Goal: Task Accomplishment & Management: Manage account settings

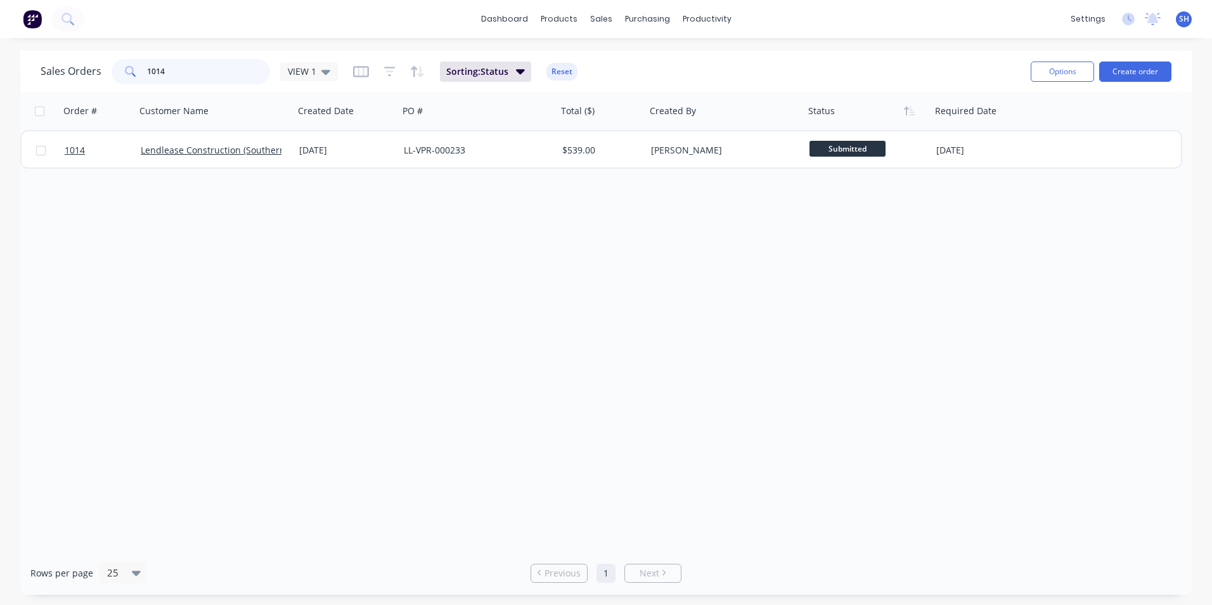
click at [224, 72] on input "1014" at bounding box center [209, 71] width 124 height 25
drag, startPoint x: 192, startPoint y: 73, endPoint x: 267, endPoint y: 85, distance: 75.7
click at [120, 77] on div "1014" at bounding box center [191, 71] width 158 height 25
type input "1040"
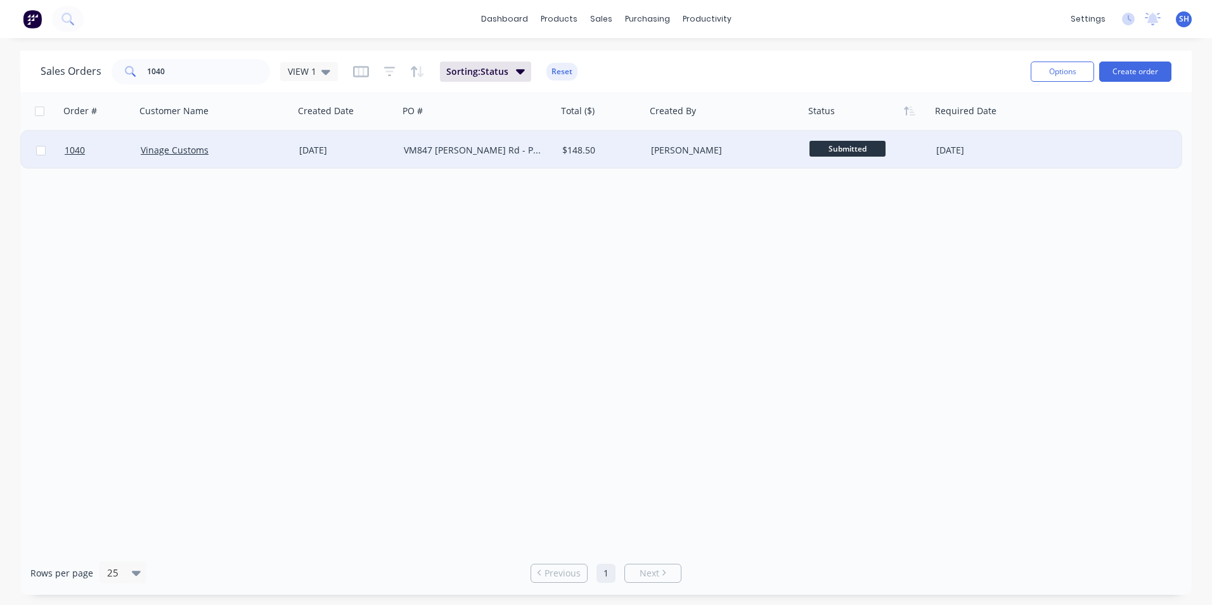
click at [485, 148] on div "VM847 [PERSON_NAME] Rd - Panel" at bounding box center [474, 150] width 141 height 13
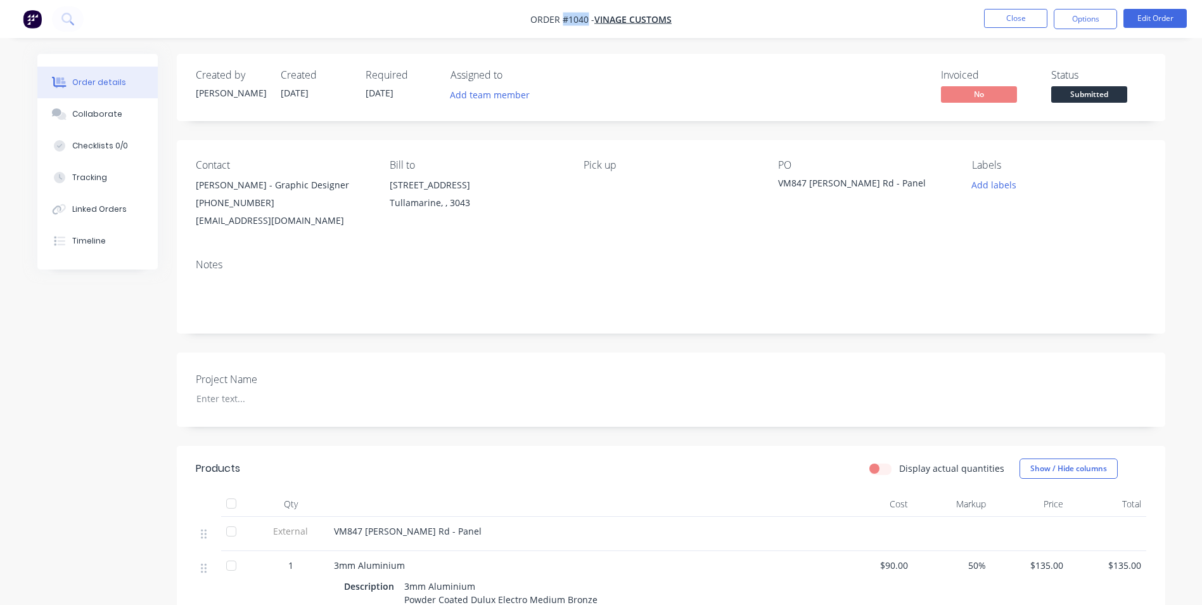
drag, startPoint x: 588, startPoint y: 23, endPoint x: 563, endPoint y: 25, distance: 25.4
click at [563, 25] on span "Order #1040 -" at bounding box center [562, 19] width 64 height 12
copy span "#1040"
drag, startPoint x: 916, startPoint y: 184, endPoint x: 776, endPoint y: 181, distance: 140.1
click at [776, 181] on div "Contact [PERSON_NAME] - Graphic Designer [PHONE_NUMBER] [EMAIL_ADDRESS][DOMAIN_…" at bounding box center [671, 194] width 989 height 108
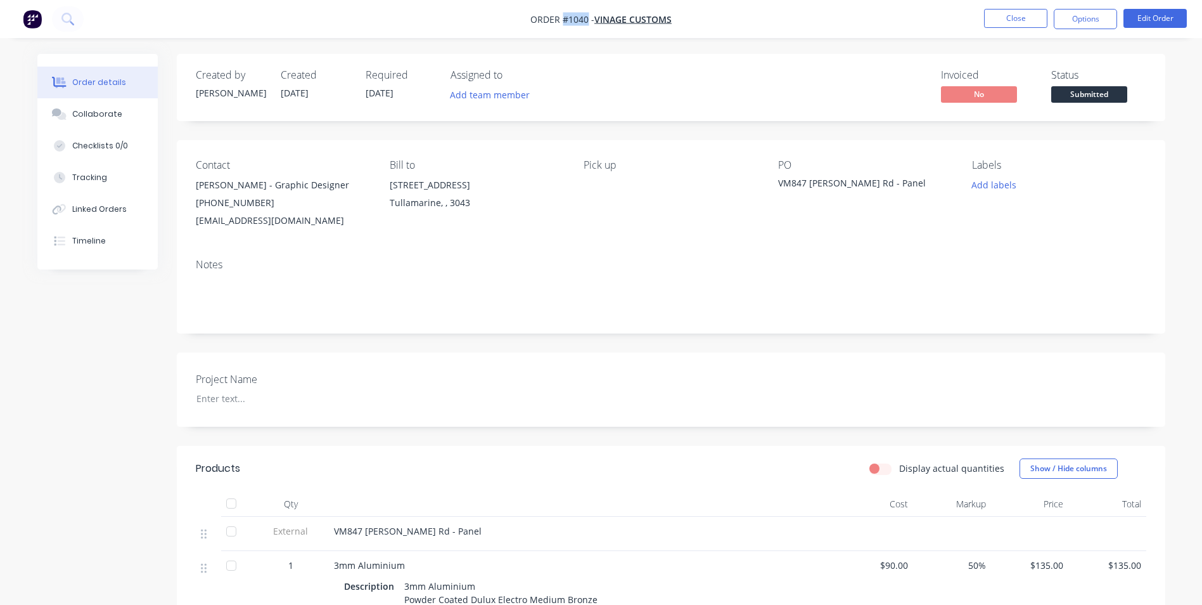
drag, startPoint x: 776, startPoint y: 181, endPoint x: 788, endPoint y: 181, distance: 11.4
click at [788, 181] on div "VM847 [PERSON_NAME] Rd - Panel" at bounding box center [857, 185] width 158 height 18
drag, startPoint x: 806, startPoint y: 182, endPoint x: 774, endPoint y: 182, distance: 32.3
click at [774, 182] on div "Contact [PERSON_NAME] - Graphic Designer [PHONE_NUMBER] [EMAIL_ADDRESS][DOMAIN_…" at bounding box center [671, 194] width 989 height 108
copy div "VM847"
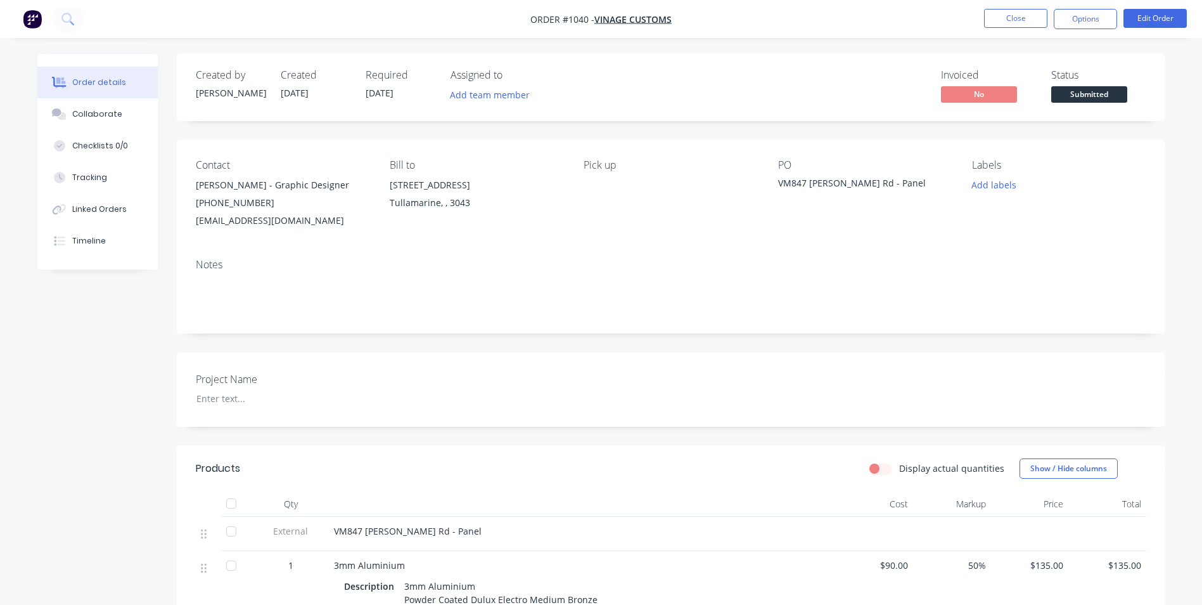
drag, startPoint x: 928, startPoint y: 184, endPoint x: 918, endPoint y: 183, distance: 10.3
click at [926, 184] on div "VM847 [PERSON_NAME] Rd - Panel" at bounding box center [857, 185] width 158 height 18
drag, startPoint x: 912, startPoint y: 184, endPoint x: 777, endPoint y: 191, distance: 135.2
click at [777, 191] on div "Contact [PERSON_NAME] - Graphic Designer [PHONE_NUMBER] [EMAIL_ADDRESS][DOMAIN_…" at bounding box center [671, 194] width 989 height 108
copy div "VM847 [PERSON_NAME] Rd - Panel"
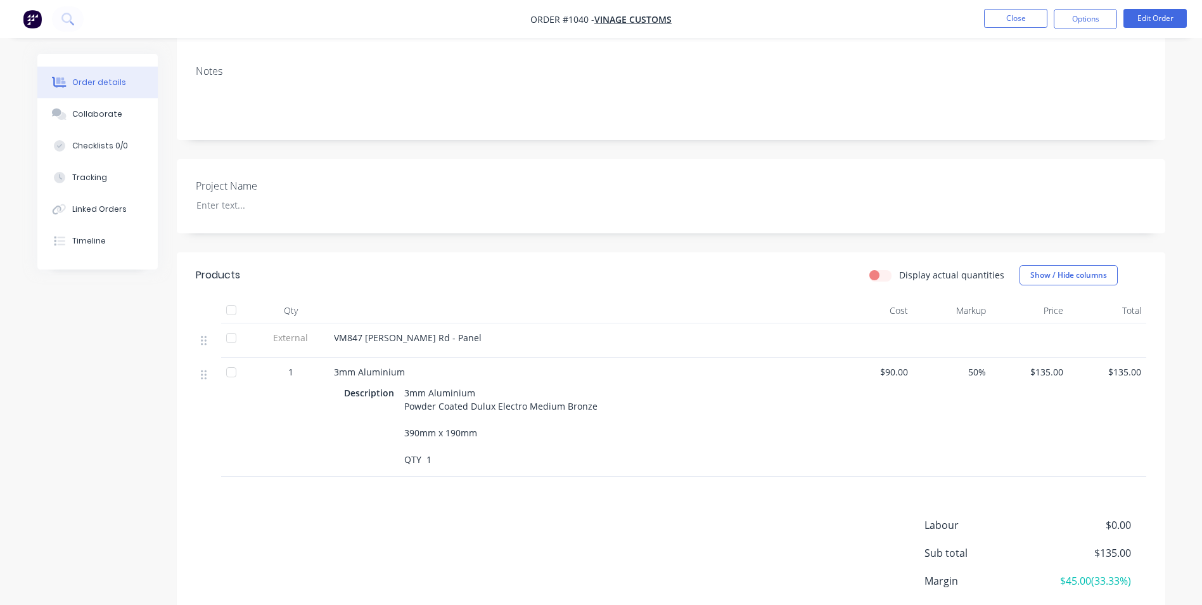
scroll to position [291, 0]
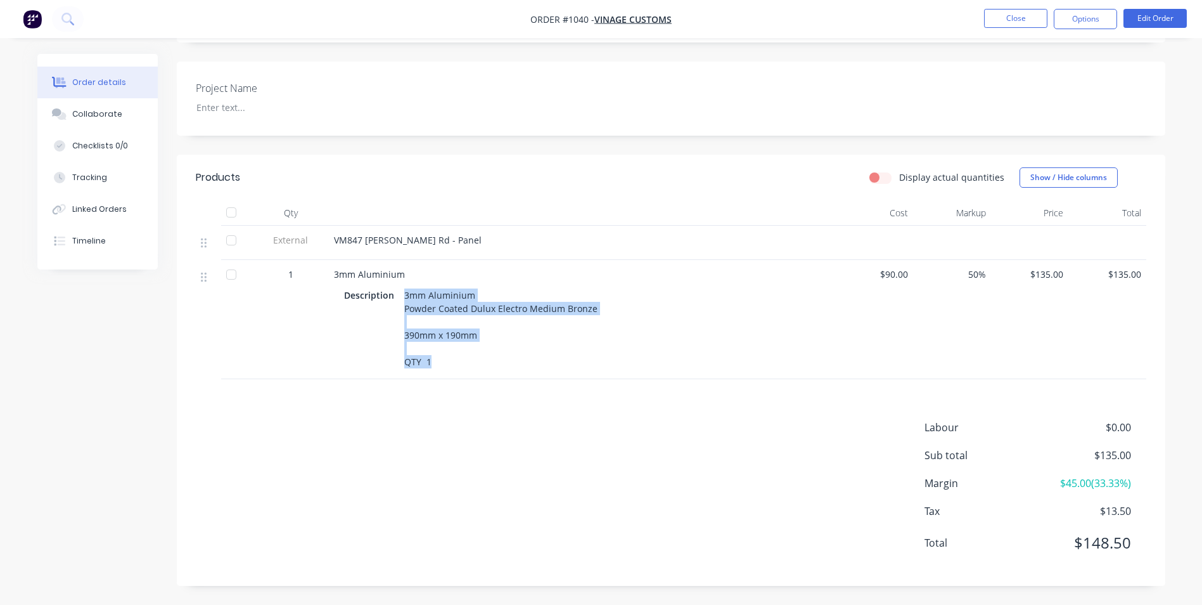
drag, startPoint x: 405, startPoint y: 293, endPoint x: 438, endPoint y: 365, distance: 78.8
click at [438, 365] on div "3mm Aluminium Powder Coated Dulux Electro Medium Bronze 390mm x 190mm QTY 1" at bounding box center [500, 328] width 203 height 85
copy div "3mm Aluminium Powder Coated Dulux Electro Medium Bronze 390mm x 190mm QTY 1"
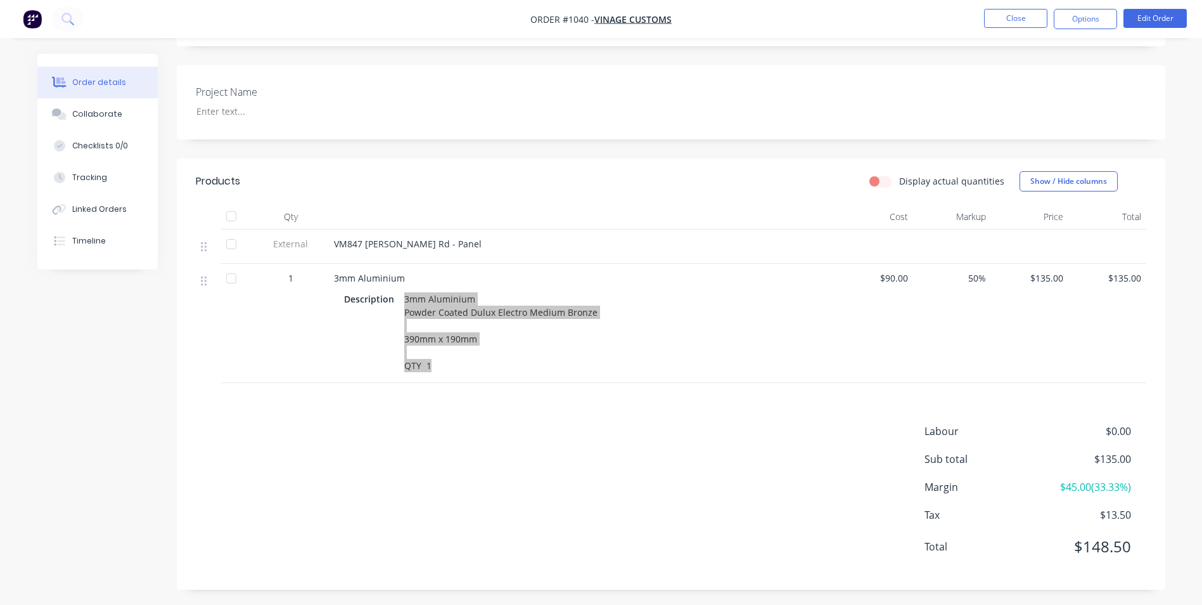
scroll to position [101, 0]
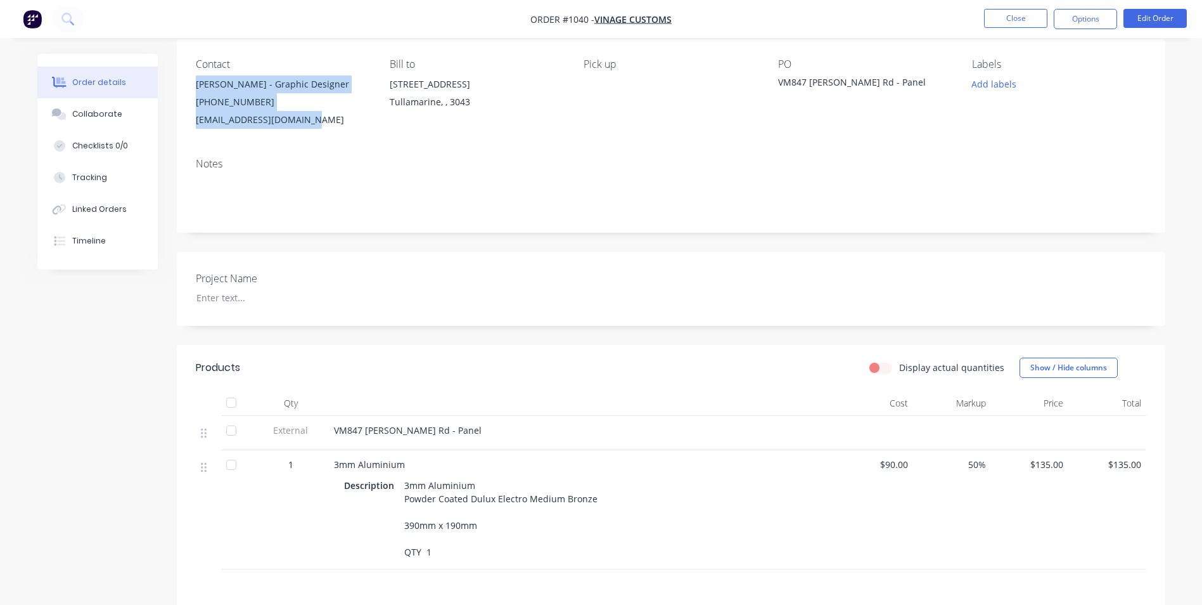
drag, startPoint x: 196, startPoint y: 85, endPoint x: 310, endPoint y: 125, distance: 120.3
click at [310, 125] on div "[PERSON_NAME] - Graphic Designer [PHONE_NUMBER] [EMAIL_ADDRESS][DOMAIN_NAME]" at bounding box center [283, 101] width 174 height 53
copy div "[PERSON_NAME] - Graphic Designer [PHONE_NUMBER] [EMAIL_ADDRESS][DOMAIN_NAME]"
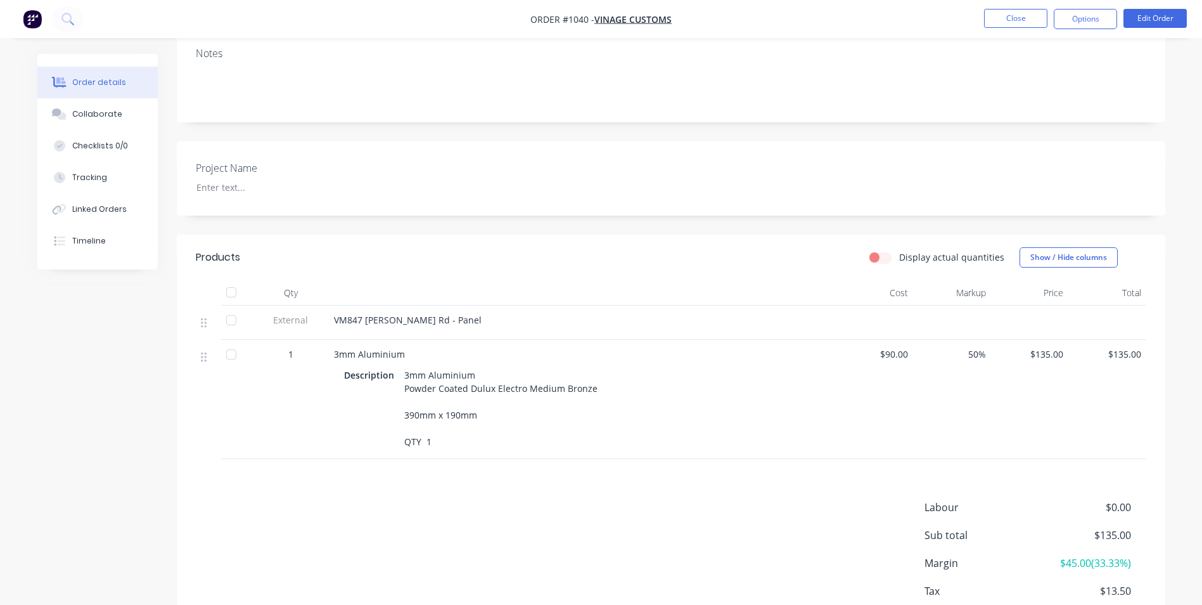
scroll to position [37, 0]
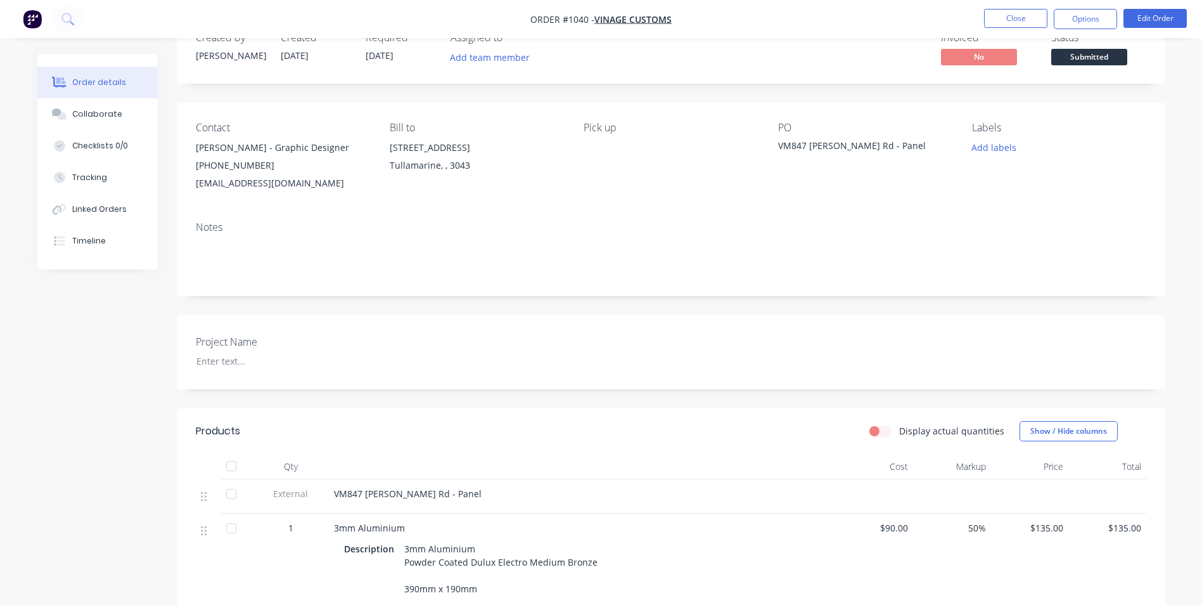
click at [129, 382] on div "Created by [PERSON_NAME] Created [DATE] Required [DATE] Assigned to Add team me…" at bounding box center [601, 437] width 1128 height 842
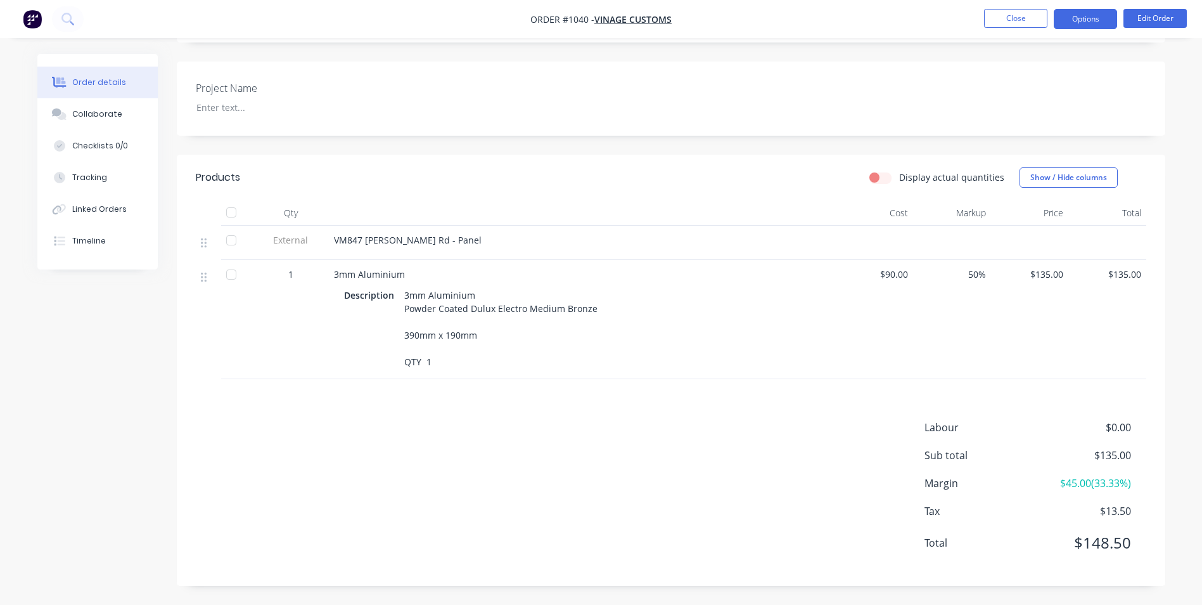
click at [1075, 18] on button "Options" at bounding box center [1085, 19] width 63 height 20
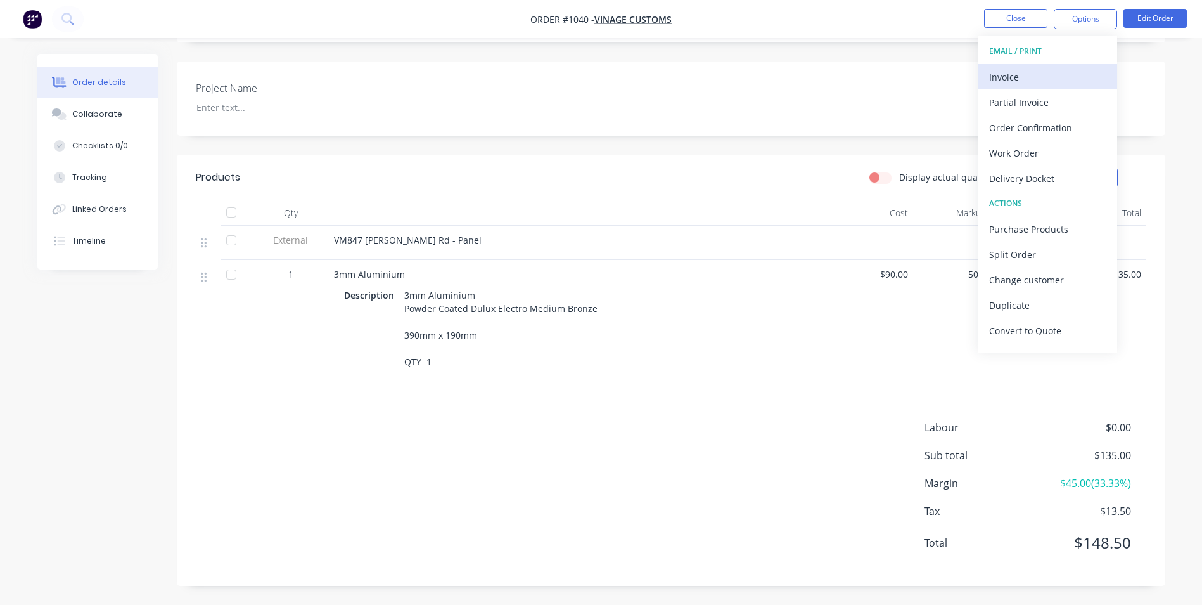
click at [1045, 75] on div "Invoice" at bounding box center [1047, 77] width 117 height 18
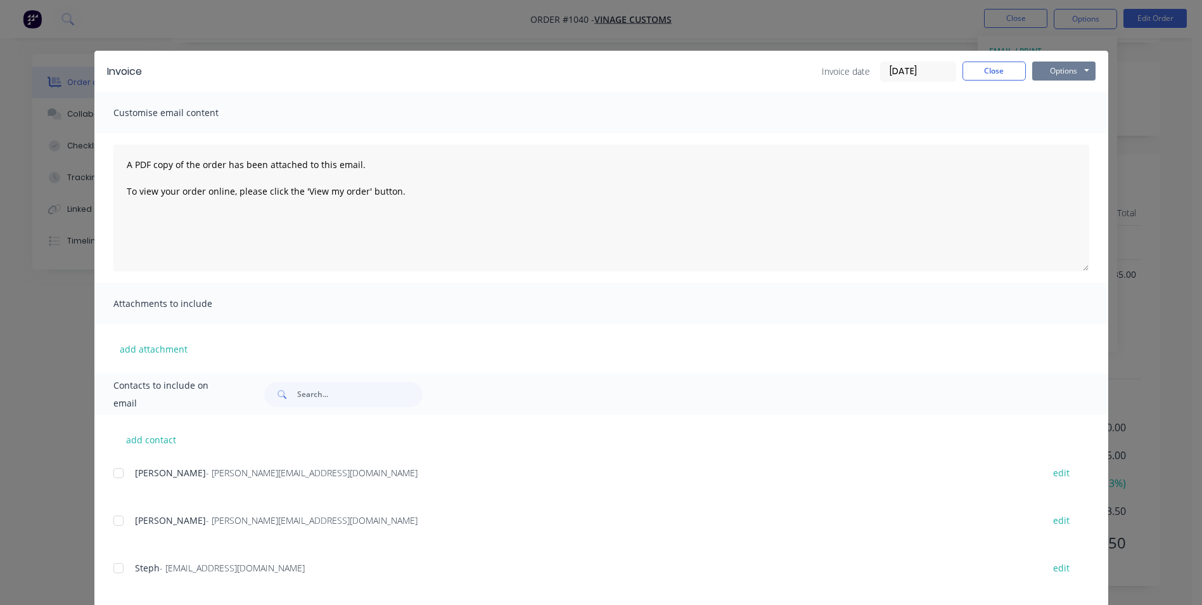
click at [1048, 75] on button "Options" at bounding box center [1063, 70] width 63 height 19
click at [1071, 110] on button "Print" at bounding box center [1072, 114] width 81 height 21
drag, startPoint x: 980, startPoint y: 74, endPoint x: 997, endPoint y: 79, distance: 17.8
click at [979, 71] on button "Close" at bounding box center [994, 70] width 63 height 19
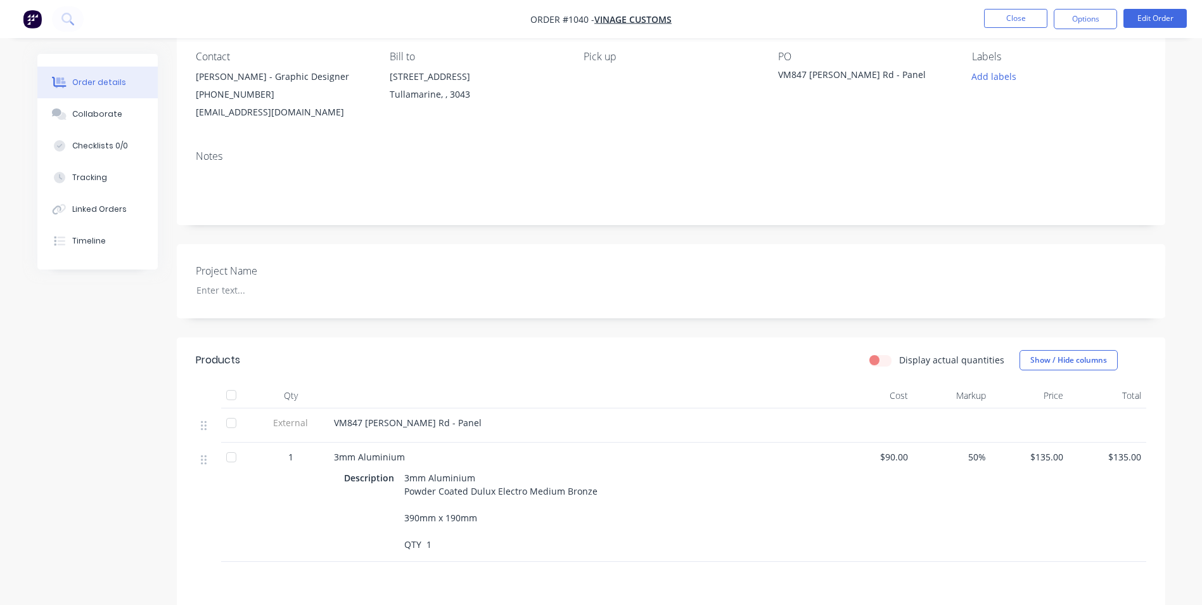
scroll to position [0, 0]
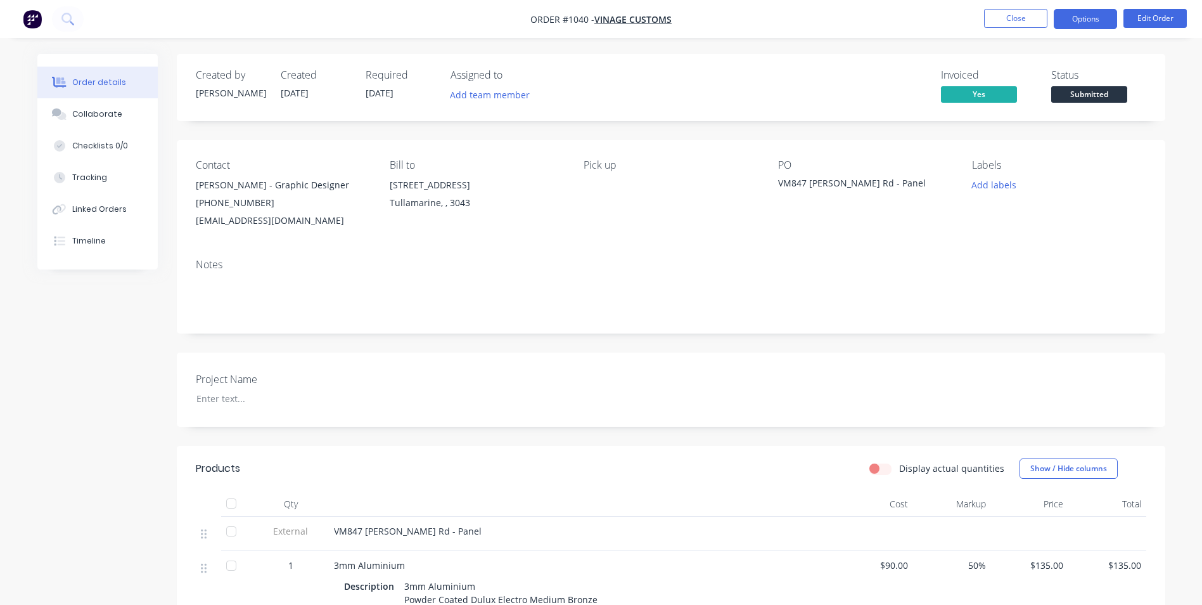
click at [1088, 23] on button "Options" at bounding box center [1085, 19] width 63 height 20
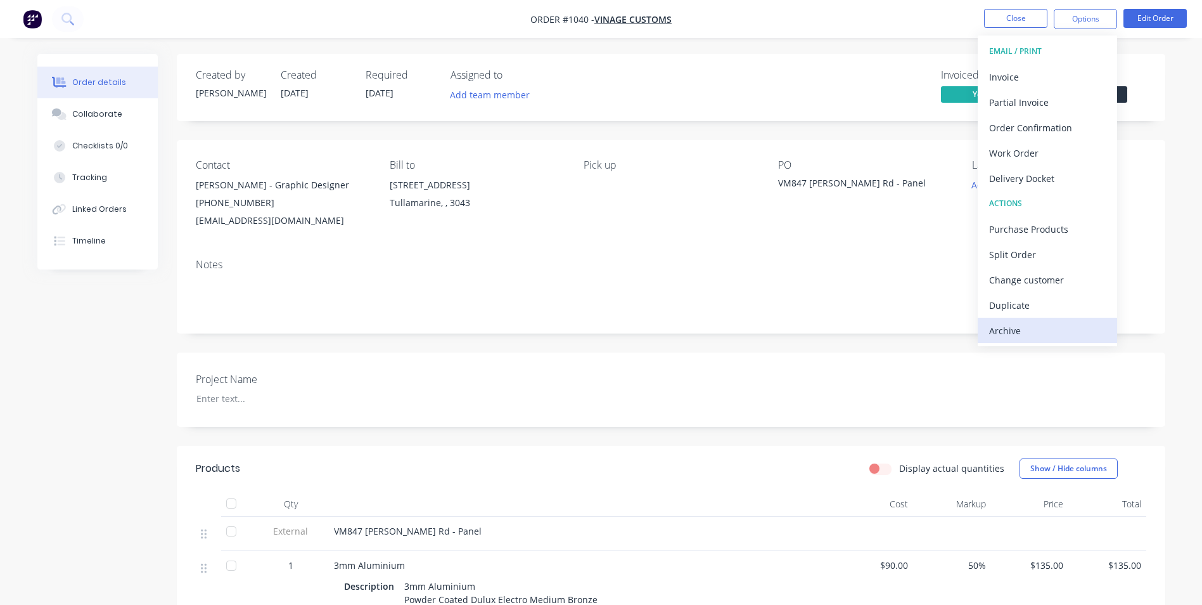
click at [1049, 323] on div "Archive" at bounding box center [1047, 330] width 117 height 18
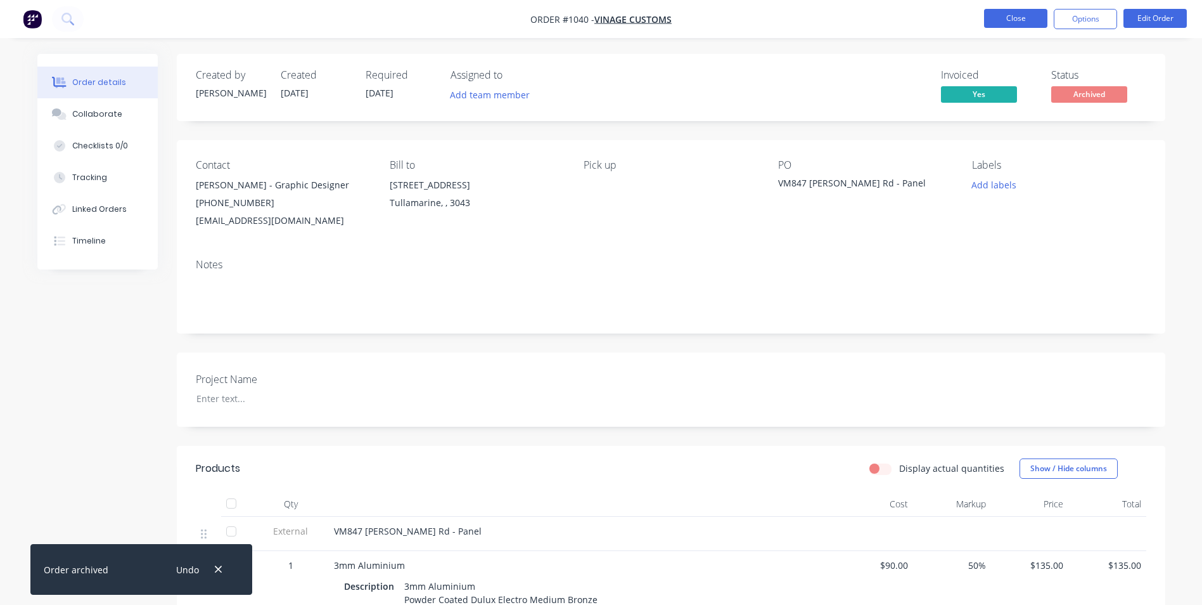
click at [1028, 18] on button "Close" at bounding box center [1015, 18] width 63 height 19
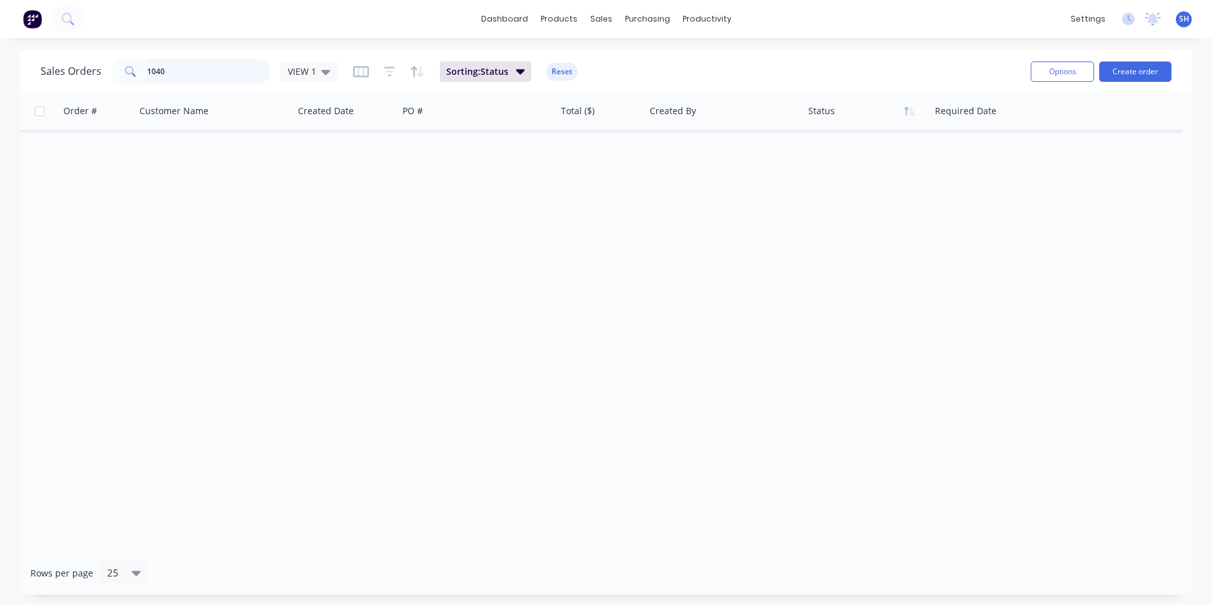
click at [224, 73] on input "1040" at bounding box center [209, 71] width 124 height 25
drag, startPoint x: 225, startPoint y: 73, endPoint x: 63, endPoint y: 74, distance: 161.6
click at [63, 74] on div "Sales Orders 1040 VIEW 1" at bounding box center [189, 71] width 297 height 25
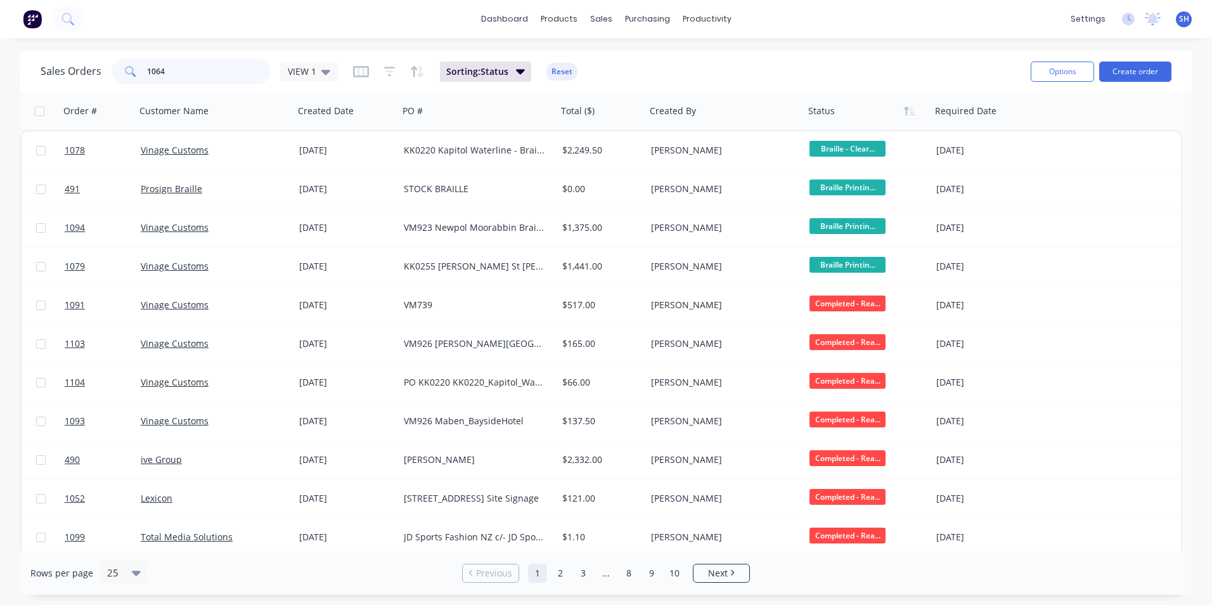
type input "1064"
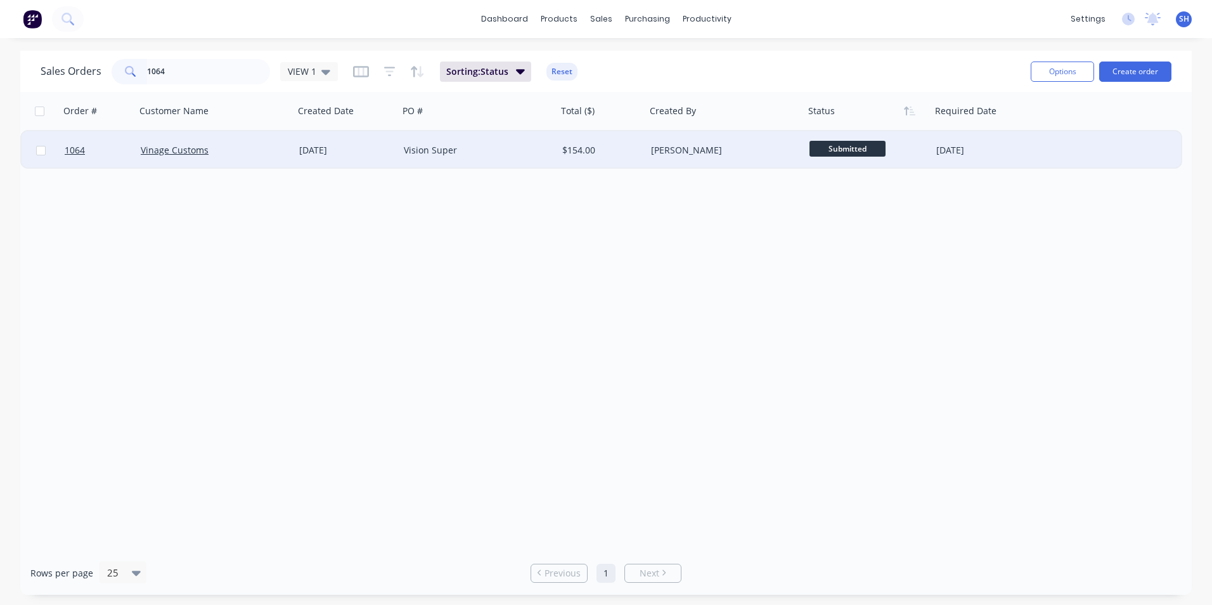
click at [242, 150] on div "Vinage Customs" at bounding box center [211, 150] width 141 height 13
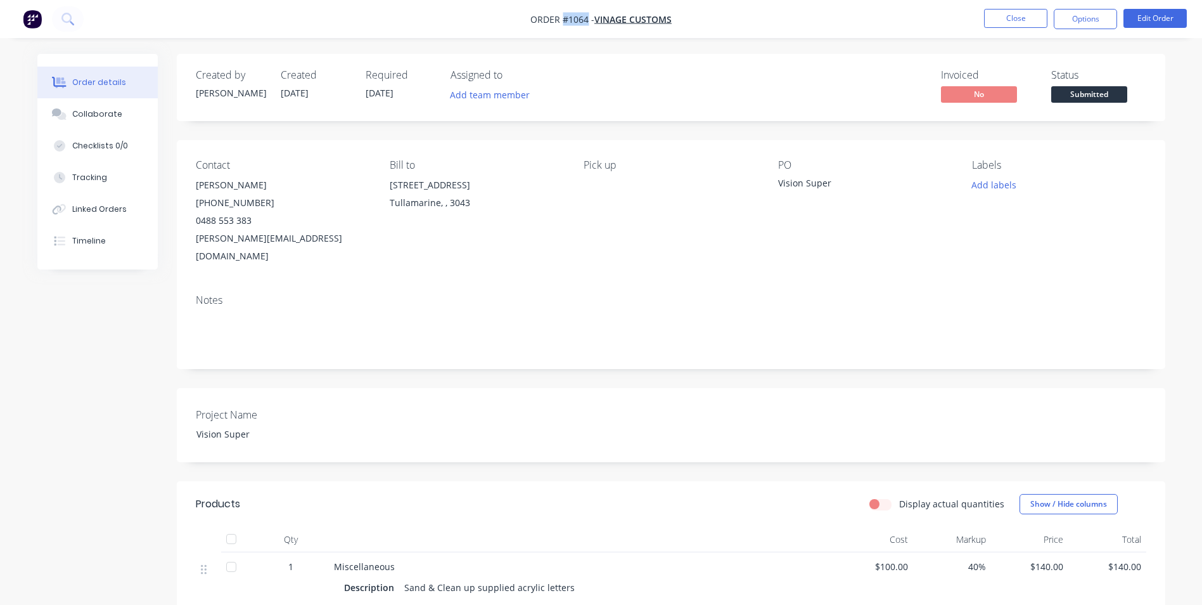
drag, startPoint x: 589, startPoint y: 20, endPoint x: 564, endPoint y: 22, distance: 24.8
click at [564, 22] on span "Order #1064 -" at bounding box center [562, 19] width 64 height 12
copy span "#1064"
drag, startPoint x: 831, startPoint y: 182, endPoint x: 778, endPoint y: 183, distance: 53.9
click at [778, 183] on div "Vision Super" at bounding box center [857, 185] width 158 height 18
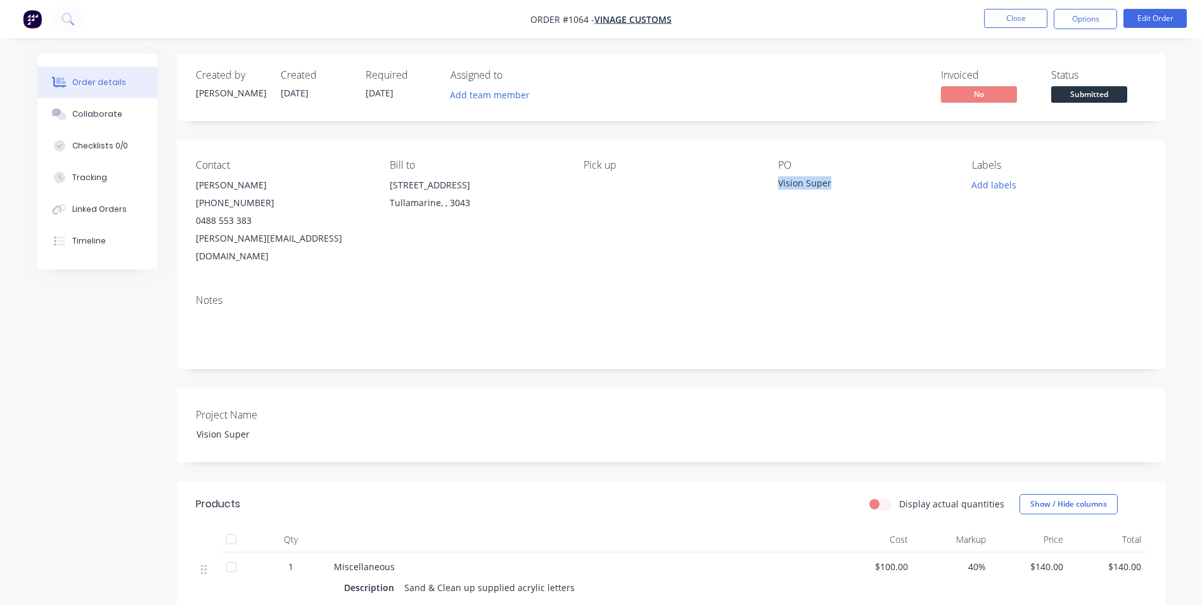
copy div "Vision Super"
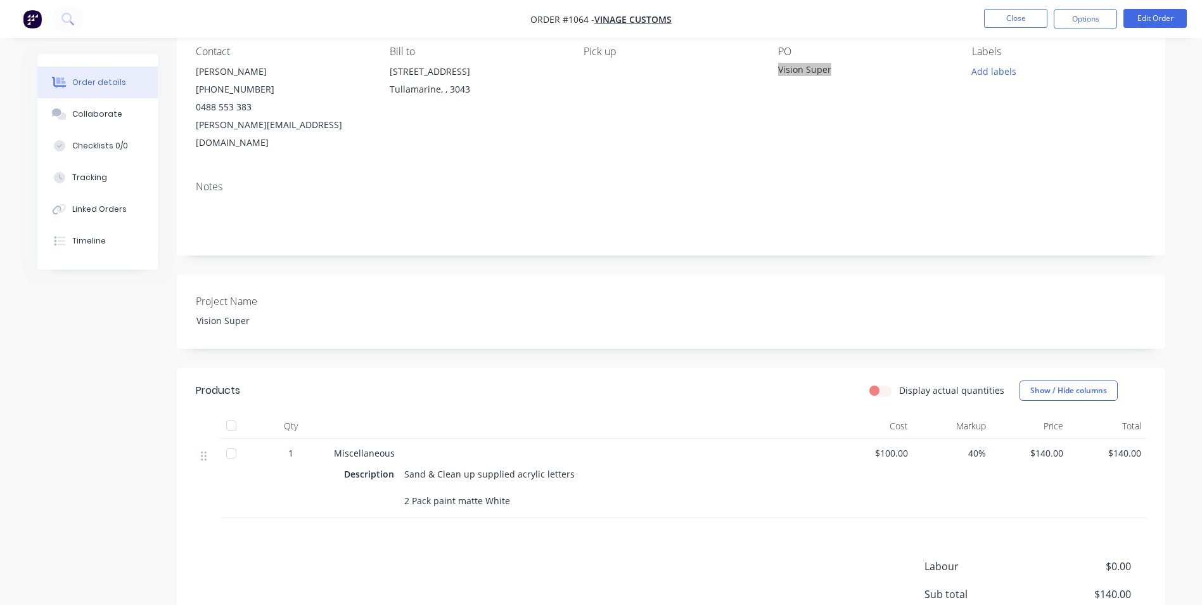
scroll to position [234, 0]
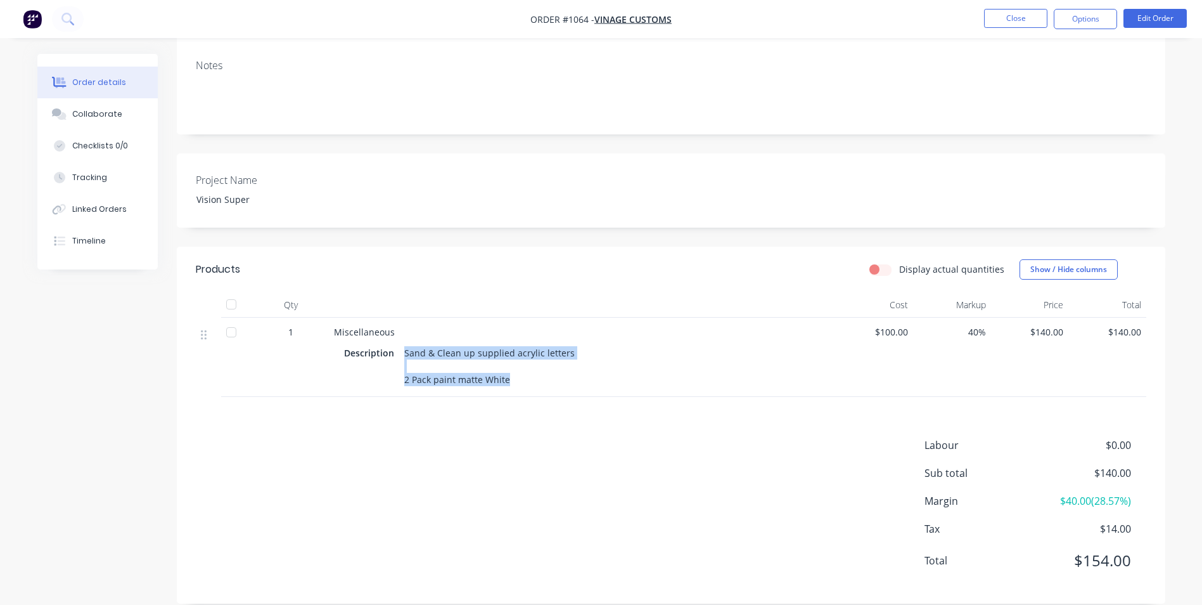
drag, startPoint x: 402, startPoint y: 333, endPoint x: 513, endPoint y: 373, distance: 117.3
click at [513, 373] on div "Miscellaneous Description Sand & Clean up supplied acrylic letters 2 Pack paint…" at bounding box center [582, 357] width 507 height 79
copy div "Sand & Clean up supplied acrylic letters 2 Pack paint matte White"
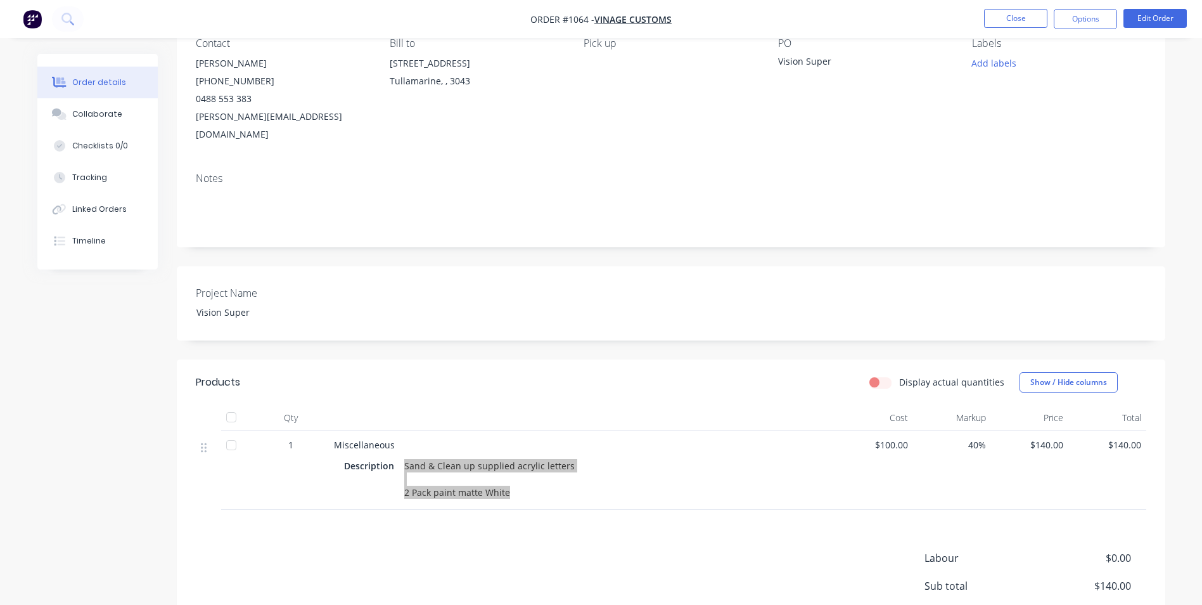
scroll to position [0, 0]
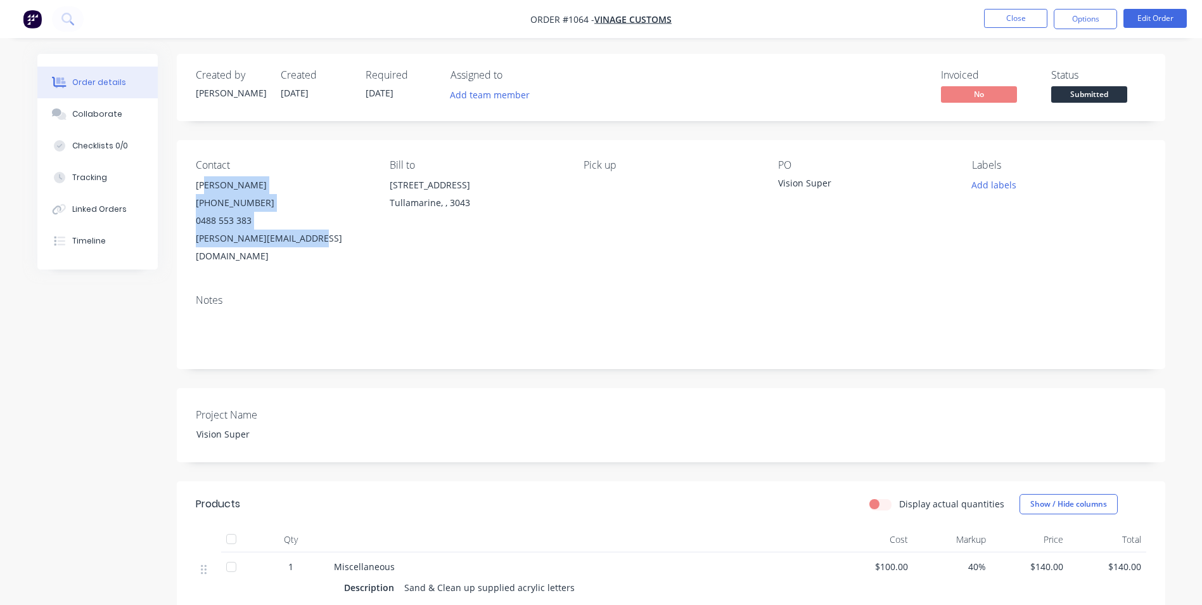
drag, startPoint x: 319, startPoint y: 241, endPoint x: 191, endPoint y: 189, distance: 138.4
click at [191, 189] on div "Contact [PERSON_NAME] [PHONE_NUMBER] [PERSON_NAME][EMAIL_ADDRESS][DOMAIN_NAME] …" at bounding box center [671, 212] width 989 height 144
copy div "[PERSON_NAME] [PHONE_NUMBER] [PERSON_NAME][EMAIL_ADDRESS][DOMAIN_NAME]"
click at [1084, 18] on button "Options" at bounding box center [1085, 19] width 63 height 20
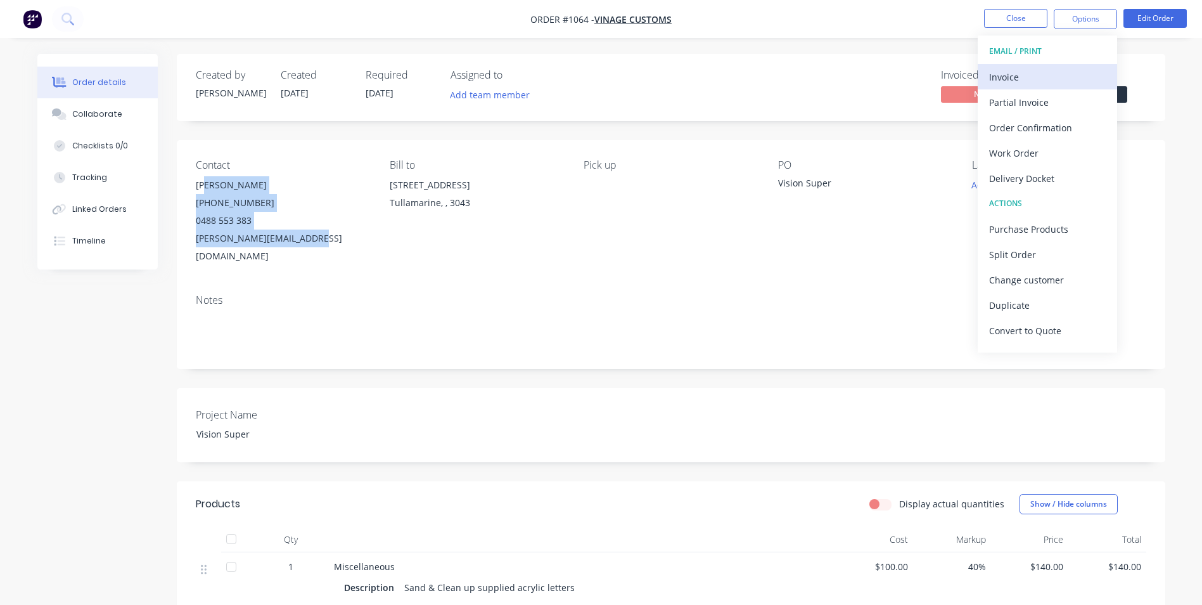
click at [1005, 74] on div "Invoice" at bounding box center [1047, 77] width 117 height 18
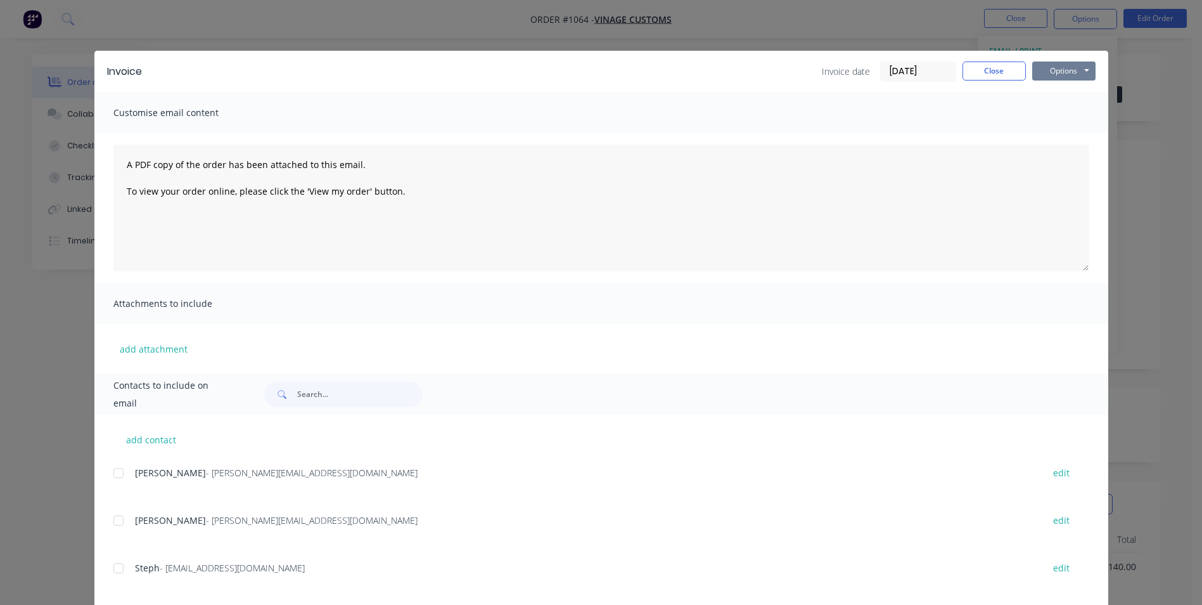
click at [1044, 67] on button "Options" at bounding box center [1063, 70] width 63 height 19
click at [1051, 113] on button "Print" at bounding box center [1072, 114] width 81 height 21
drag, startPoint x: 977, startPoint y: 75, endPoint x: 1211, endPoint y: 152, distance: 246.3
click at [983, 72] on button "Close" at bounding box center [994, 70] width 63 height 19
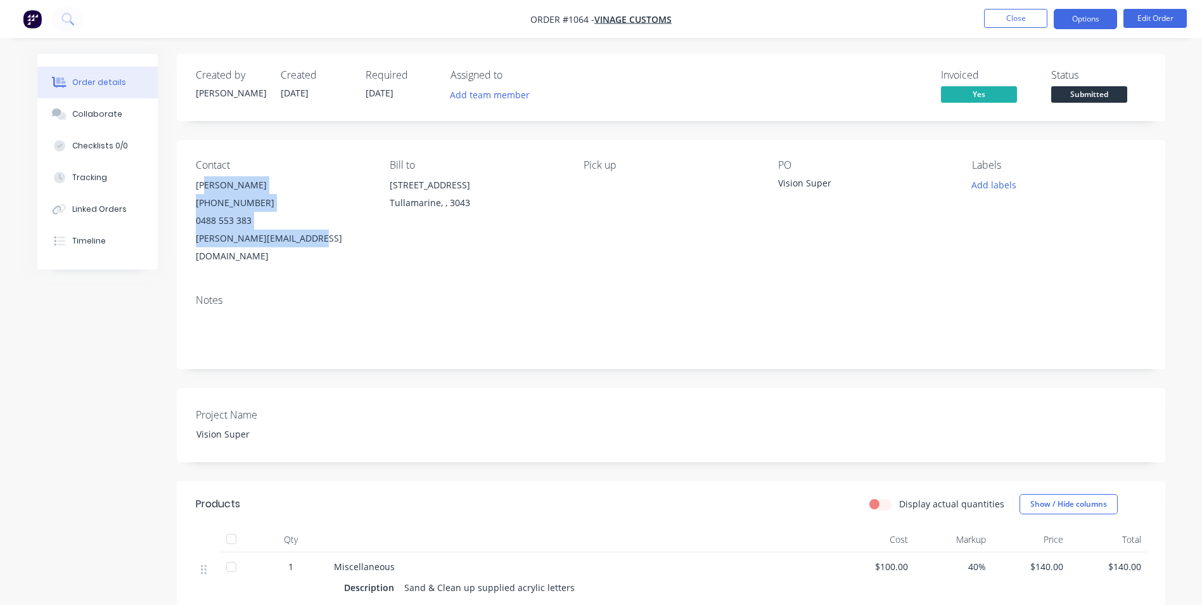
click at [1067, 25] on button "Options" at bounding box center [1085, 19] width 63 height 20
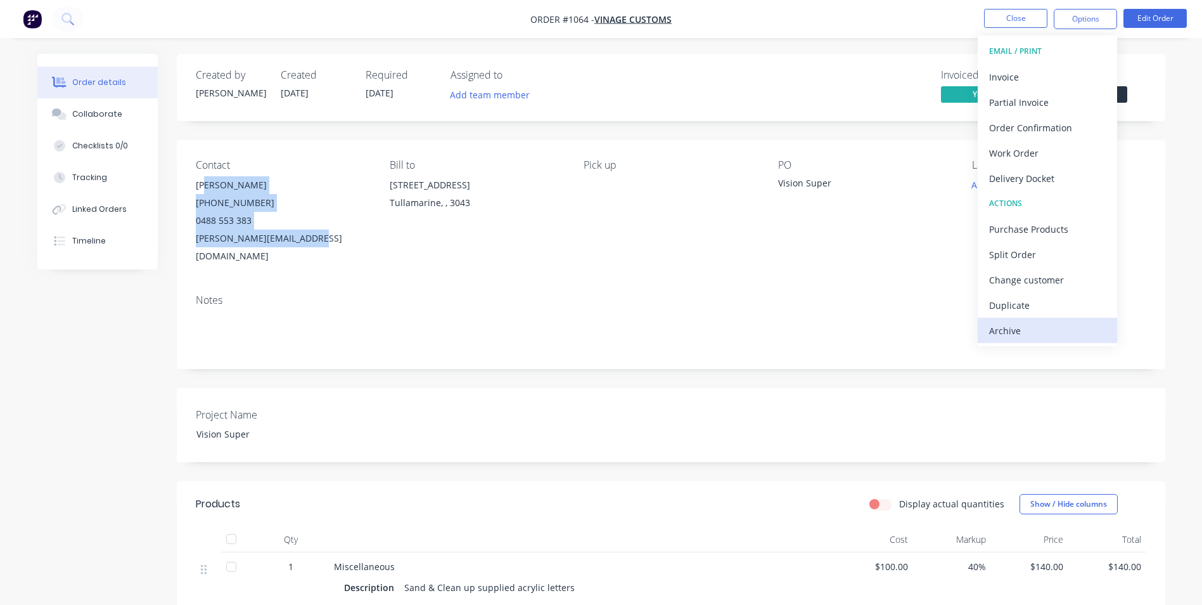
click at [1044, 340] on button "Archive" at bounding box center [1047, 330] width 139 height 25
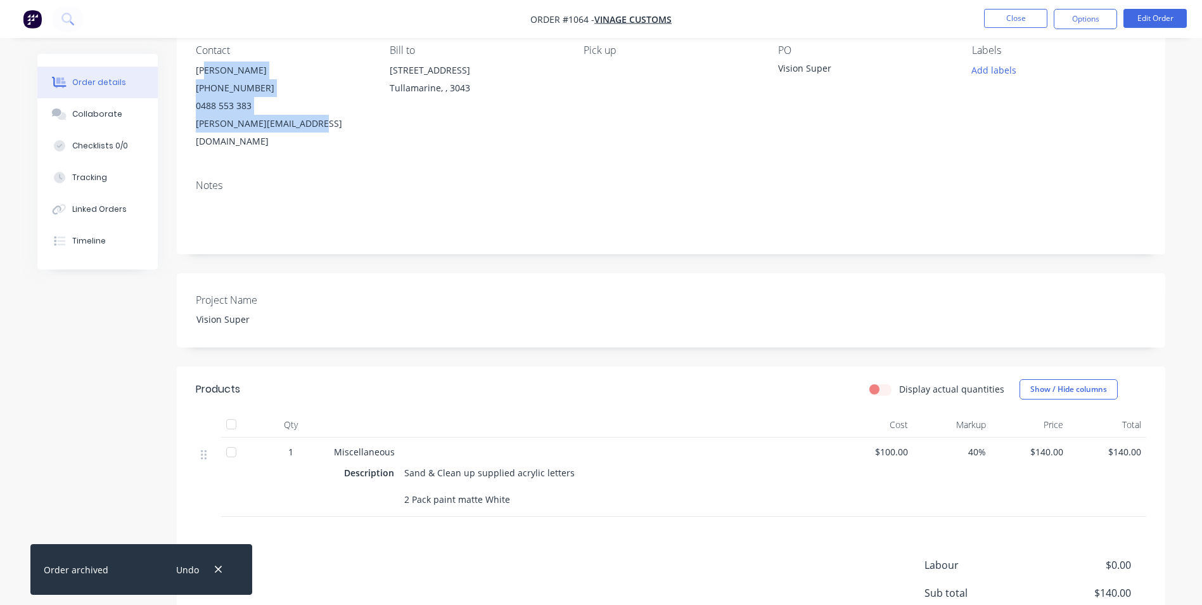
scroll to position [234, 0]
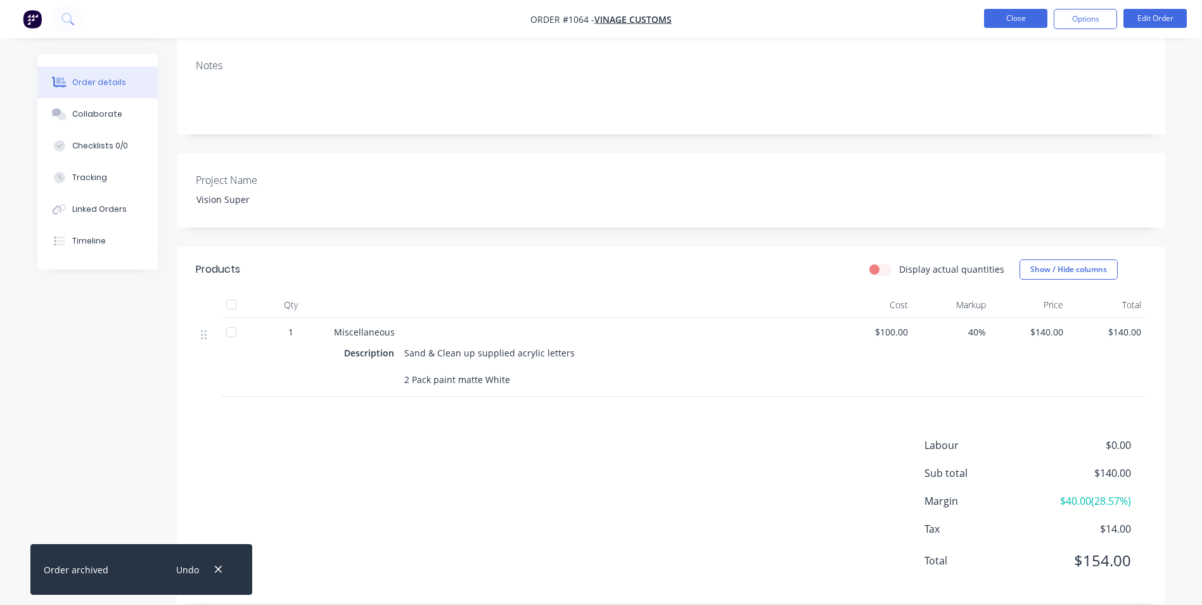
click at [995, 13] on button "Close" at bounding box center [1015, 18] width 63 height 19
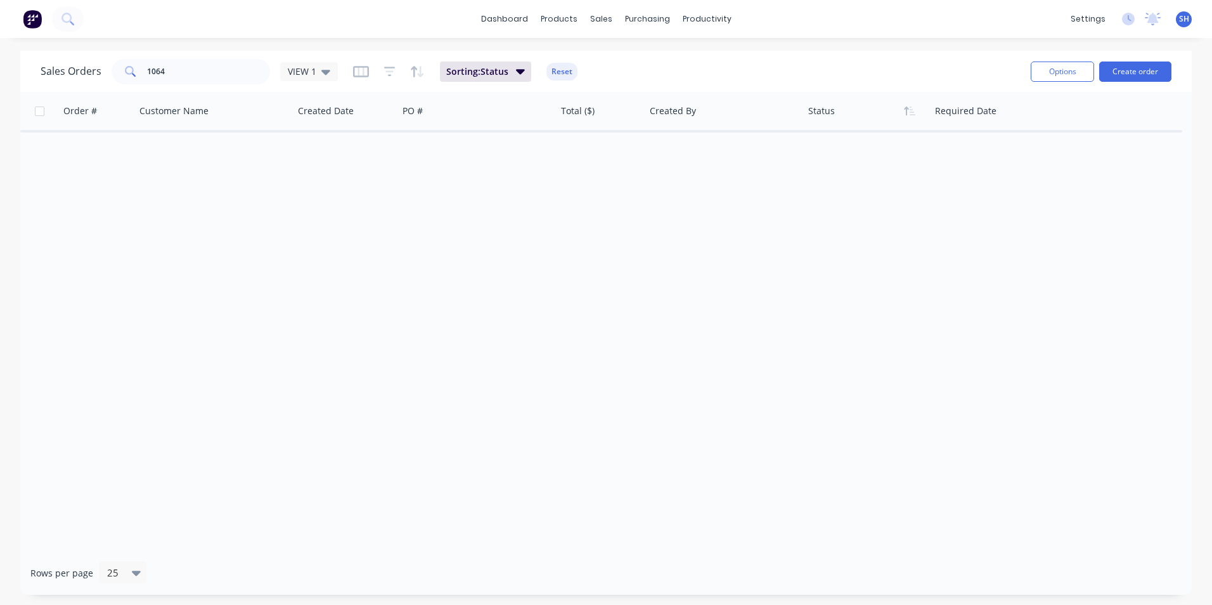
click at [385, 191] on div "Order # Customer Name Created Date PO # Total ($) Created By Status Required Da…" at bounding box center [605, 321] width 1171 height 459
drag, startPoint x: 663, startPoint y: 60, endPoint x: 758, endPoint y: 55, distance: 95.2
click at [664, 60] on div "Sales Orders 1064 VIEW 1 Sorting: Status Reset" at bounding box center [531, 71] width 980 height 31
click at [174, 71] on input "1064" at bounding box center [209, 71] width 124 height 25
drag, startPoint x: 179, startPoint y: 65, endPoint x: 123, endPoint y: 63, distance: 55.8
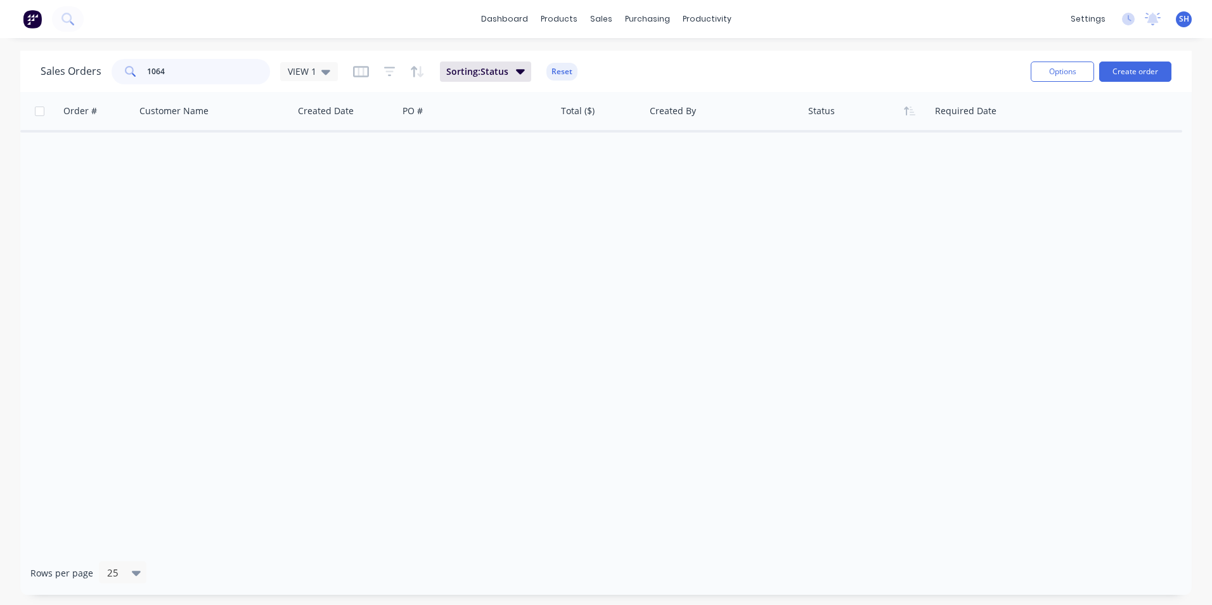
click at [123, 63] on div "1064" at bounding box center [191, 71] width 158 height 25
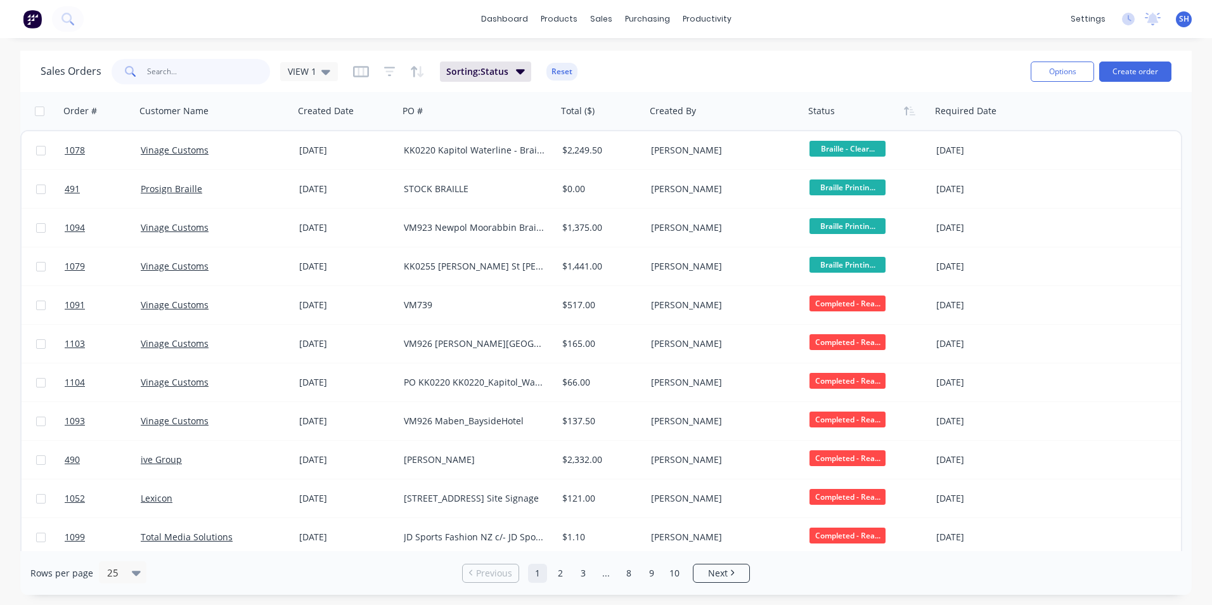
click at [220, 69] on input "text" at bounding box center [209, 71] width 124 height 25
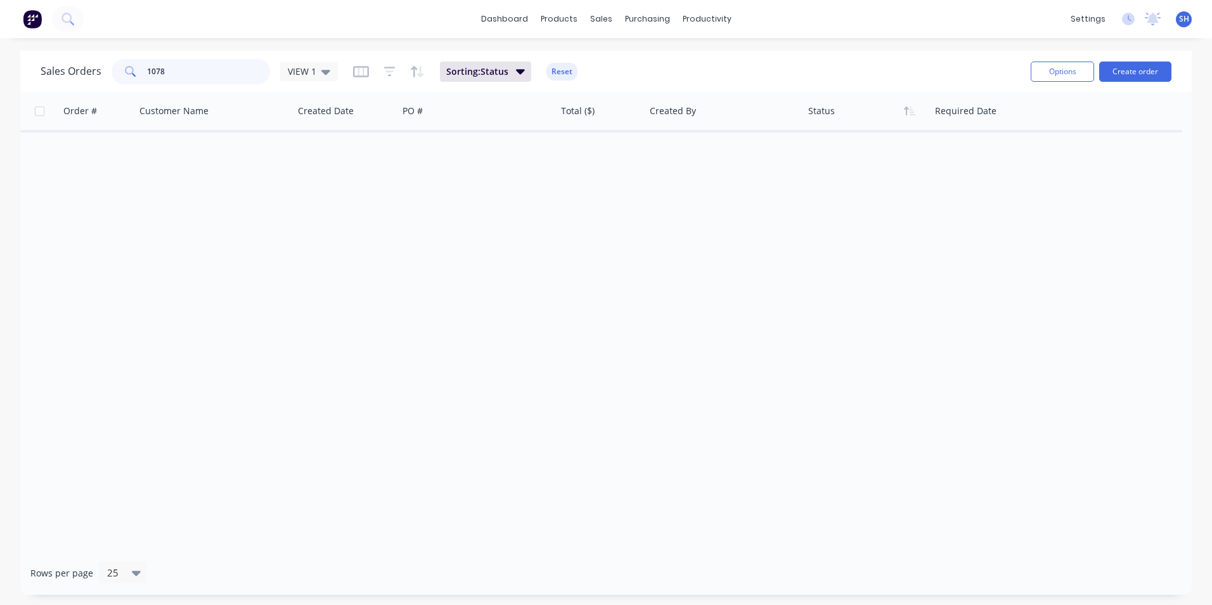
type input "1078"
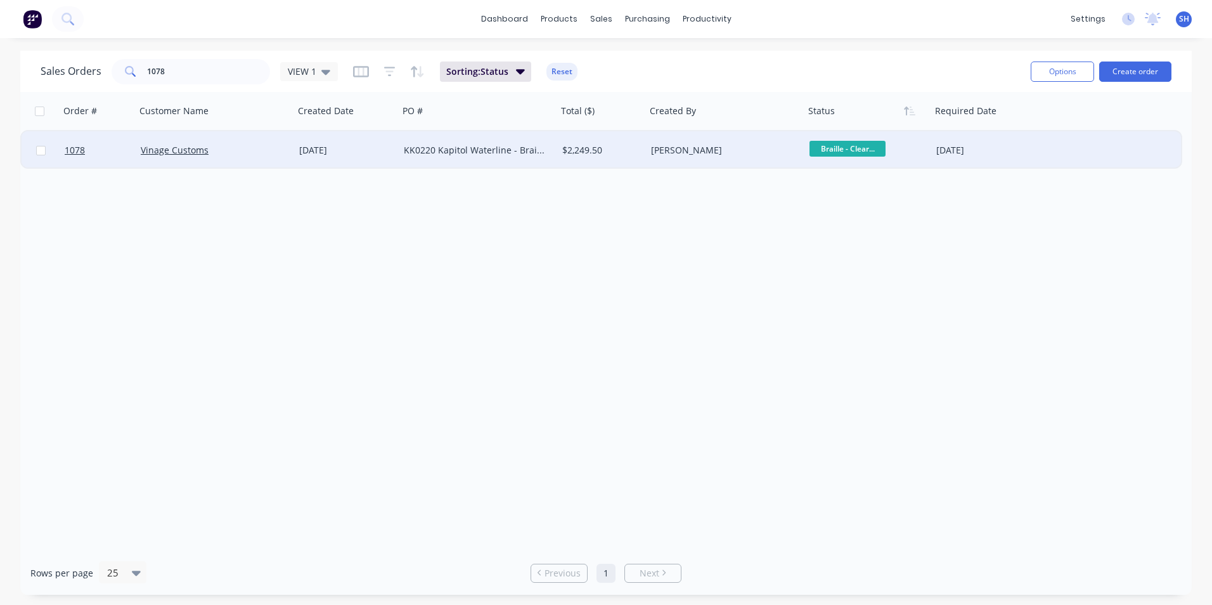
click at [420, 142] on div "KK0220 Kapitol Waterline - Braille" at bounding box center [478, 150] width 158 height 38
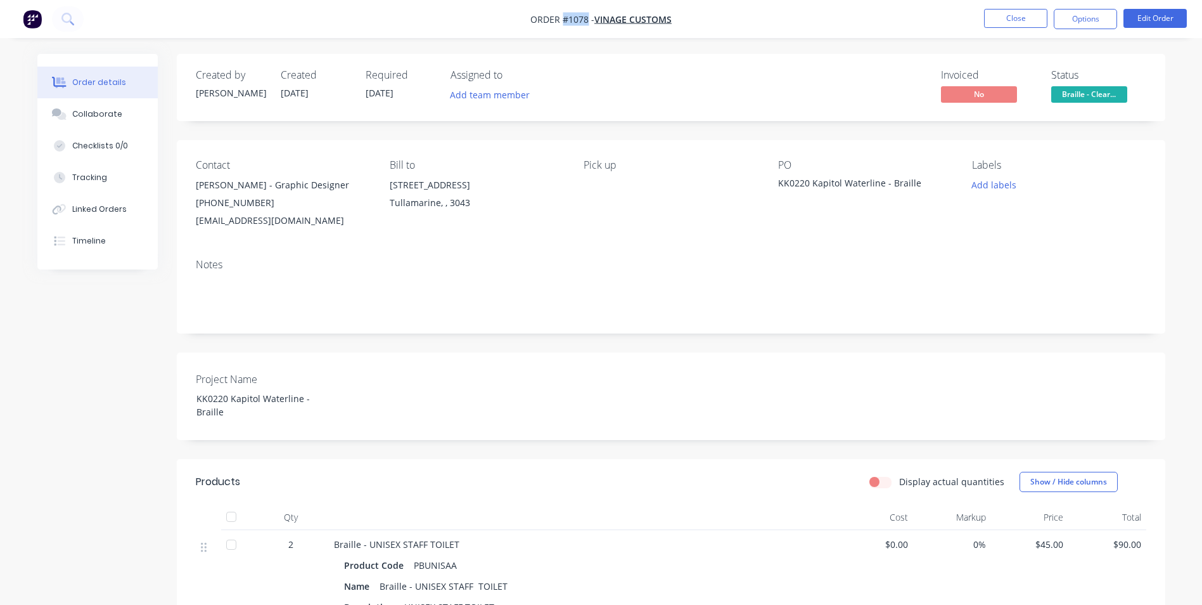
drag, startPoint x: 587, startPoint y: 20, endPoint x: 562, endPoint y: 19, distance: 25.4
click at [562, 19] on span "Order #1078 -" at bounding box center [562, 19] width 64 height 12
copy span "#1078"
drag, startPoint x: 807, startPoint y: 180, endPoint x: 768, endPoint y: 173, distance: 39.9
click at [768, 173] on div "Contact [PERSON_NAME] - Graphic Designer [PHONE_NUMBER] [EMAIL_ADDRESS][DOMAIN_…" at bounding box center [671, 194] width 989 height 108
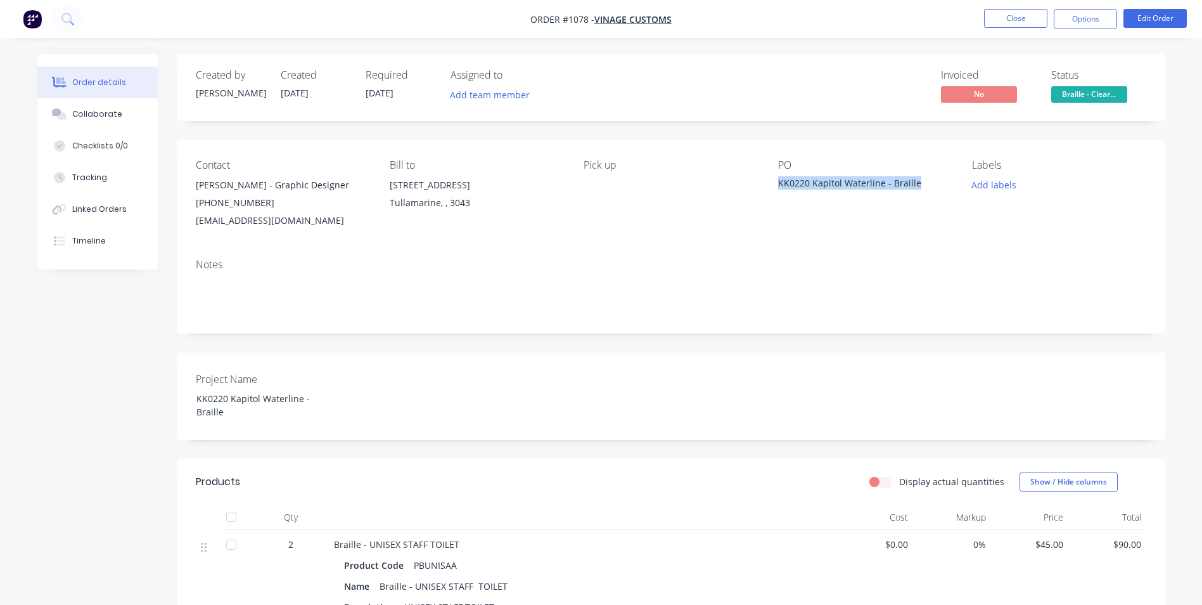
drag, startPoint x: 915, startPoint y: 182, endPoint x: 771, endPoint y: 184, distance: 143.9
click at [771, 184] on div "Contact [PERSON_NAME] - Graphic Designer [PHONE_NUMBER] [EMAIL_ADDRESS][DOMAIN_…" at bounding box center [671, 194] width 989 height 108
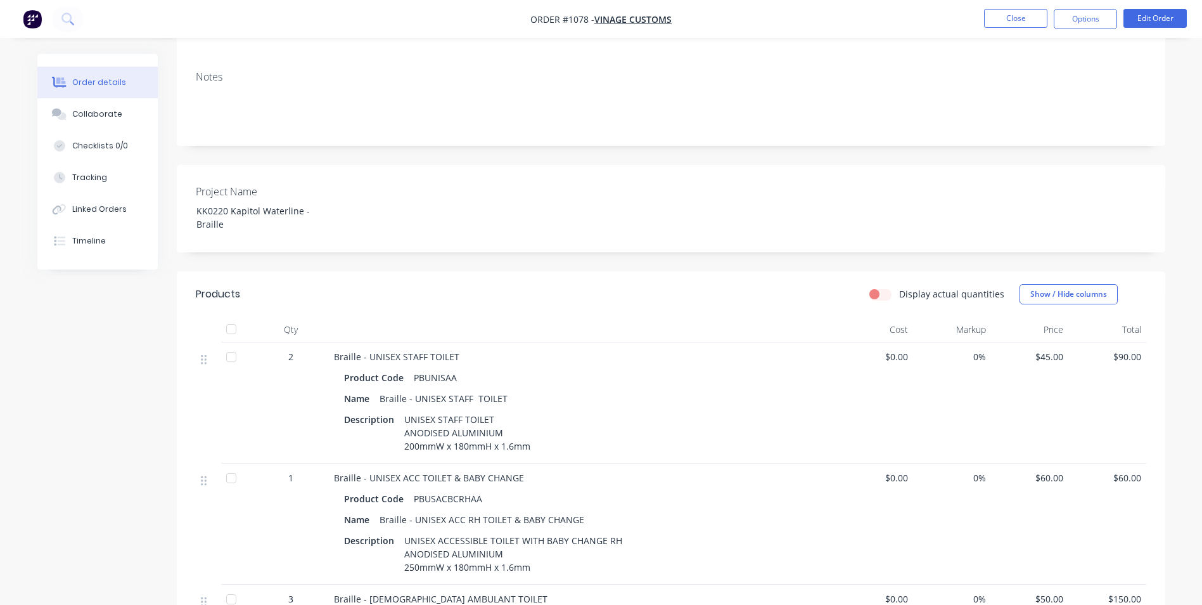
scroll to position [190, 0]
drag, startPoint x: 454, startPoint y: 362, endPoint x: 411, endPoint y: 357, distance: 42.8
click at [411, 366] on div "PBUNISAA" at bounding box center [435, 375] width 53 height 18
drag, startPoint x: 449, startPoint y: 340, endPoint x: 368, endPoint y: 342, distance: 81.1
click at [368, 347] on div "Braille - UNISEX STAFF TOILET" at bounding box center [582, 353] width 497 height 13
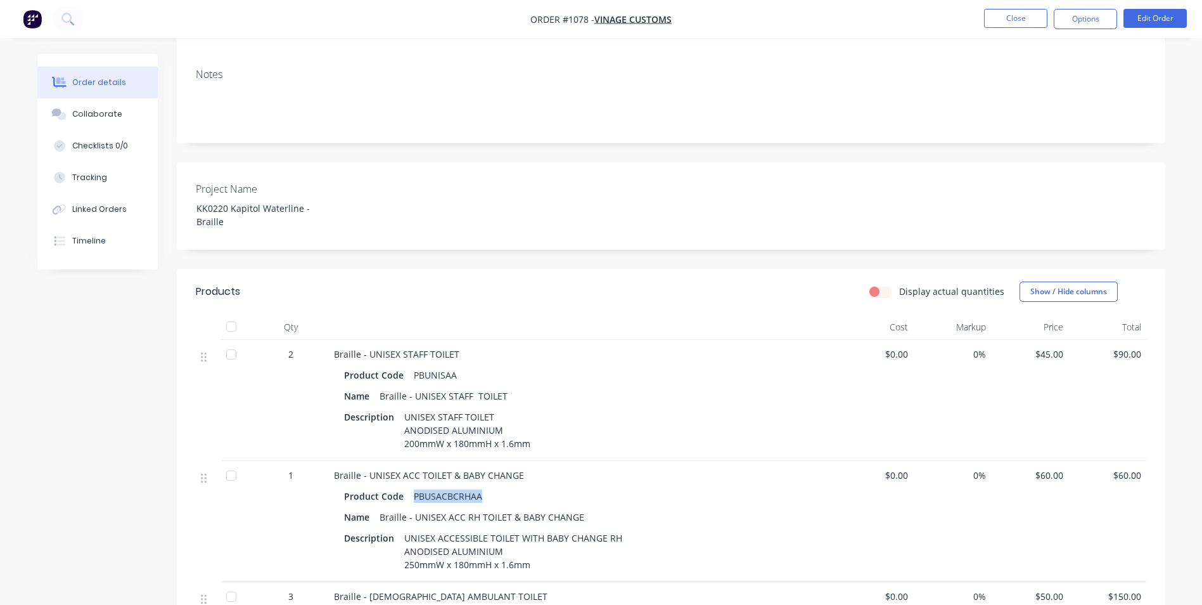
drag, startPoint x: 480, startPoint y: 482, endPoint x: 412, endPoint y: 486, distance: 67.9
click at [412, 487] on div "PBUSACBCRHAA" at bounding box center [448, 496] width 79 height 18
drag, startPoint x: 584, startPoint y: 503, endPoint x: 380, endPoint y: 512, distance: 204.3
click at [380, 512] on div "Name Braille - UNISEX ACC RH TOILET & BABY CHANGE" at bounding box center [582, 517] width 477 height 18
drag, startPoint x: 405, startPoint y: 526, endPoint x: 502, endPoint y: 532, distance: 97.1
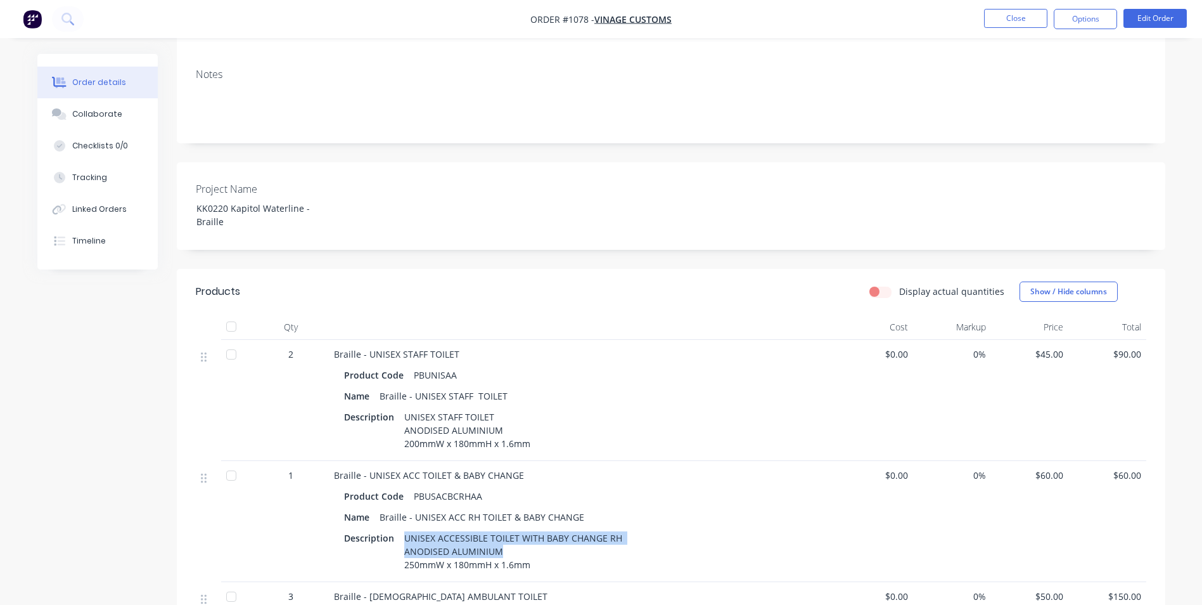
click at [502, 532] on div "UNISEX ACCESSIBLE TOILET WITH BABY CHANGE RH ANODISED ALUMINIUM 250mmW x 180mmH…" at bounding box center [514, 551] width 231 height 45
drag, startPoint x: 502, startPoint y: 532, endPoint x: 629, endPoint y: 547, distance: 128.3
click at [629, 547] on div "Description UNISEX ACCESSIBLE TOILET WITH BABY CHANGE RH ANODISED ALUMINIUM 250…" at bounding box center [582, 551] width 477 height 45
drag, startPoint x: 530, startPoint y: 549, endPoint x: 401, endPoint y: 540, distance: 129.6
click at [401, 540] on div "UNISEX ACCESSIBLE TOILET WITH BABY CHANGE RH ANODISED ALUMINIUM 250mmW x 180mmH…" at bounding box center [514, 551] width 231 height 45
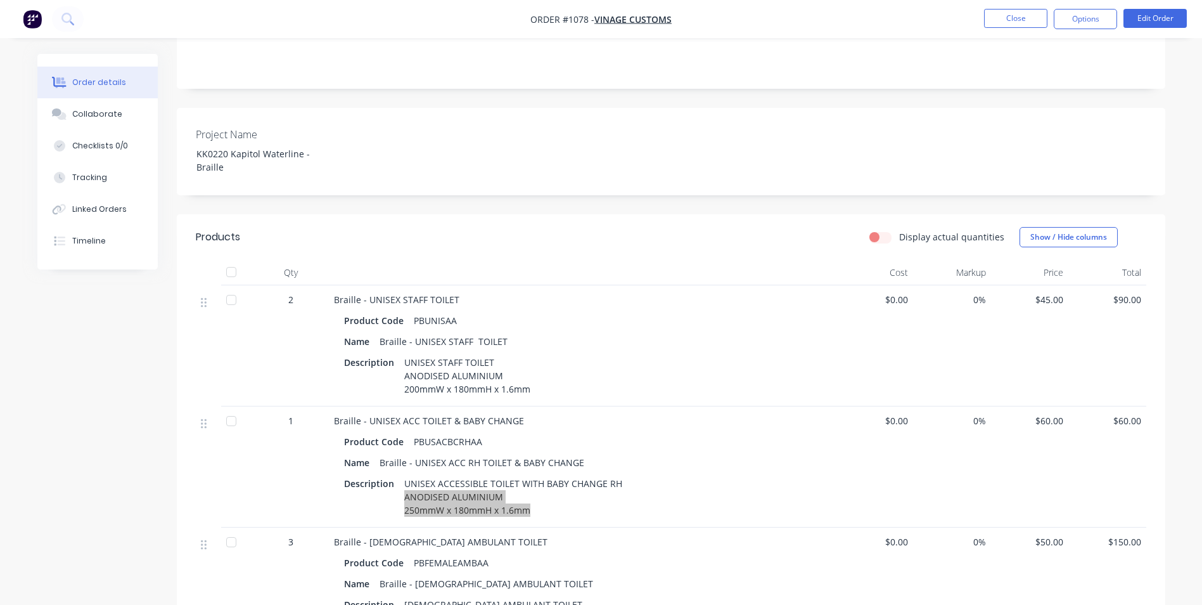
scroll to position [317, 0]
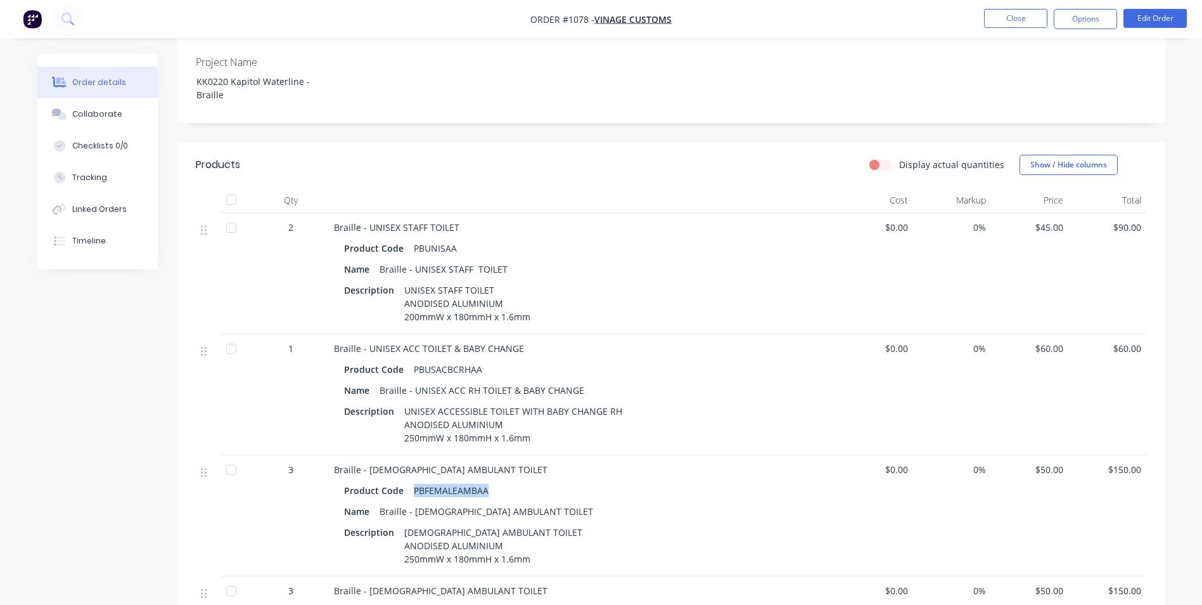
drag, startPoint x: 478, startPoint y: 475, endPoint x: 409, endPoint y: 477, distance: 69.1
click at [409, 481] on div "PBFEMALEAMBAA" at bounding box center [451, 490] width 85 height 18
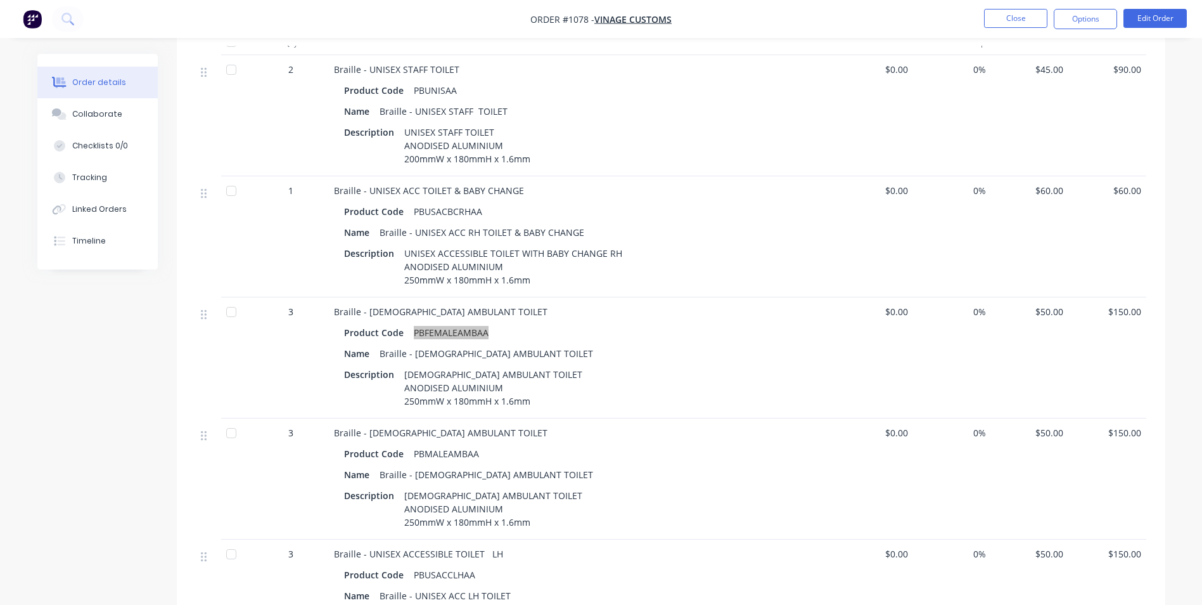
scroll to position [444, 0]
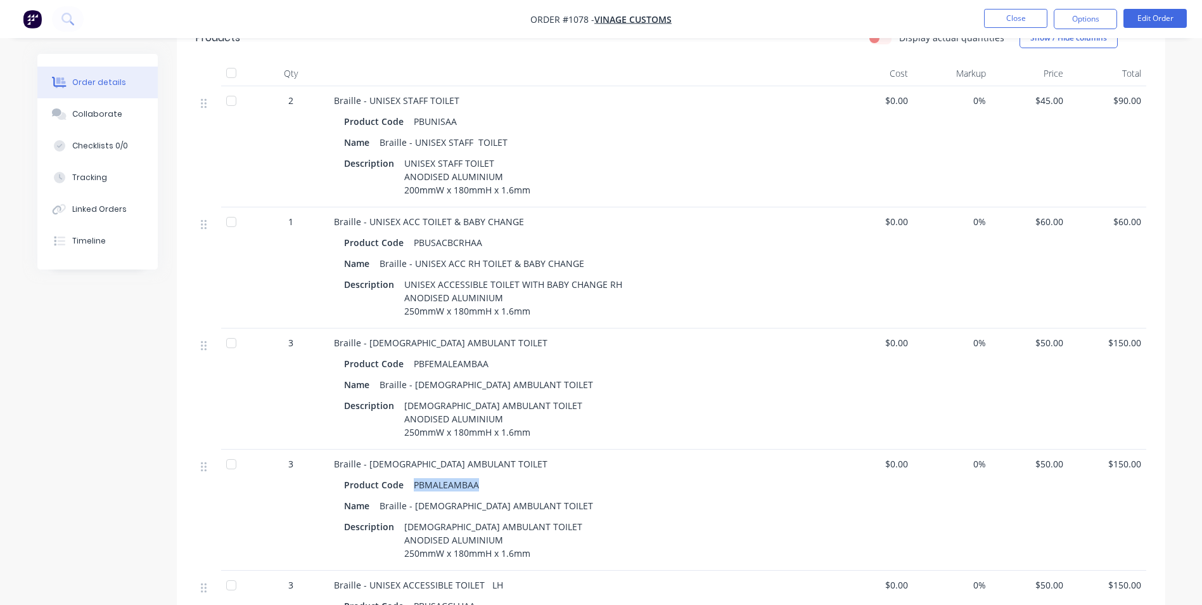
drag, startPoint x: 478, startPoint y: 472, endPoint x: 414, endPoint y: 473, distance: 64.7
click at [414, 475] on div "PBMALEAMBAA" at bounding box center [446, 484] width 75 height 18
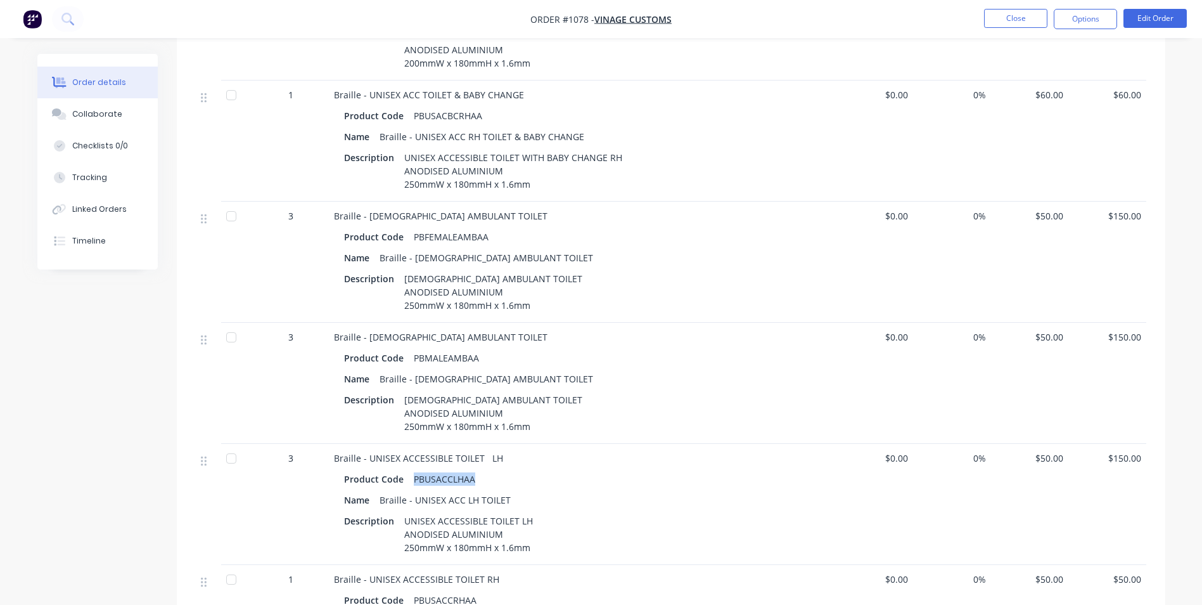
drag, startPoint x: 475, startPoint y: 466, endPoint x: 413, endPoint y: 458, distance: 62.7
click at [413, 470] on div "PBUSACCLHAA" at bounding box center [445, 479] width 72 height 18
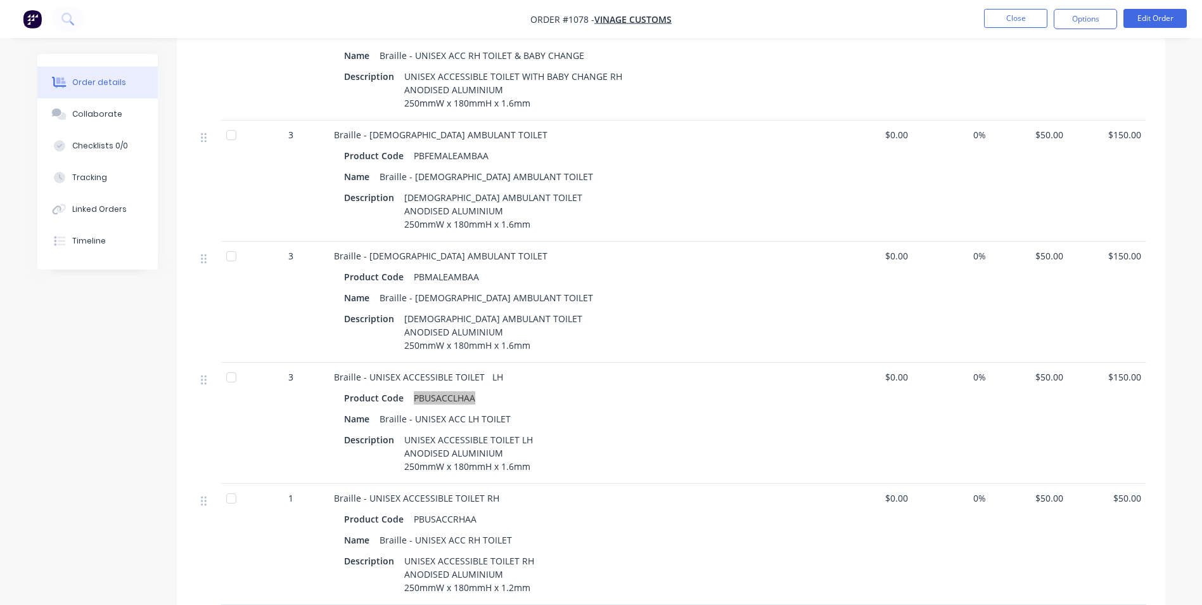
scroll to position [760, 0]
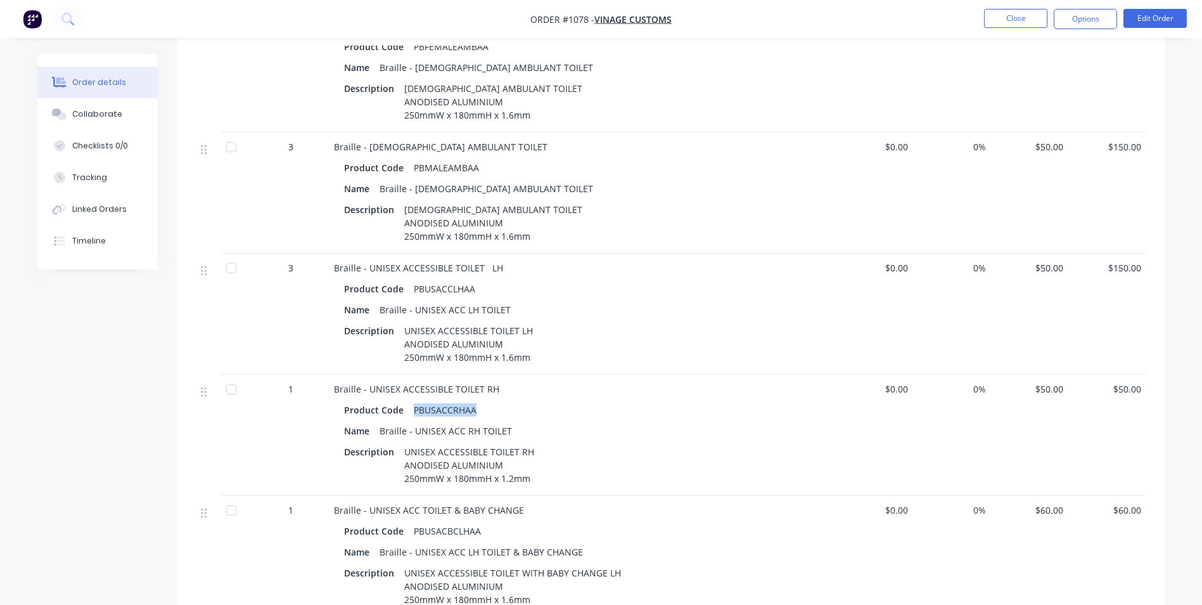
drag, startPoint x: 470, startPoint y: 395, endPoint x: 406, endPoint y: 395, distance: 64.6
click at [406, 401] on div "Product Code PBUSACCRHAA" at bounding box center [582, 410] width 477 height 18
click at [476, 442] on div "UNISEX ACCESSIBLE TOILET RH ANODISED ALUMINIUM 250mmW x 180mmH x 1.2mm" at bounding box center [470, 464] width 143 height 45
drag, startPoint x: 375, startPoint y: 418, endPoint x: 503, endPoint y: 410, distance: 128.2
click at [503, 421] on div "Braille - UNISEX ACC RH TOILET" at bounding box center [446, 430] width 143 height 18
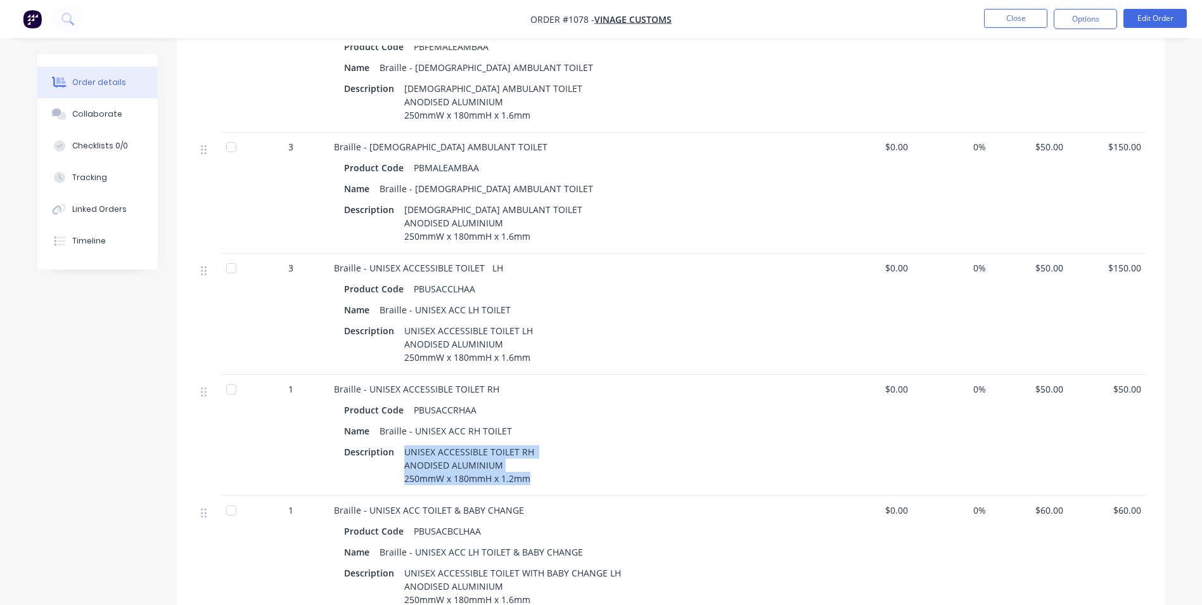
drag, startPoint x: 402, startPoint y: 435, endPoint x: 529, endPoint y: 463, distance: 129.8
click at [529, 463] on div "UNISEX ACCESSIBLE TOILET RH ANODISED ALUMINIUM 250mmW x 180mmH x 1.2mm" at bounding box center [470, 464] width 143 height 45
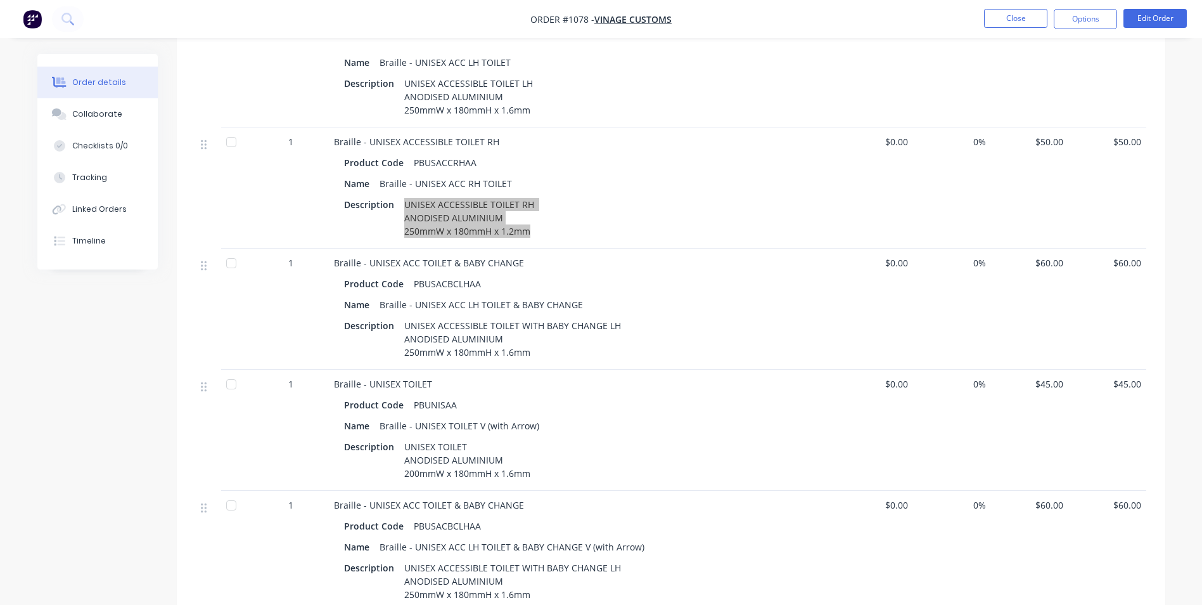
scroll to position [1014, 0]
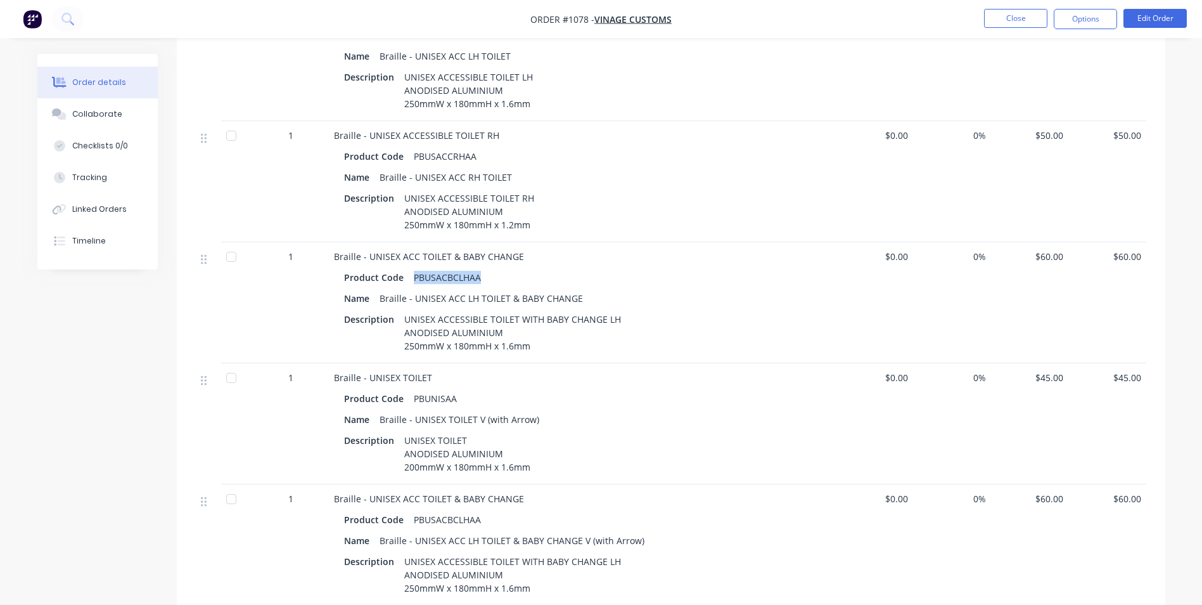
drag, startPoint x: 480, startPoint y: 266, endPoint x: 410, endPoint y: 262, distance: 70.4
click at [410, 268] on div "PBUSACBCLHAA" at bounding box center [447, 277] width 77 height 18
drag, startPoint x: 378, startPoint y: 283, endPoint x: 600, endPoint y: 278, distance: 221.9
click at [600, 289] on div "Name Braille - UNISEX ACC LH TOILET & BABY CHANGE" at bounding box center [582, 298] width 477 height 18
drag, startPoint x: 401, startPoint y: 321, endPoint x: 527, endPoint y: 332, distance: 126.0
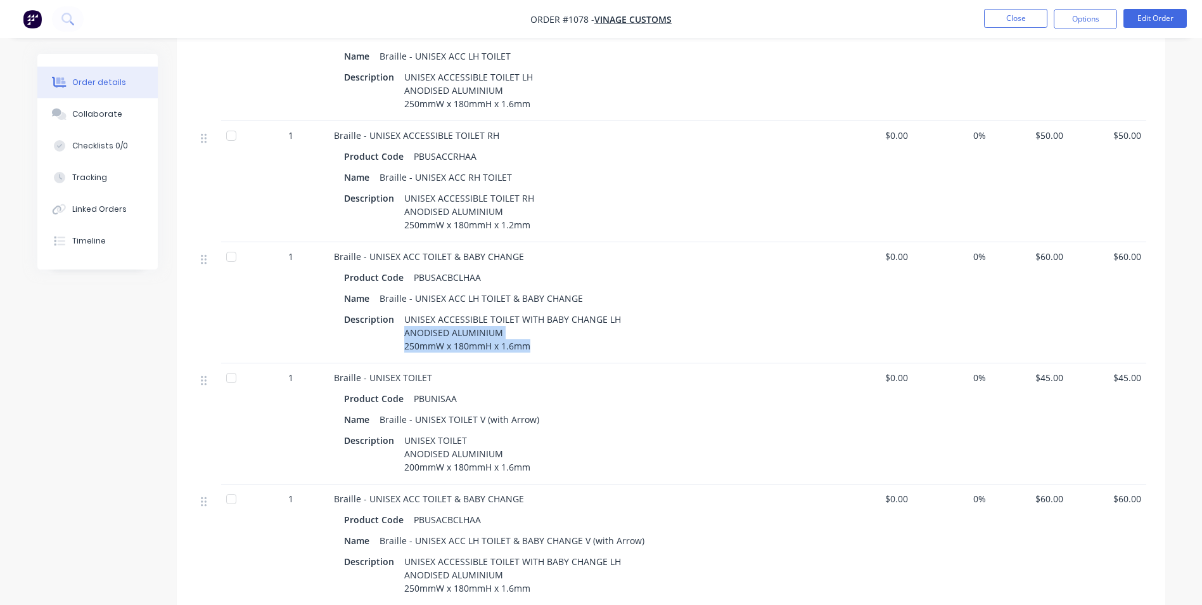
click at [527, 332] on div "UNISEX ACCESSIBLE TOILET WITH BABY CHANGE LH ANODISED ALUMINIUM 250mmW x 180mmH…" at bounding box center [513, 332] width 229 height 45
drag, startPoint x: 457, startPoint y: 385, endPoint x: 410, endPoint y: 383, distance: 46.9
click at [410, 389] on div "PBUNISAA" at bounding box center [435, 398] width 53 height 18
drag, startPoint x: 481, startPoint y: 508, endPoint x: 413, endPoint y: 504, distance: 67.9
click at [413, 510] on div "PBUSACBCLHAA" at bounding box center [447, 519] width 77 height 18
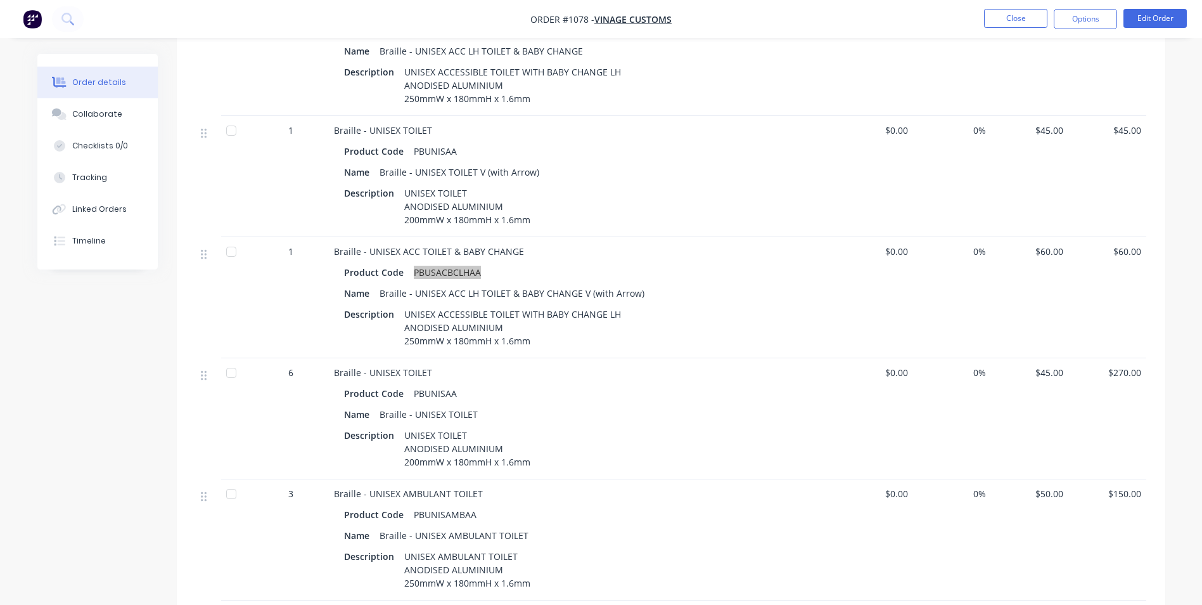
scroll to position [1267, 0]
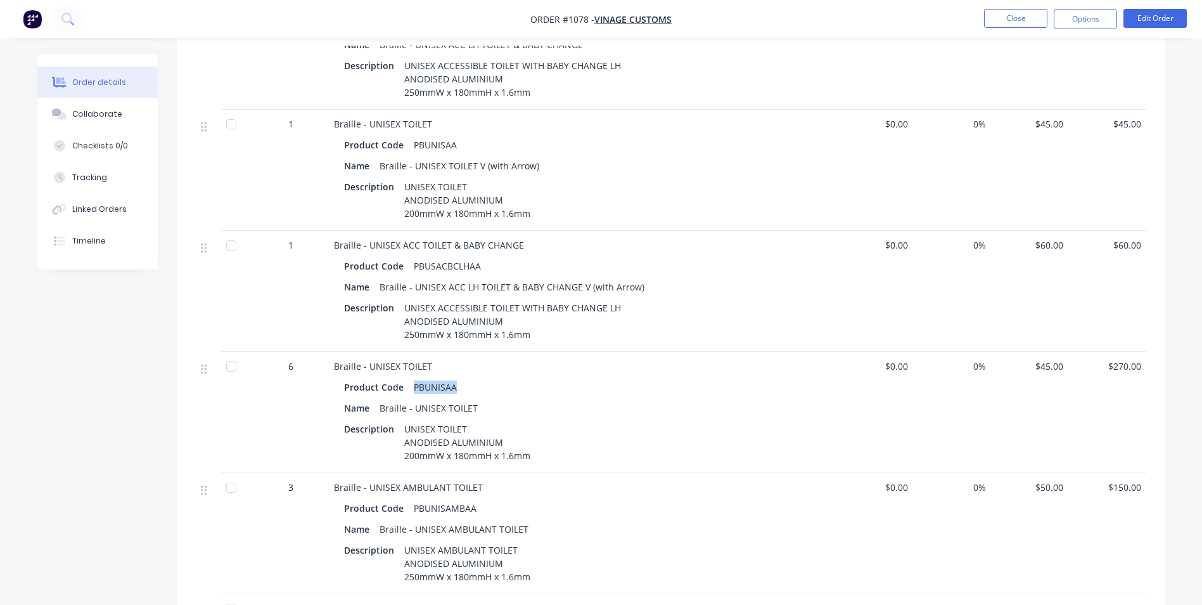
drag, startPoint x: 454, startPoint y: 375, endPoint x: 410, endPoint y: 376, distance: 44.4
click at [410, 378] on div "PBUNISAA" at bounding box center [435, 387] width 53 height 18
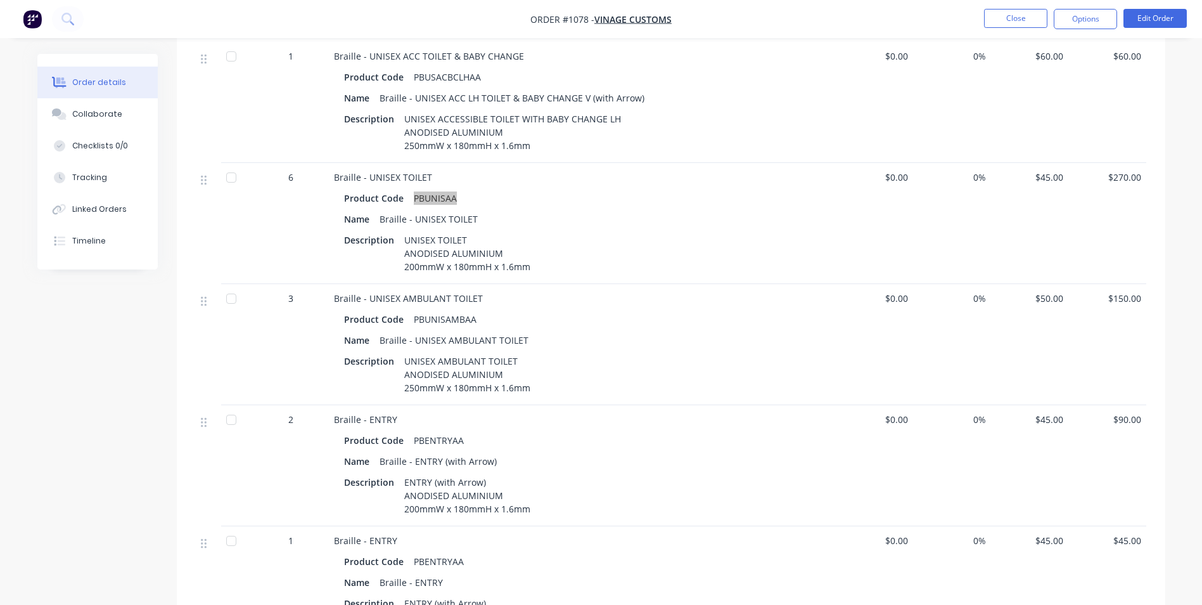
scroll to position [1458, 0]
drag, startPoint x: 472, startPoint y: 307, endPoint x: 409, endPoint y: 305, distance: 62.8
click at [409, 309] on div "Product Code PBUNISAMBAA" at bounding box center [582, 318] width 477 height 18
drag, startPoint x: 463, startPoint y: 425, endPoint x: 410, endPoint y: 423, distance: 53.3
click at [410, 430] on div "PBENTRYAA" at bounding box center [439, 439] width 60 height 18
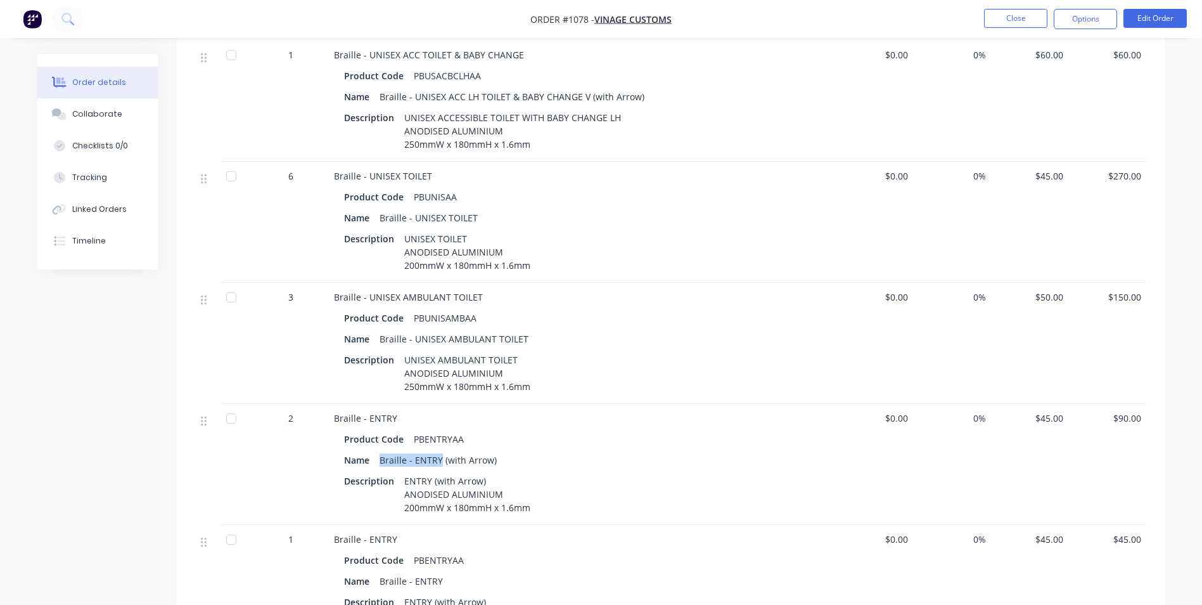
drag, startPoint x: 383, startPoint y: 446, endPoint x: 440, endPoint y: 445, distance: 56.4
click at [440, 451] on div "Braille - ENTRY (with Arrow)" at bounding box center [438, 460] width 127 height 18
drag, startPoint x: 404, startPoint y: 480, endPoint x: 527, endPoint y: 493, distance: 123.0
click at [527, 493] on div "ENTRY (with Arrow) ANODISED ALUMINIUM 200mmW x 180mmH x 1.6mm" at bounding box center [467, 494] width 136 height 45
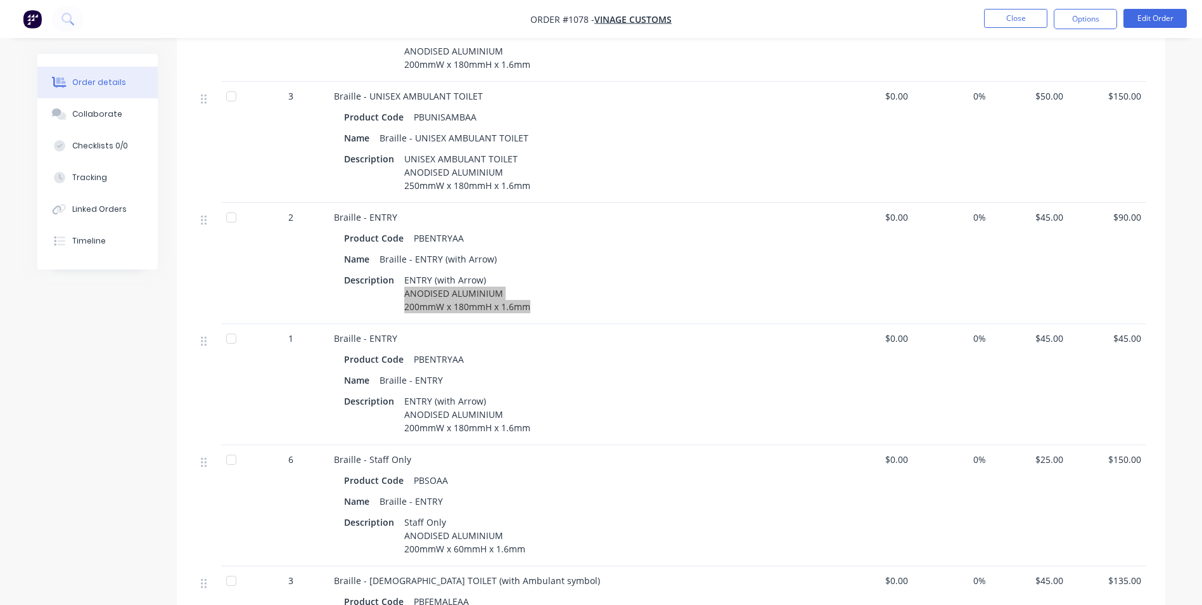
scroll to position [1711, 0]
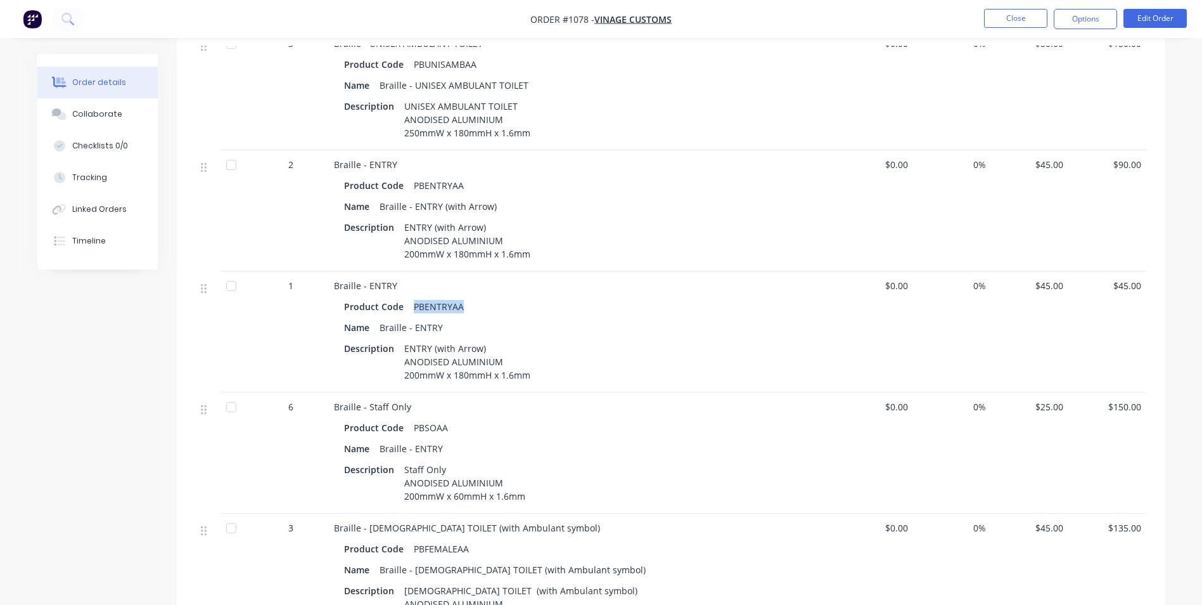
drag, startPoint x: 454, startPoint y: 295, endPoint x: 413, endPoint y: 298, distance: 41.3
click at [413, 298] on div "PBENTRYAA" at bounding box center [439, 306] width 60 height 18
drag, startPoint x: 444, startPoint y: 416, endPoint x: 413, endPoint y: 416, distance: 31.7
click at [413, 418] on div "PBSOAA" at bounding box center [431, 427] width 44 height 18
drag, startPoint x: 414, startPoint y: 394, endPoint x: 324, endPoint y: 399, distance: 90.1
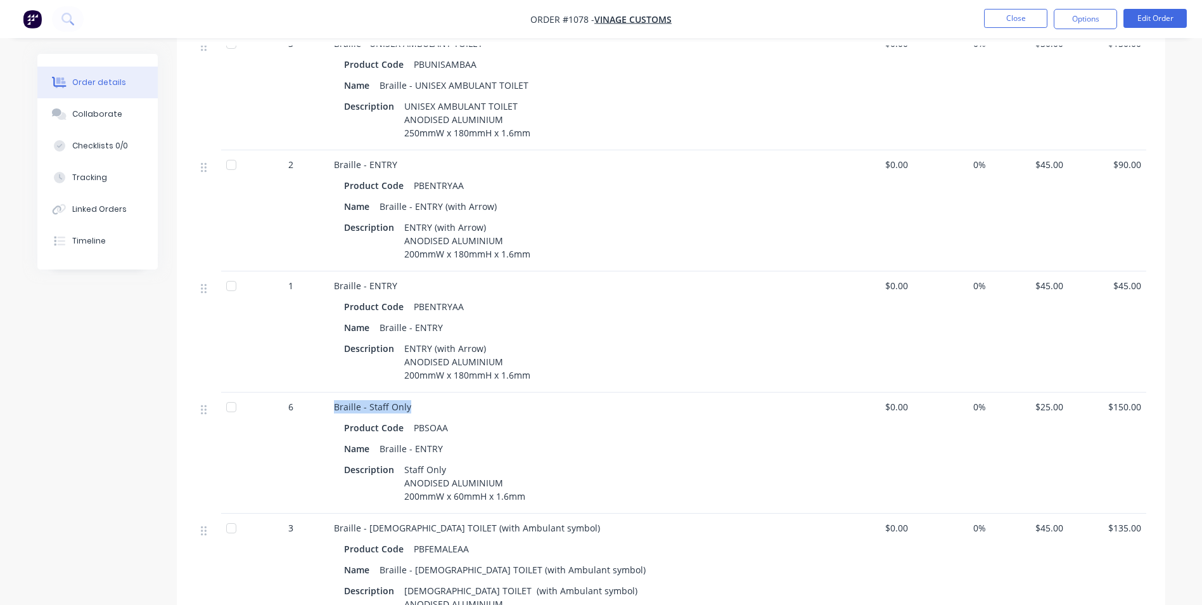
click at [324, 399] on div "6 Braille - Staff Only Product Code PBSOAA Name Braille - ENTRY Description Sta…" at bounding box center [671, 452] width 951 height 121
drag, startPoint x: 402, startPoint y: 470, endPoint x: 526, endPoint y: 494, distance: 126.6
click at [526, 494] on div "Braille - Staff Only Product Code PBSOAA Name Braille - ENTRY Description Staff…" at bounding box center [582, 452] width 507 height 121
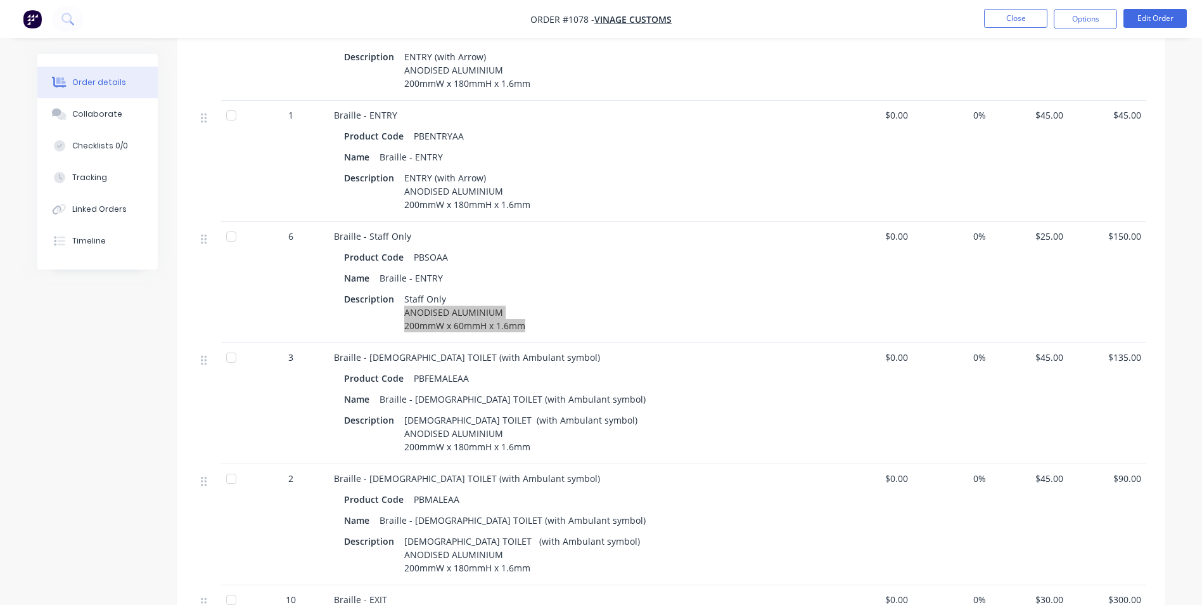
scroll to position [1901, 0]
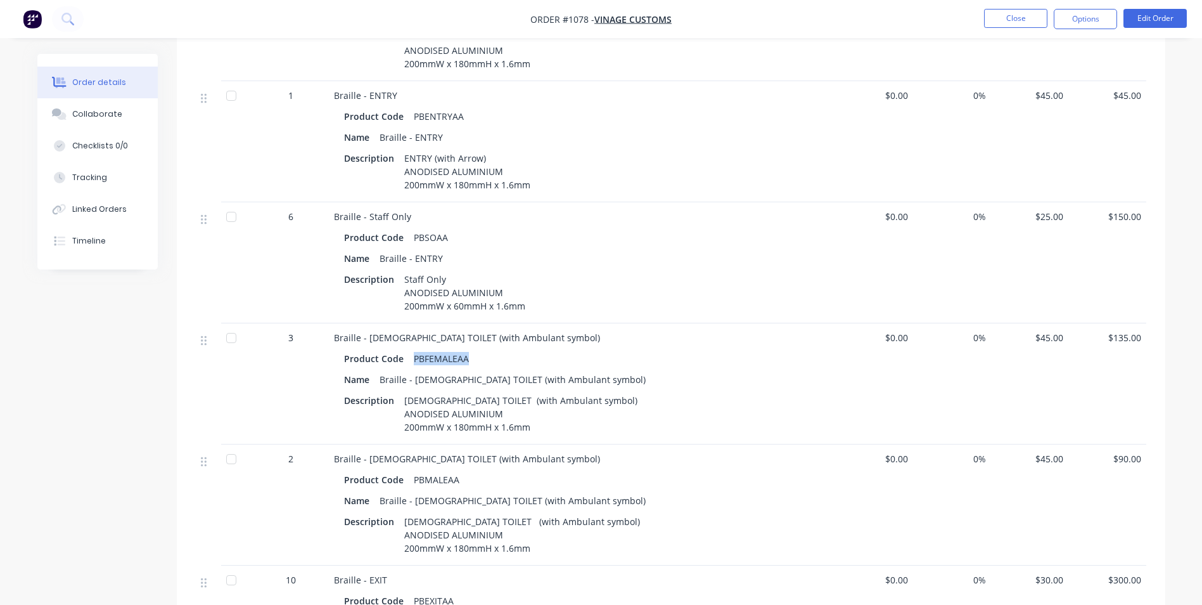
drag, startPoint x: 470, startPoint y: 344, endPoint x: 411, endPoint y: 348, distance: 58.4
click at [411, 349] on div "PBFEMALEAA" at bounding box center [441, 358] width 65 height 18
drag, startPoint x: 499, startPoint y: 325, endPoint x: 433, endPoint y: 328, distance: 66.0
click at [433, 331] on div "Braille - [DEMOGRAPHIC_DATA] TOILET (with Ambulant symbol)" at bounding box center [582, 337] width 497 height 13
drag, startPoint x: 454, startPoint y: 465, endPoint x: 411, endPoint y: 466, distance: 43.7
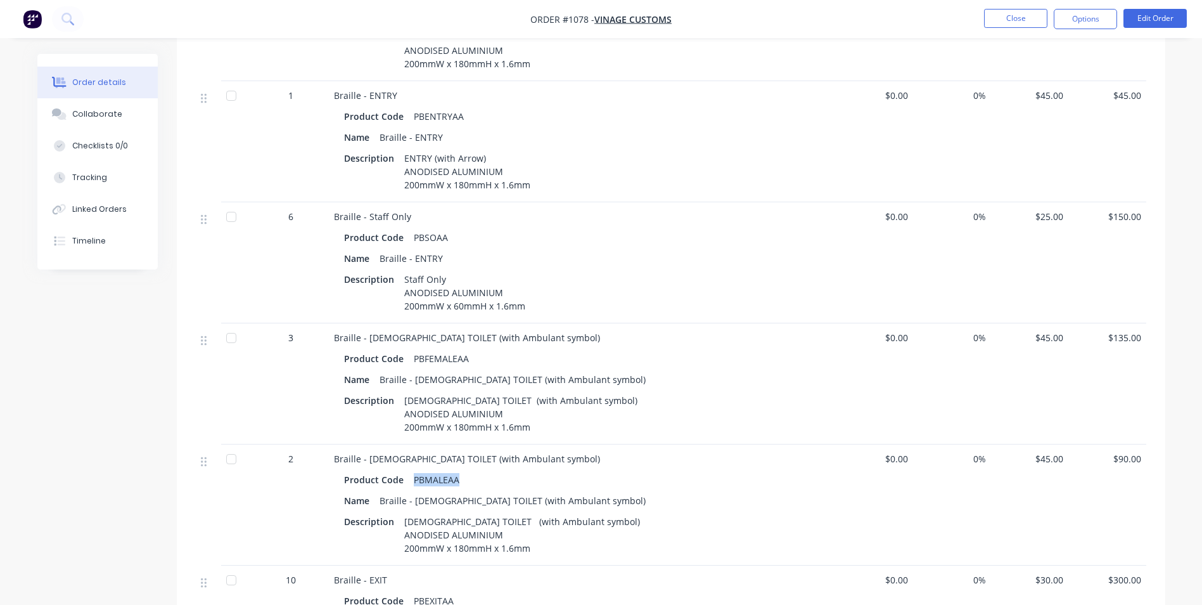
click at [411, 470] on div "PBMALEAA" at bounding box center [437, 479] width 56 height 18
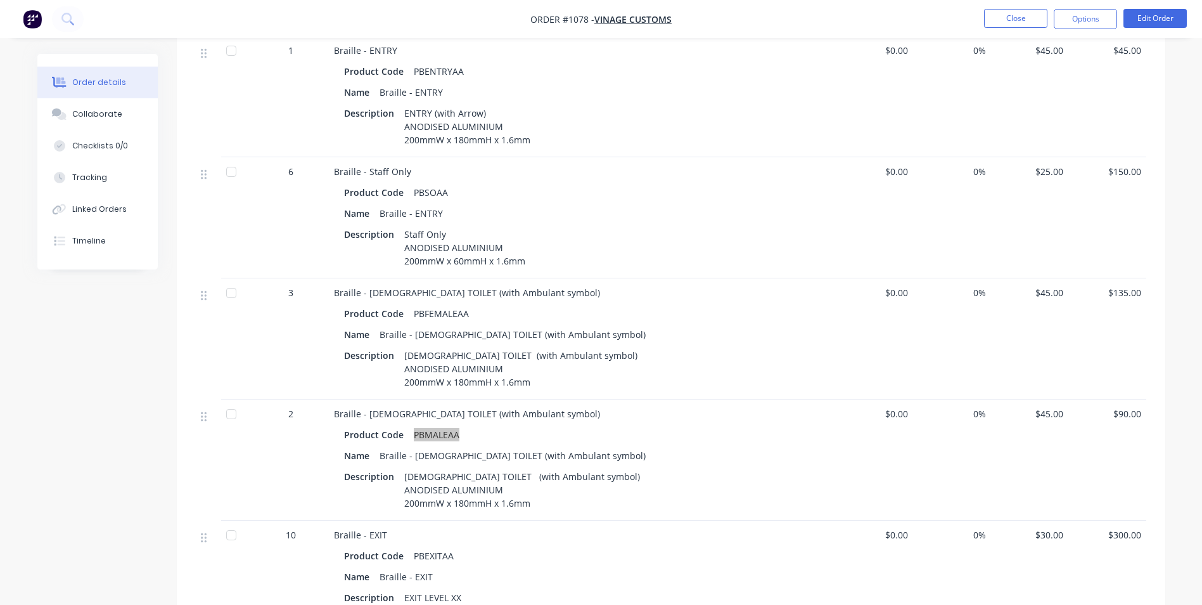
scroll to position [2028, 0]
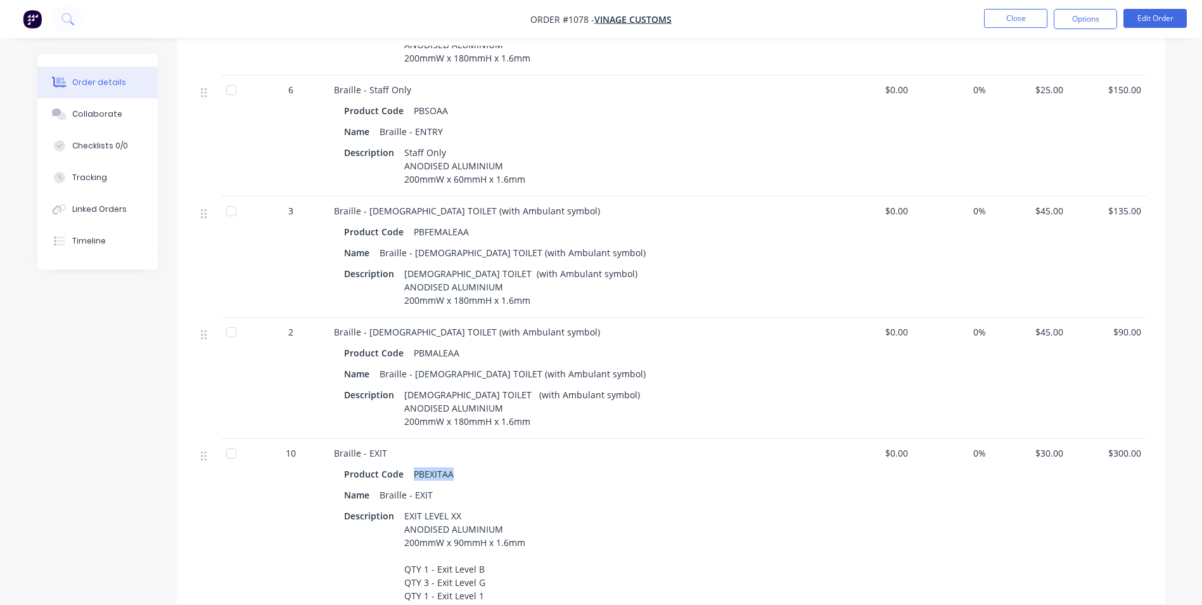
drag, startPoint x: 447, startPoint y: 459, endPoint x: 409, endPoint y: 461, distance: 37.5
click at [409, 465] on div "PBEXITAA" at bounding box center [434, 474] width 50 height 18
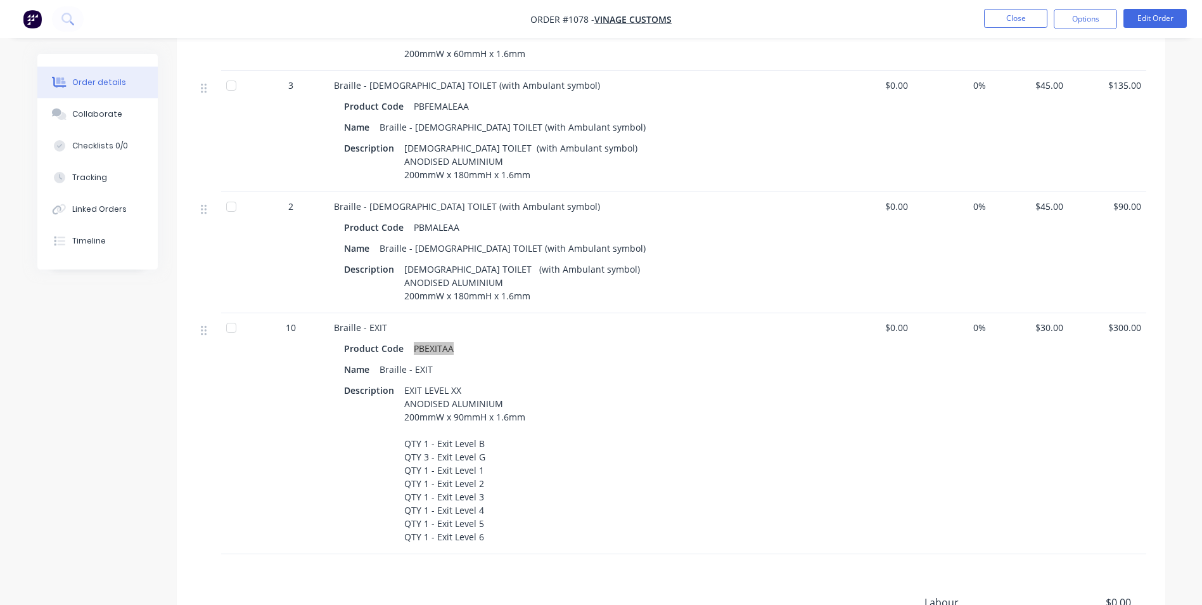
scroll to position [2155, 0]
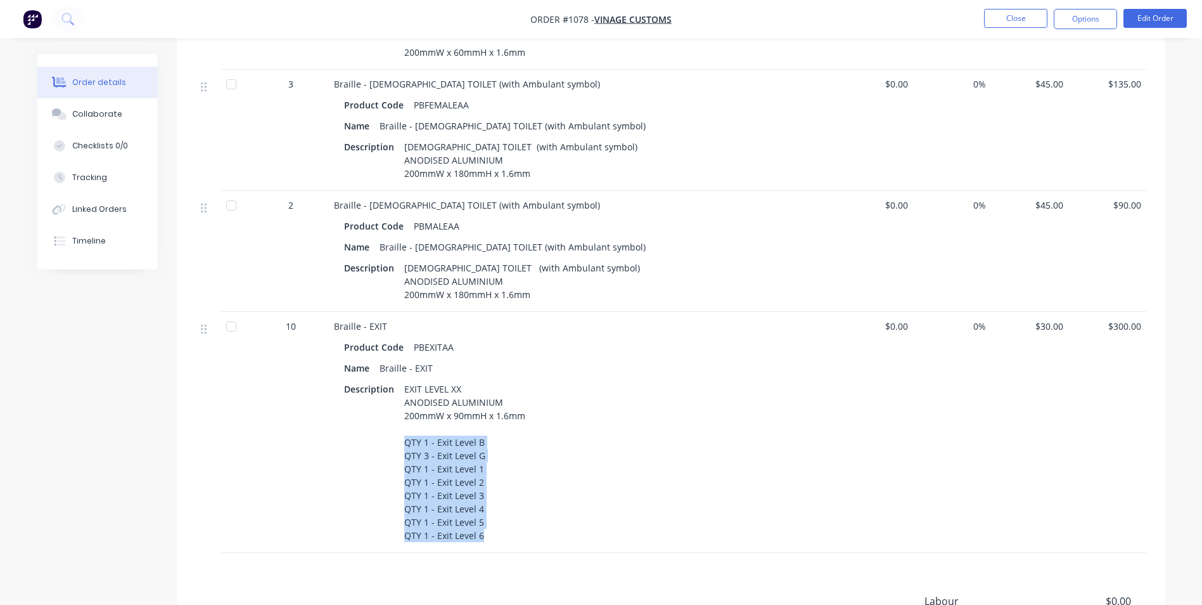
drag, startPoint x: 402, startPoint y: 429, endPoint x: 483, endPoint y: 520, distance: 121.2
click at [483, 520] on div "EXIT LEVEL XX ANODISED ALUMINIUM 200mmW x 90mmH x 1.6mm QTY 1 - Exit Level B QT…" at bounding box center [464, 462] width 131 height 165
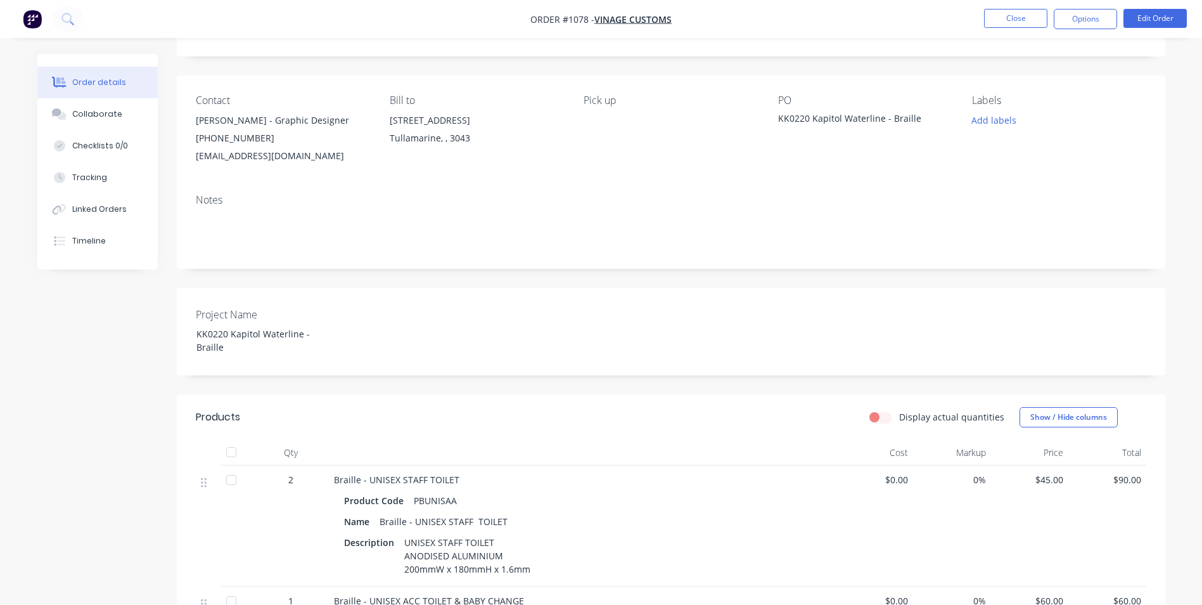
scroll to position [0, 0]
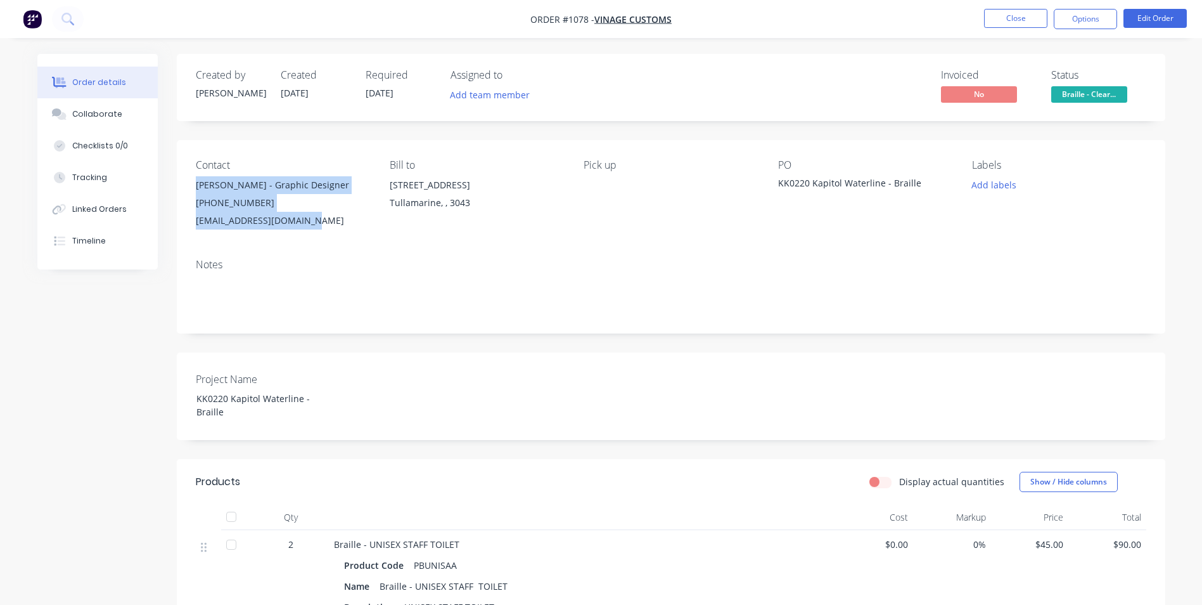
drag, startPoint x: 196, startPoint y: 183, endPoint x: 318, endPoint y: 224, distance: 127.7
click at [318, 224] on div "[PERSON_NAME] - Graphic Designer [PHONE_NUMBER] [EMAIL_ADDRESS][DOMAIN_NAME]" at bounding box center [283, 202] width 174 height 53
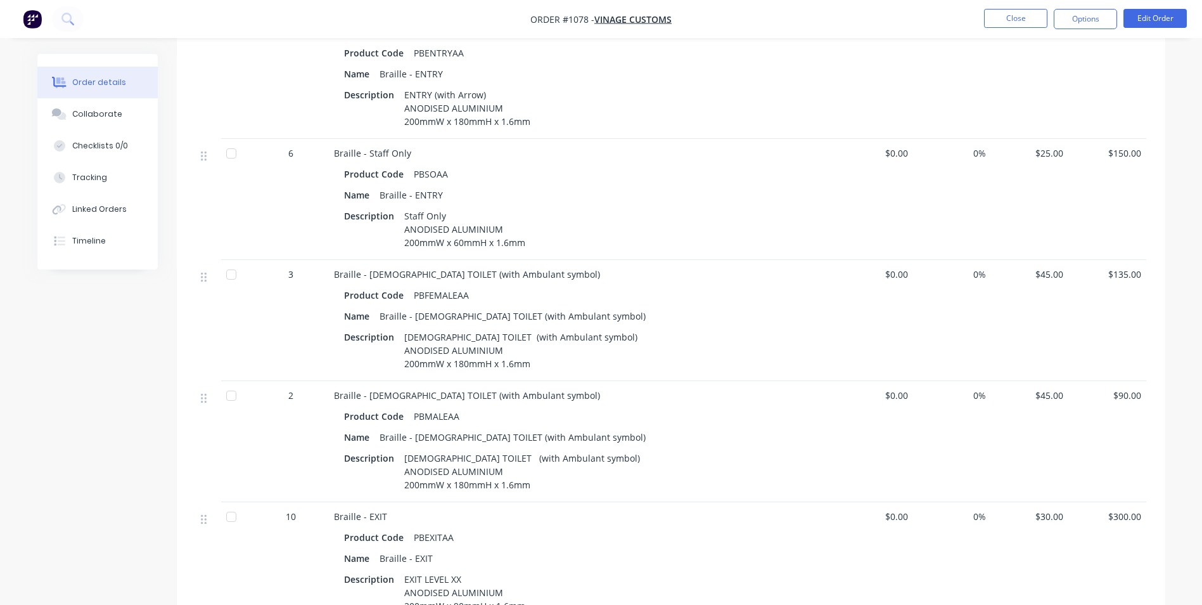
scroll to position [2315, 0]
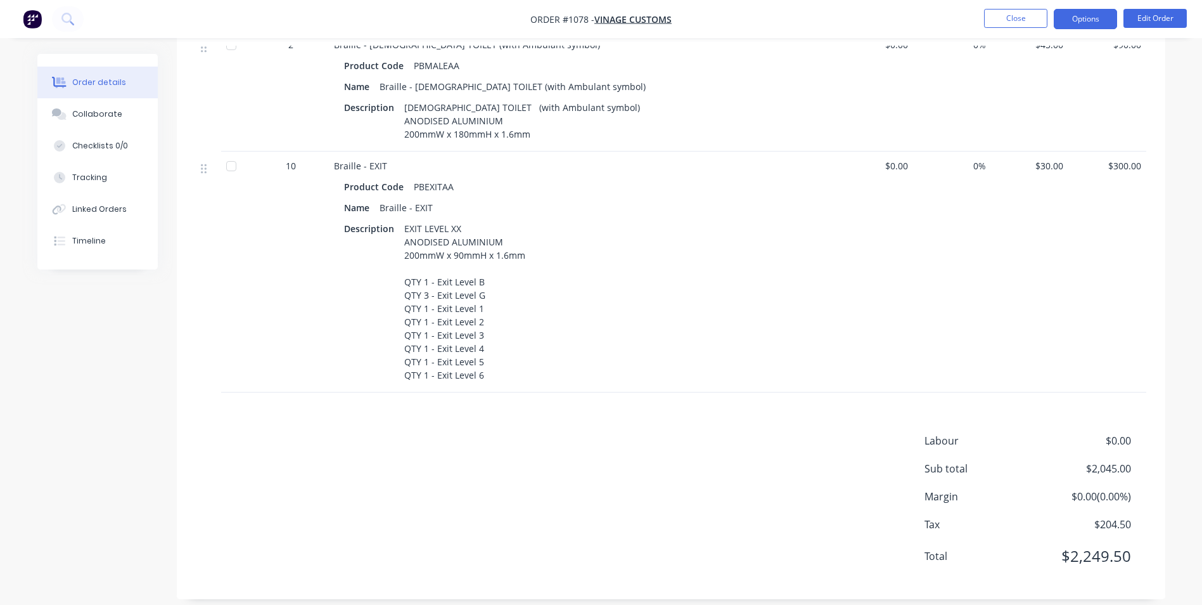
click at [1103, 17] on button "Options" at bounding box center [1085, 19] width 63 height 20
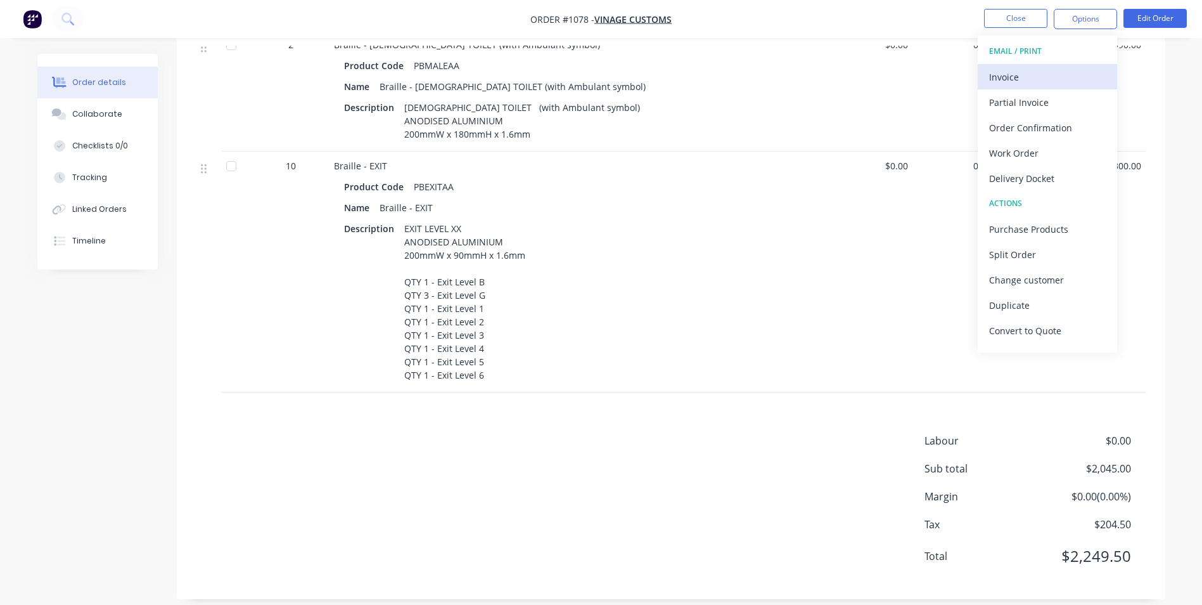
click at [1021, 68] on div "Invoice" at bounding box center [1047, 77] width 117 height 18
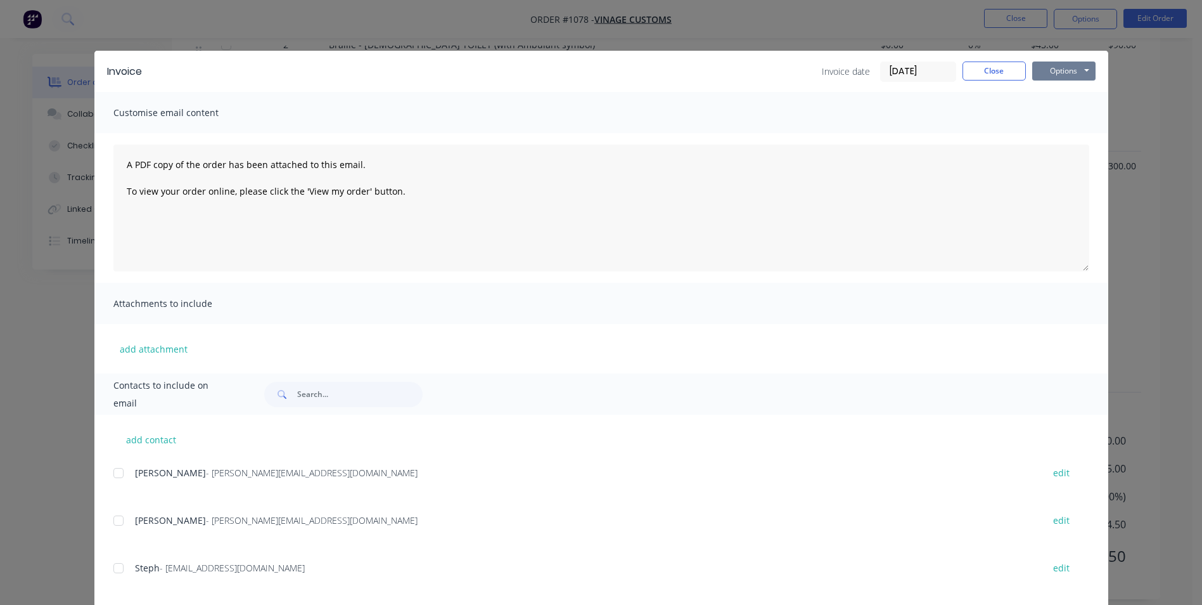
click at [1052, 72] on button "Options" at bounding box center [1063, 70] width 63 height 19
click at [1049, 112] on button "Print" at bounding box center [1072, 114] width 81 height 21
drag, startPoint x: 1000, startPoint y: 71, endPoint x: 1011, endPoint y: 66, distance: 12.5
click at [1002, 70] on button "Close" at bounding box center [994, 70] width 63 height 19
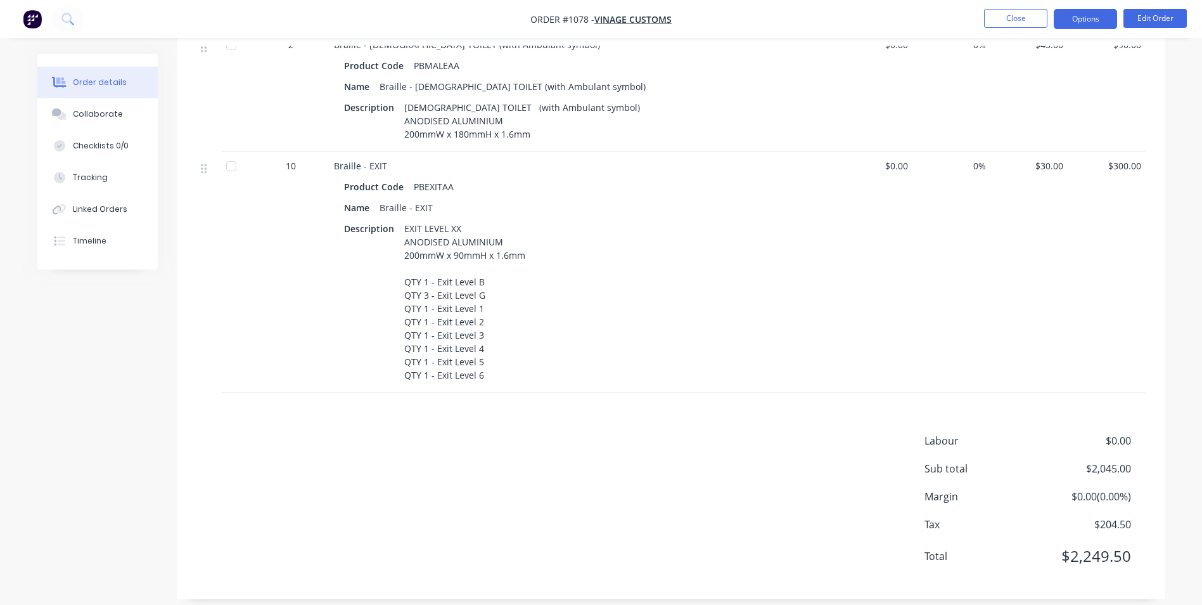
click at [1102, 16] on button "Options" at bounding box center [1085, 19] width 63 height 20
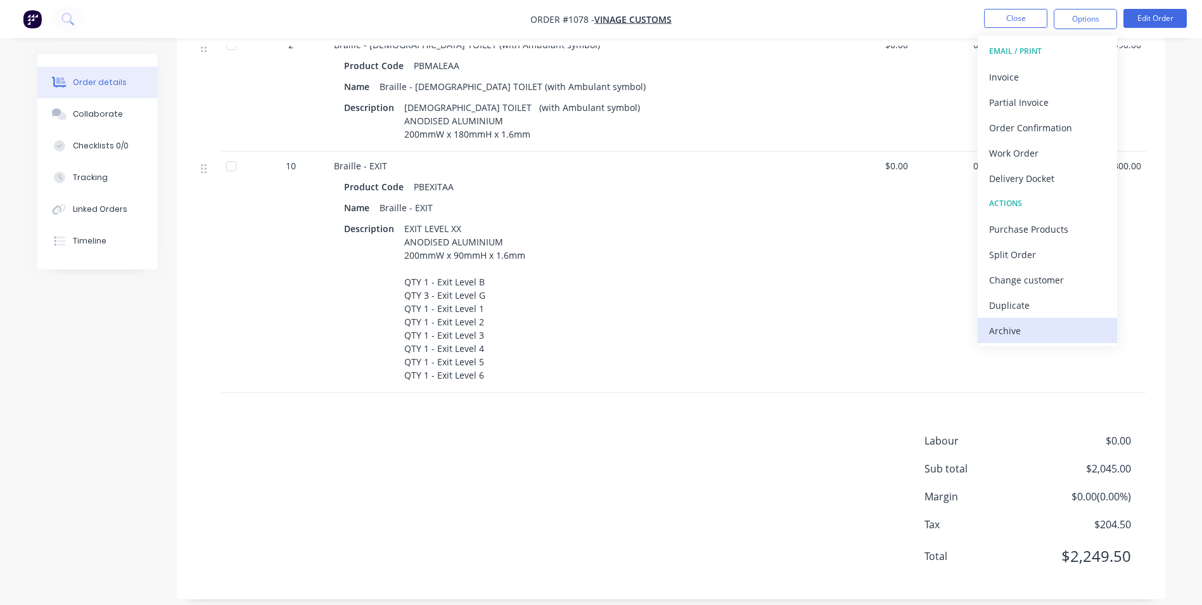
click at [1053, 331] on div "Archive" at bounding box center [1047, 330] width 117 height 18
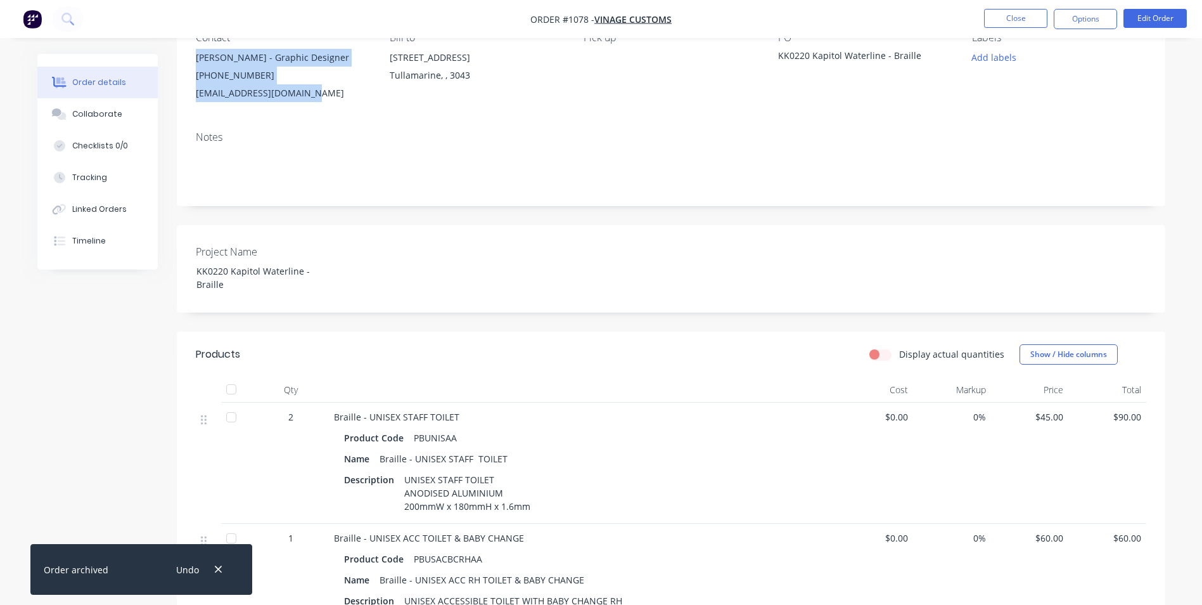
scroll to position [0, 0]
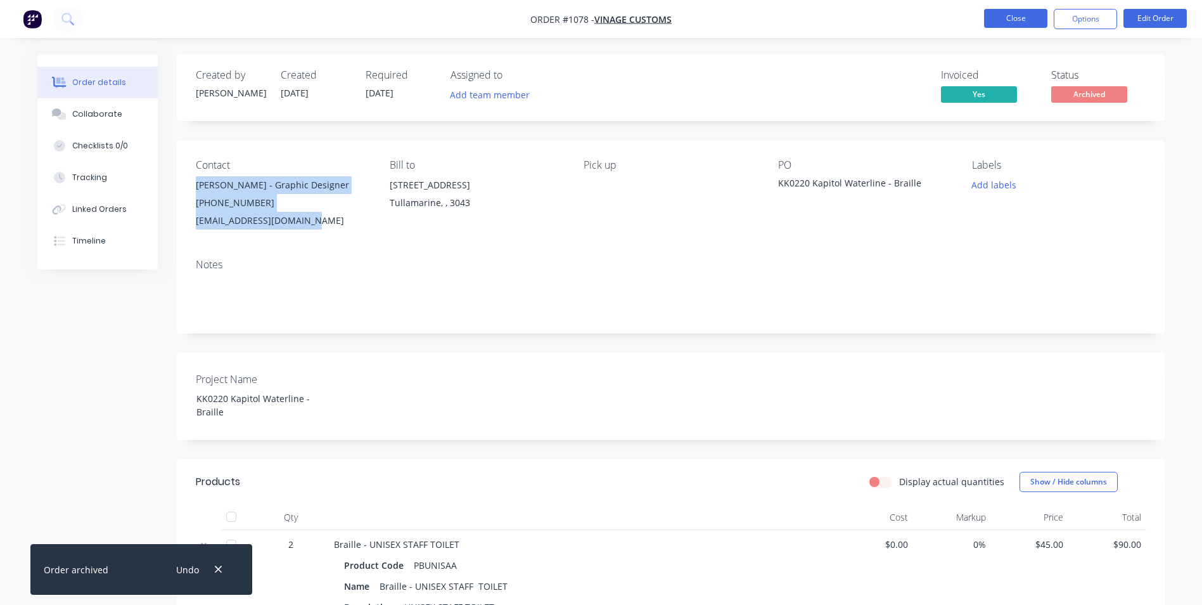
click at [1036, 18] on button "Close" at bounding box center [1015, 18] width 63 height 19
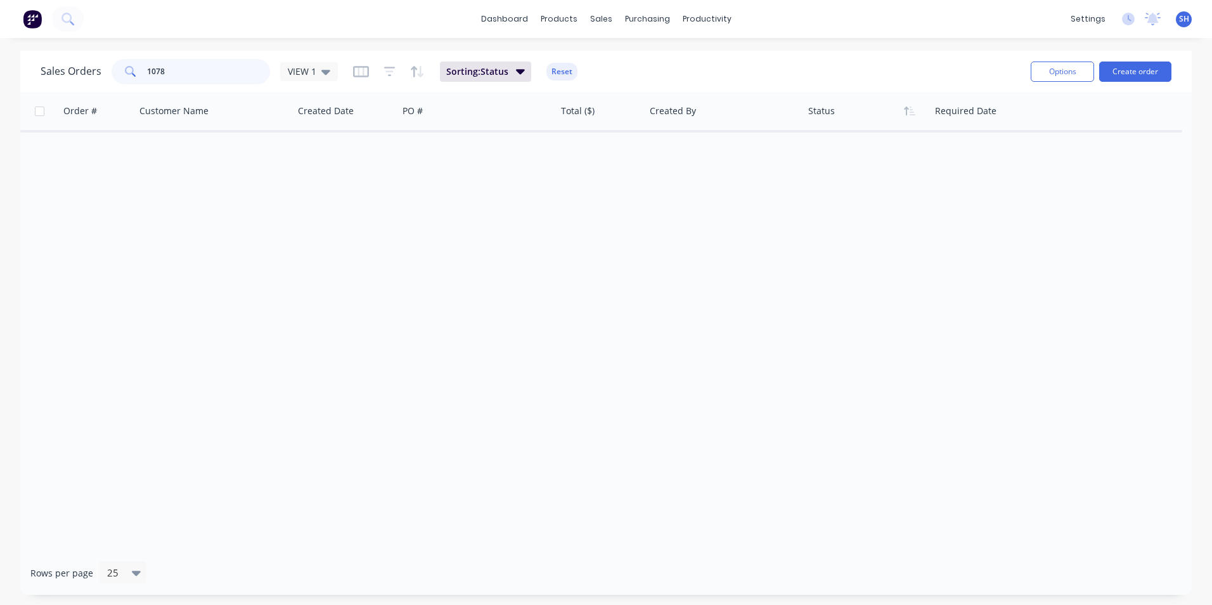
click at [225, 73] on input "1078" at bounding box center [209, 71] width 124 height 25
drag, startPoint x: 212, startPoint y: 70, endPoint x: 99, endPoint y: 61, distance: 113.2
click at [99, 61] on div "Sales Orders 1078 VIEW 1" at bounding box center [189, 71] width 297 height 25
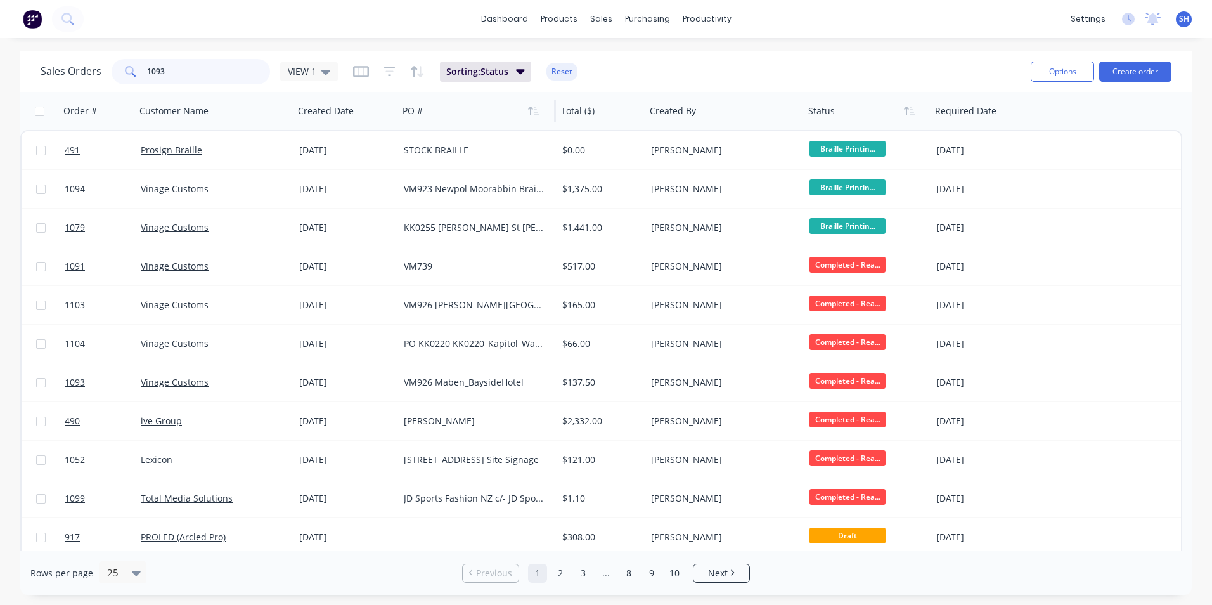
type input "1093"
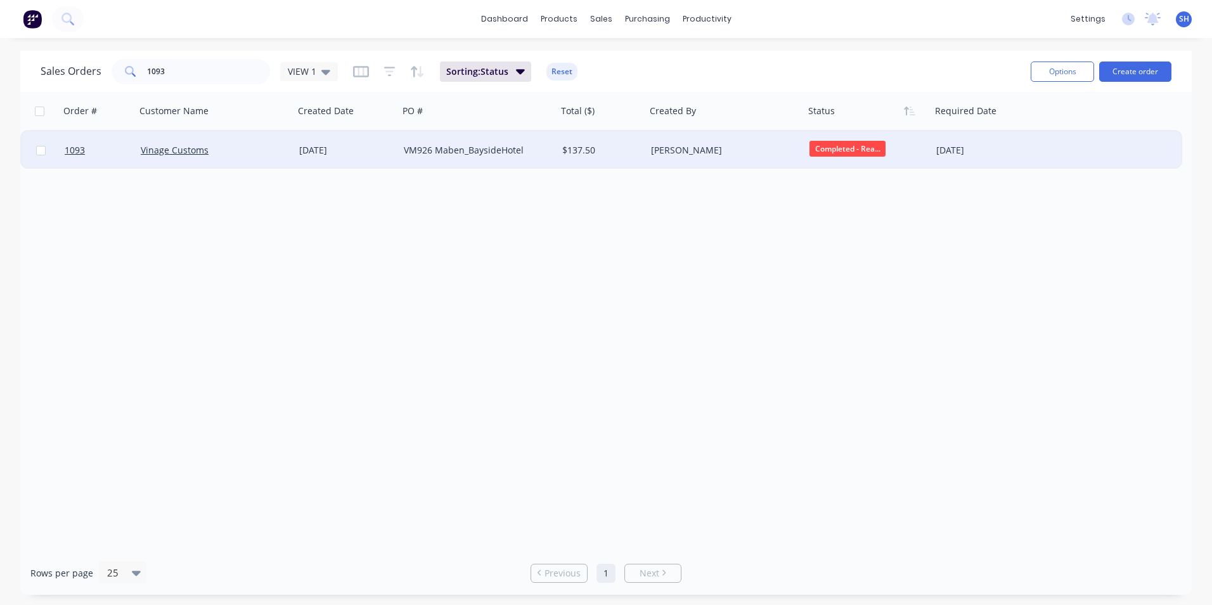
click at [263, 150] on div "Vinage Customs" at bounding box center [211, 150] width 141 height 13
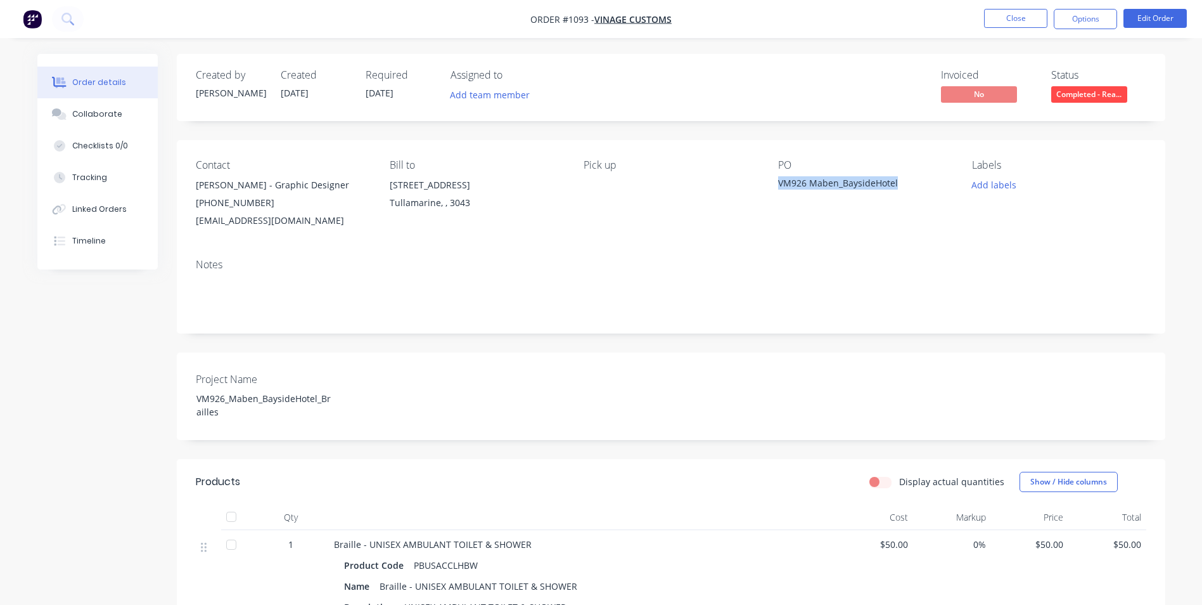
drag, startPoint x: 901, startPoint y: 182, endPoint x: 776, endPoint y: 188, distance: 125.0
click at [776, 188] on div "Contact [PERSON_NAME] - Graphic Designer [PHONE_NUMBER] [EMAIL_ADDRESS][DOMAIN_…" at bounding box center [671, 194] width 989 height 108
drag, startPoint x: 587, startPoint y: 19, endPoint x: 565, endPoint y: 20, distance: 22.2
click at [565, 20] on span "Order #1093 -" at bounding box center [562, 19] width 64 height 12
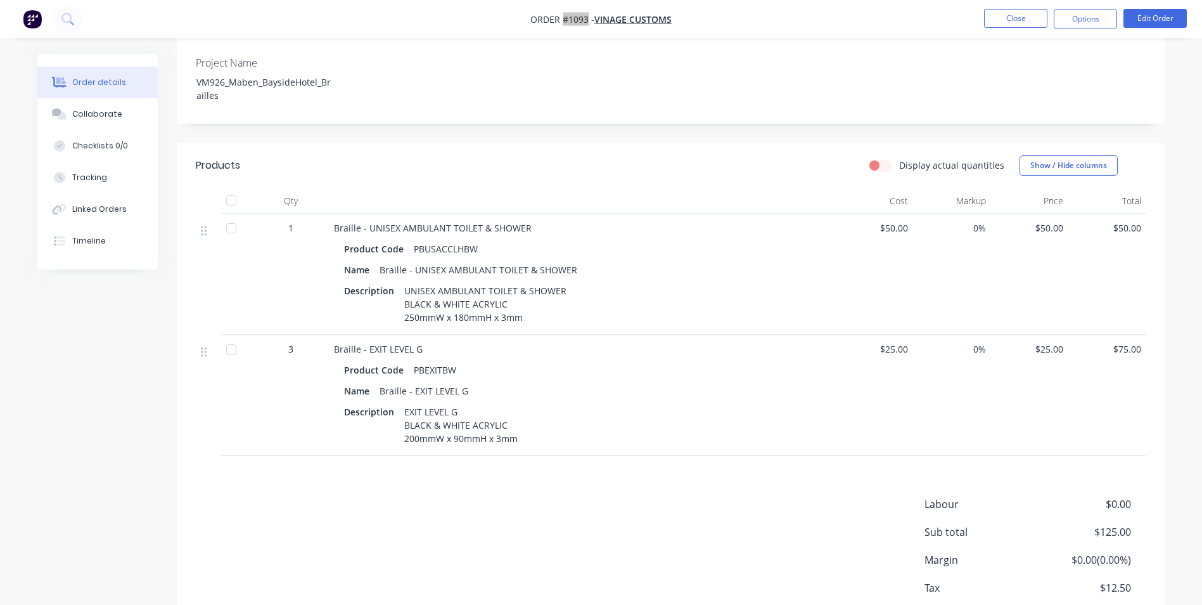
scroll to position [317, 0]
drag, startPoint x: 475, startPoint y: 245, endPoint x: 412, endPoint y: 247, distance: 62.8
click at [412, 247] on div "PBUSACCLHBW" at bounding box center [446, 248] width 74 height 18
drag, startPoint x: 455, startPoint y: 368, endPoint x: 404, endPoint y: 369, distance: 51.4
click at [404, 369] on div "Product Code PBEXITBW" at bounding box center [582, 369] width 477 height 18
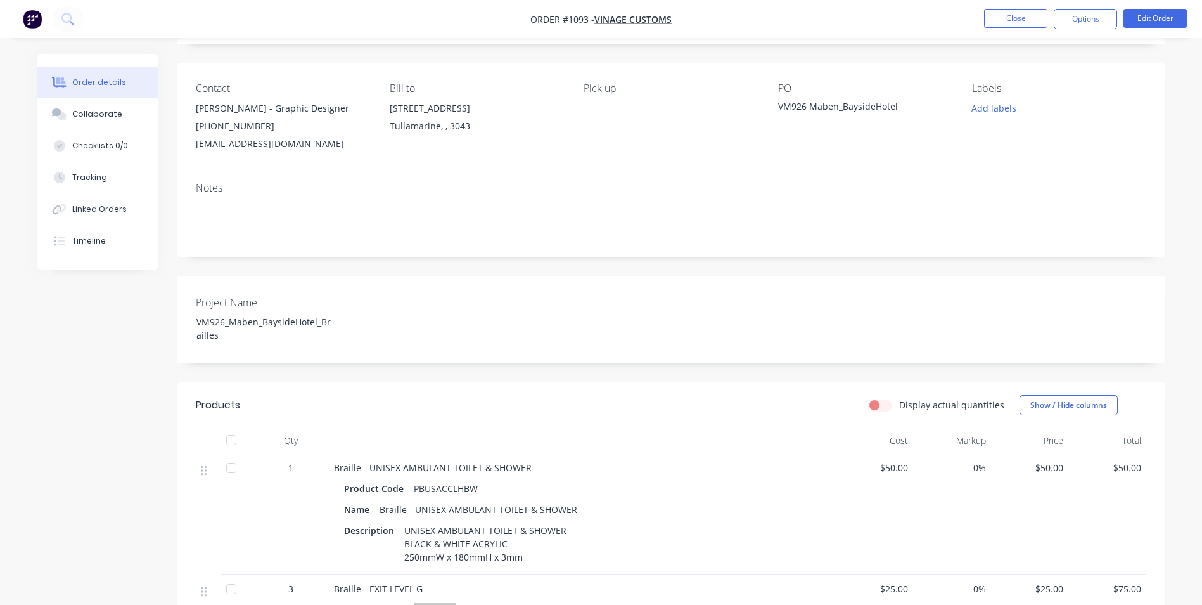
scroll to position [76, 0]
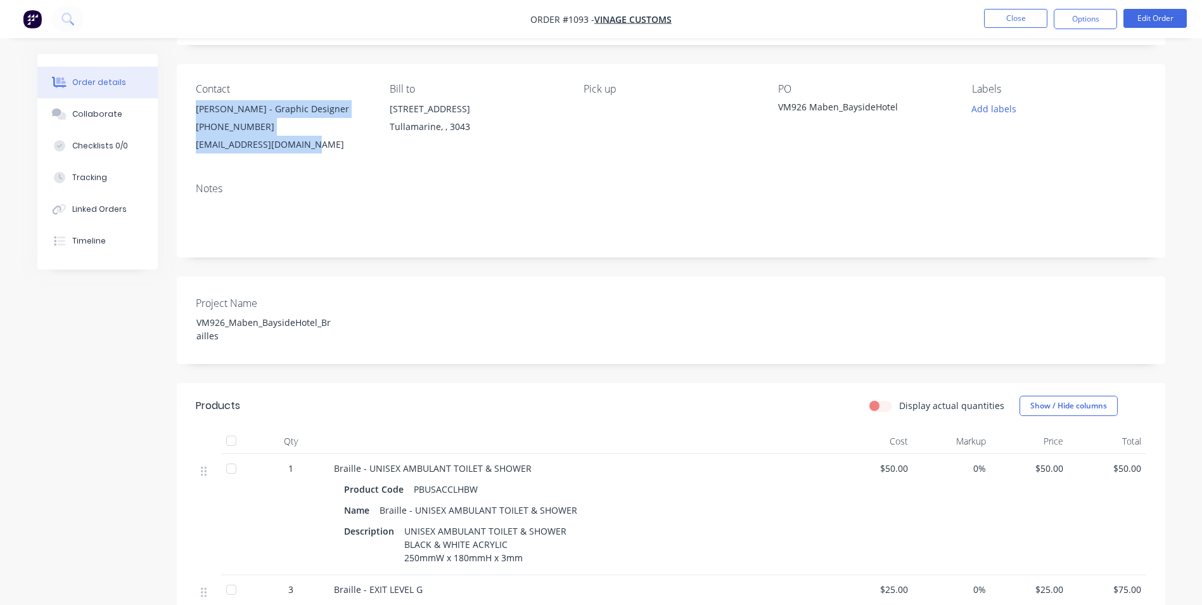
drag, startPoint x: 195, startPoint y: 108, endPoint x: 314, endPoint y: 151, distance: 126.9
click at [314, 151] on div "[PERSON_NAME] - Graphic Designer [PHONE_NUMBER] [EMAIL_ADDRESS][DOMAIN_NAME]" at bounding box center [283, 126] width 174 height 53
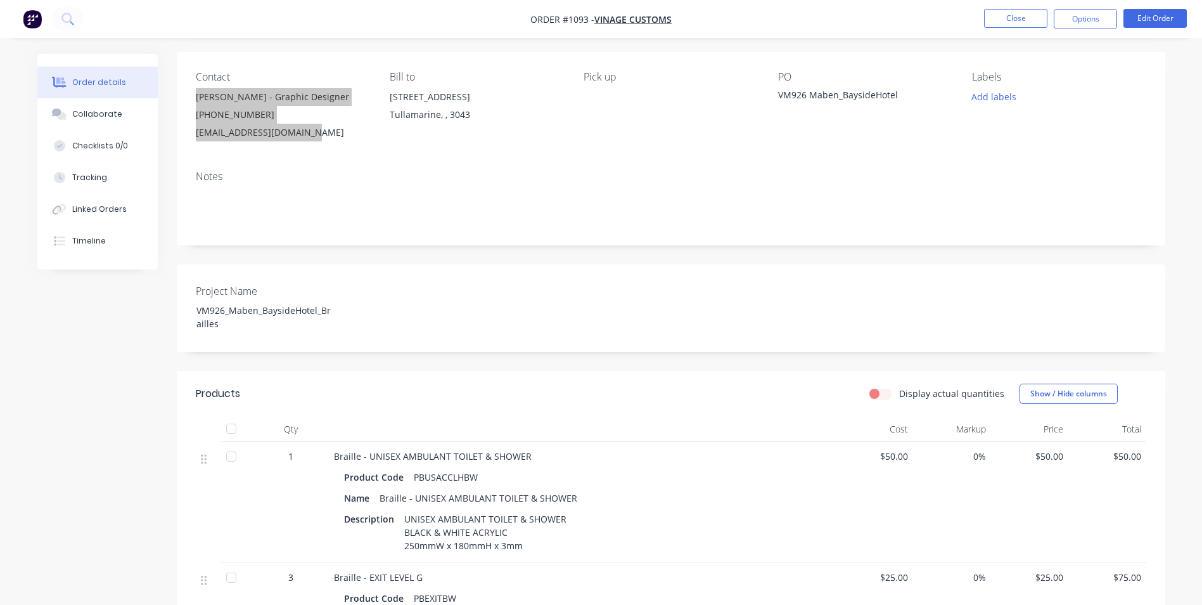
scroll to position [393, 0]
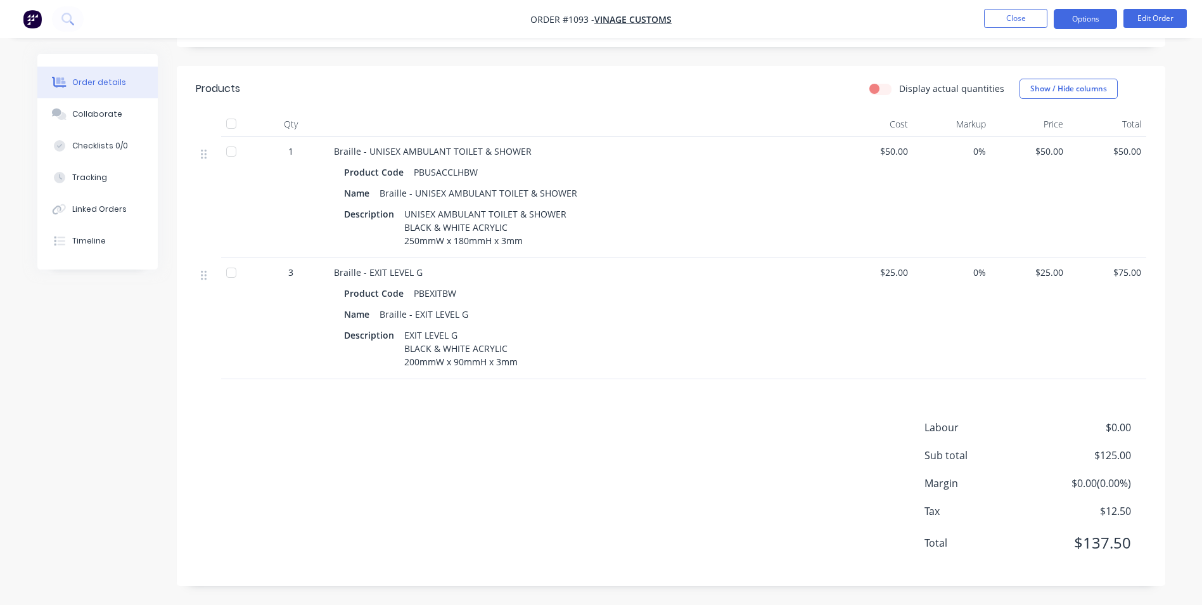
click at [1085, 24] on button "Options" at bounding box center [1085, 19] width 63 height 20
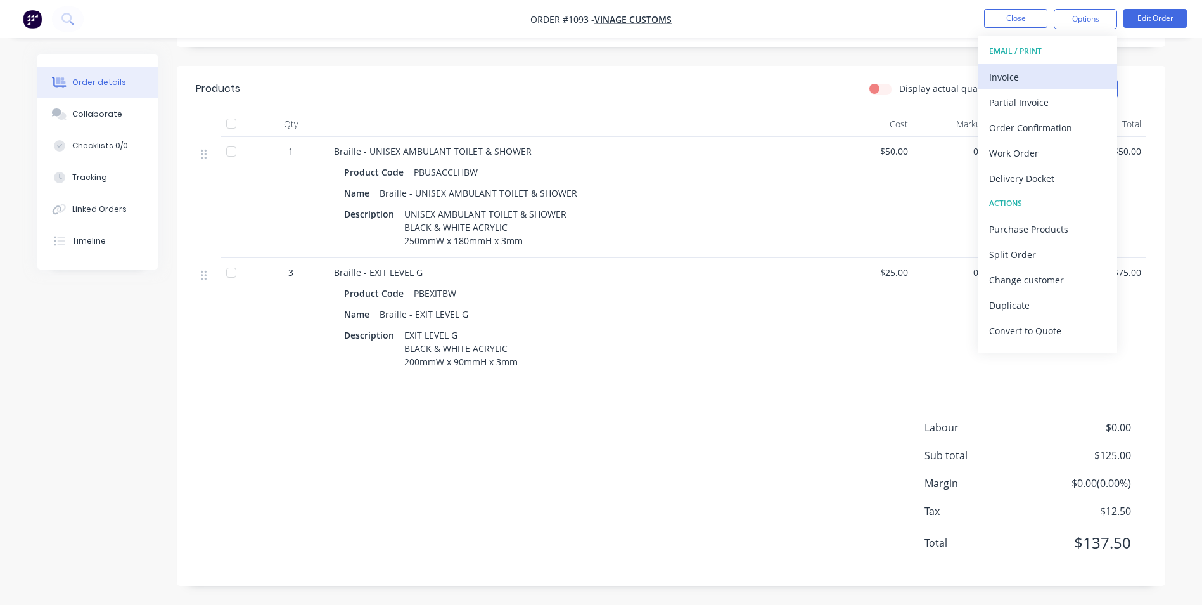
click at [1051, 74] on div "Invoice" at bounding box center [1047, 77] width 117 height 18
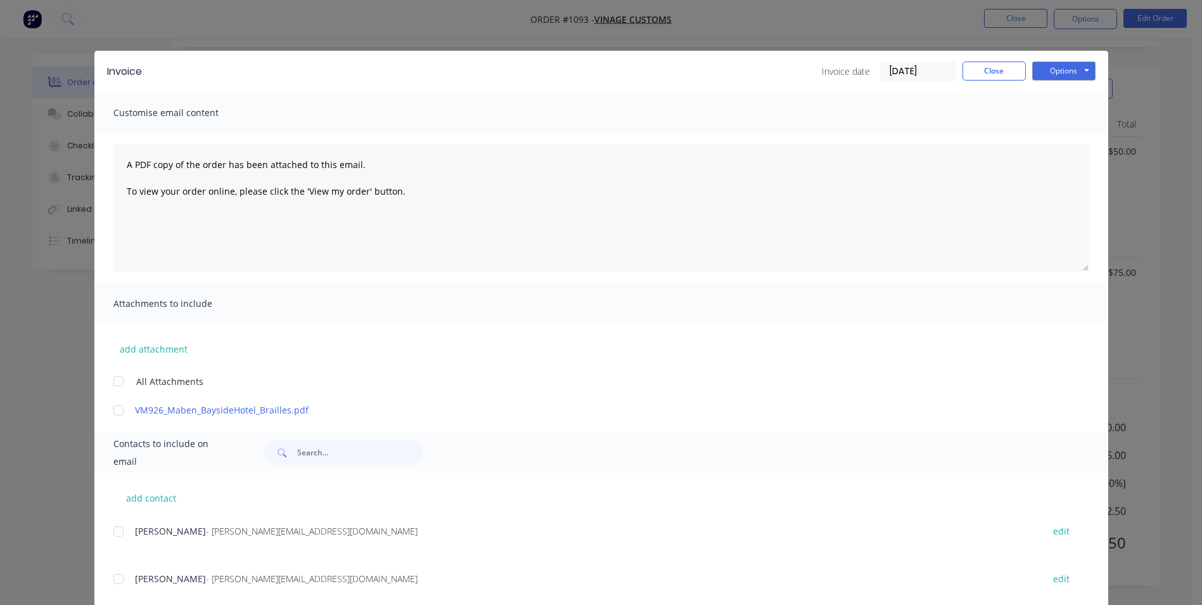
click at [1093, 63] on div "Invoice Invoice date [DATE] Close Options Preview Print Email" at bounding box center [601, 71] width 1014 height 41
click at [1077, 68] on button "Options" at bounding box center [1063, 70] width 63 height 19
click at [1079, 119] on button "Print" at bounding box center [1072, 114] width 81 height 21
click at [972, 78] on button "Close" at bounding box center [994, 70] width 63 height 19
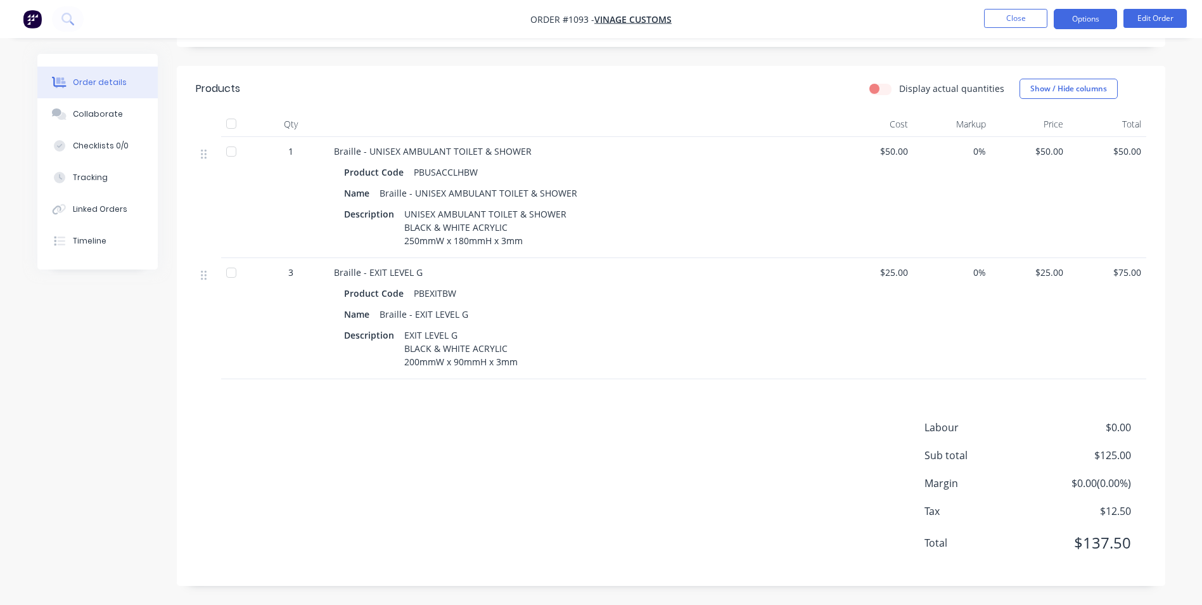
click at [1067, 18] on button "Options" at bounding box center [1085, 19] width 63 height 20
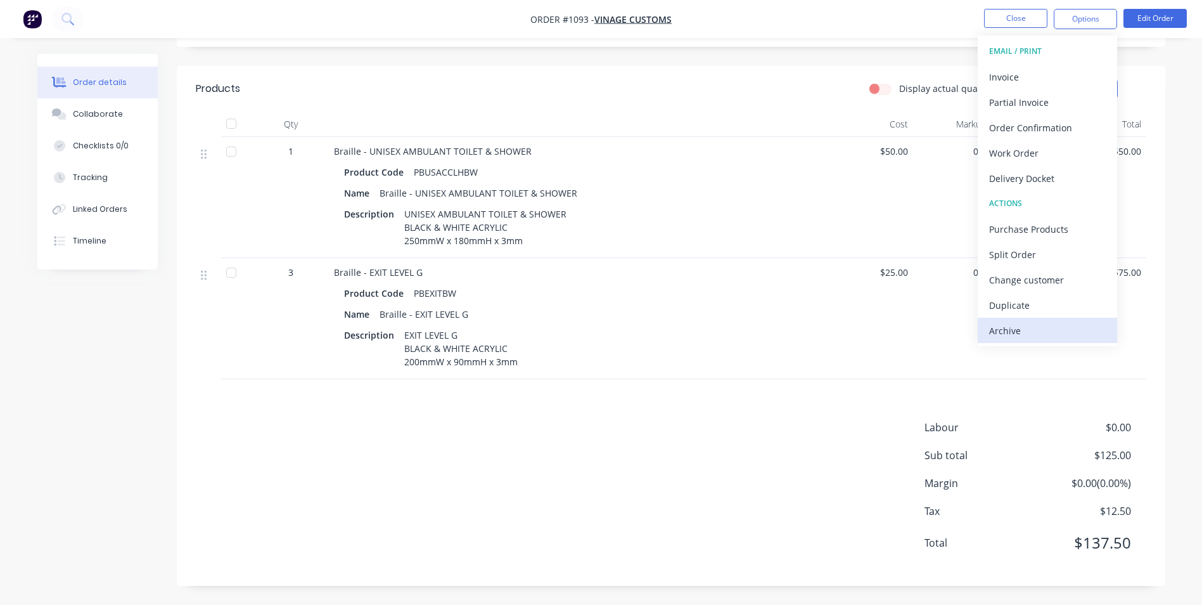
click at [1032, 324] on div "Archive" at bounding box center [1047, 330] width 117 height 18
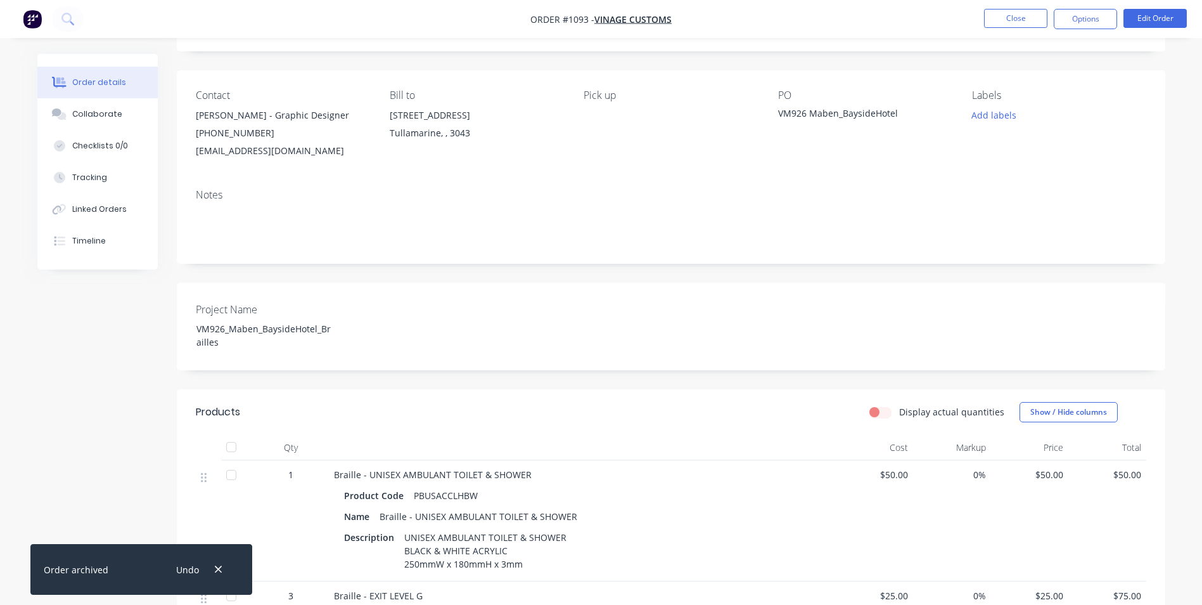
scroll to position [0, 0]
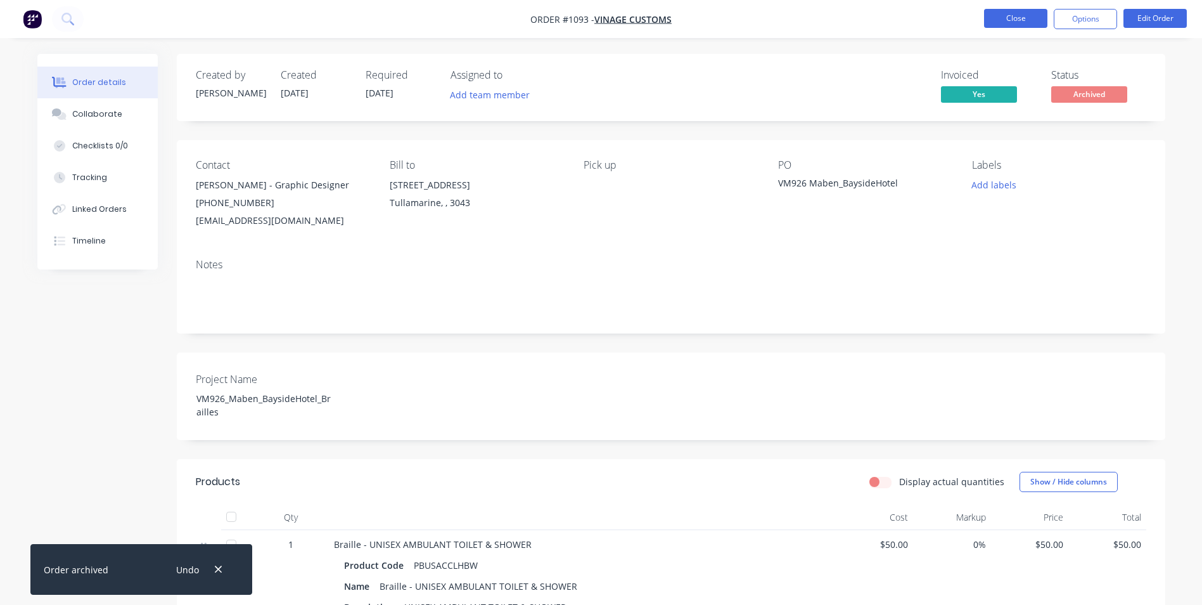
click at [1016, 21] on button "Close" at bounding box center [1015, 18] width 63 height 19
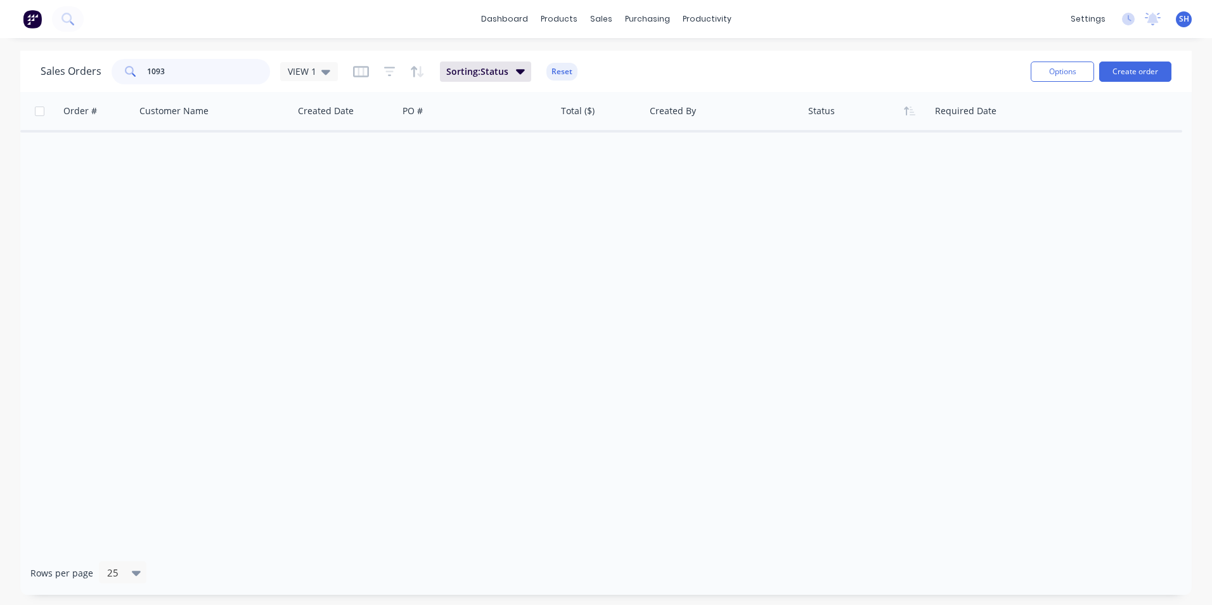
click at [184, 70] on input "1093" at bounding box center [209, 71] width 124 height 25
drag, startPoint x: 186, startPoint y: 69, endPoint x: 115, endPoint y: 67, distance: 70.4
click at [115, 67] on div "1093" at bounding box center [191, 71] width 158 height 25
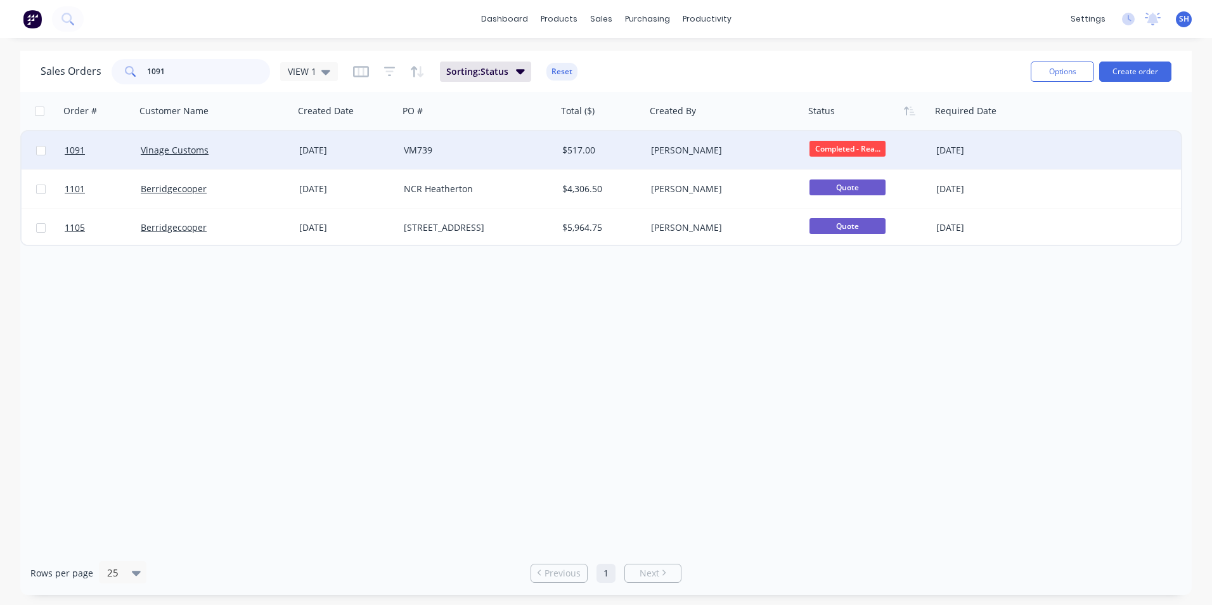
type input "1091"
click at [239, 152] on div "Vinage Customs" at bounding box center [211, 150] width 141 height 13
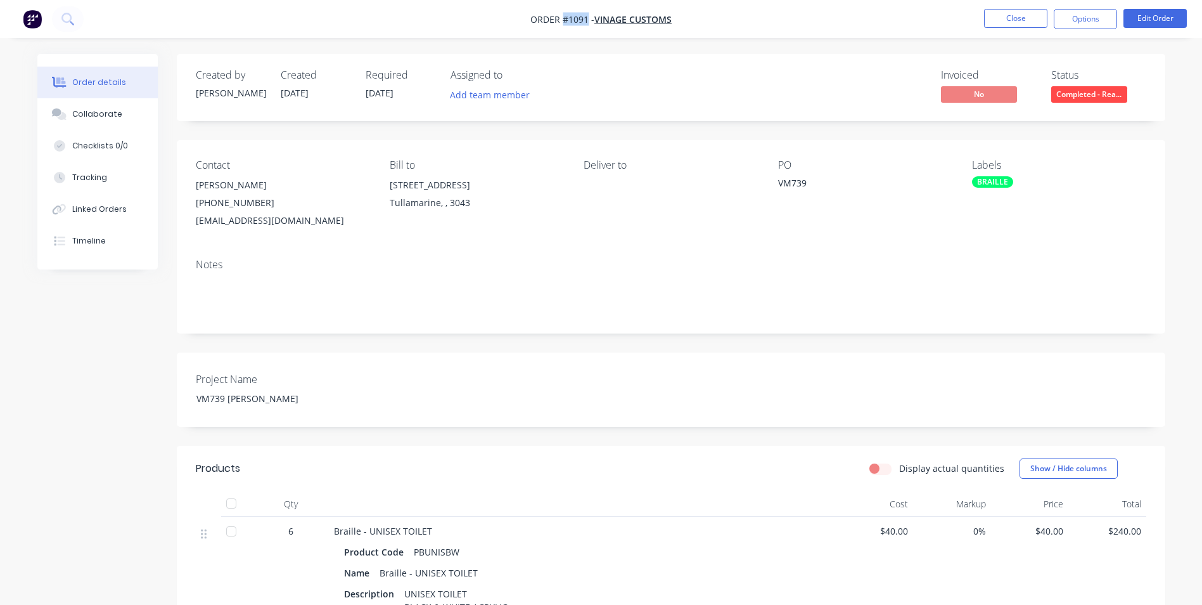
drag, startPoint x: 587, startPoint y: 18, endPoint x: 562, endPoint y: 21, distance: 25.5
click at [562, 21] on span "Order #1091 -" at bounding box center [562, 19] width 64 height 12
drag, startPoint x: 817, startPoint y: 186, endPoint x: 767, endPoint y: 186, distance: 49.4
click at [767, 186] on div "Contact [PERSON_NAME] [PHONE_NUMBER] [EMAIL_ADDRESS][DOMAIN_NAME] Bill to [STRE…" at bounding box center [671, 194] width 989 height 108
click at [778, 183] on div "VM739" at bounding box center [857, 185] width 158 height 18
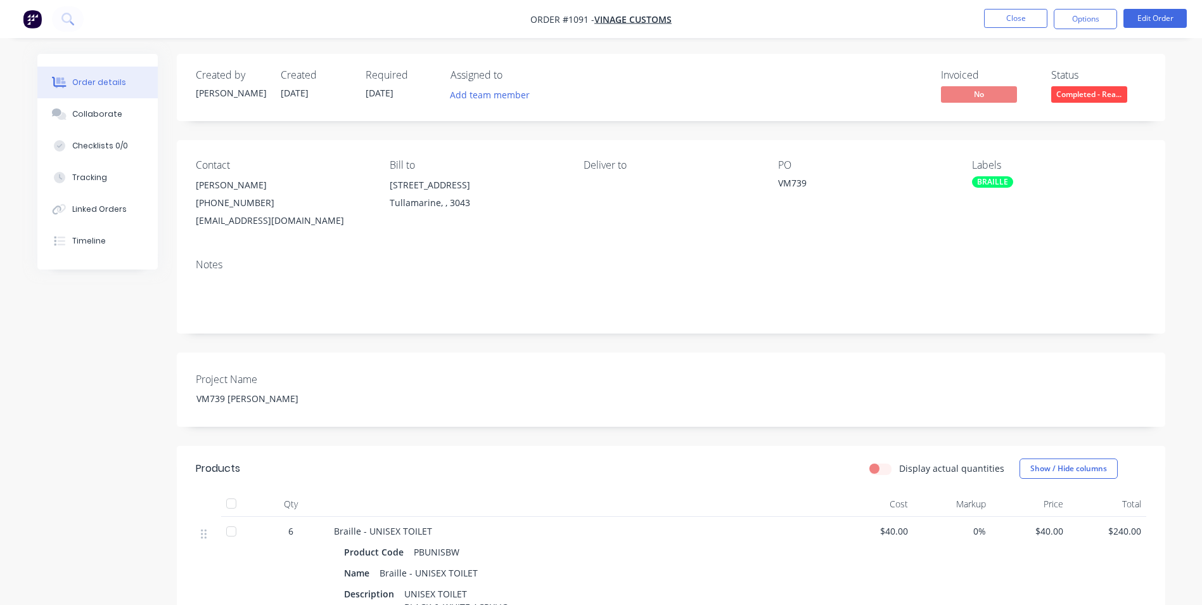
drag, startPoint x: 778, startPoint y: 183, endPoint x: 822, endPoint y: 184, distance: 43.7
click at [822, 184] on div "VM739" at bounding box center [857, 185] width 158 height 18
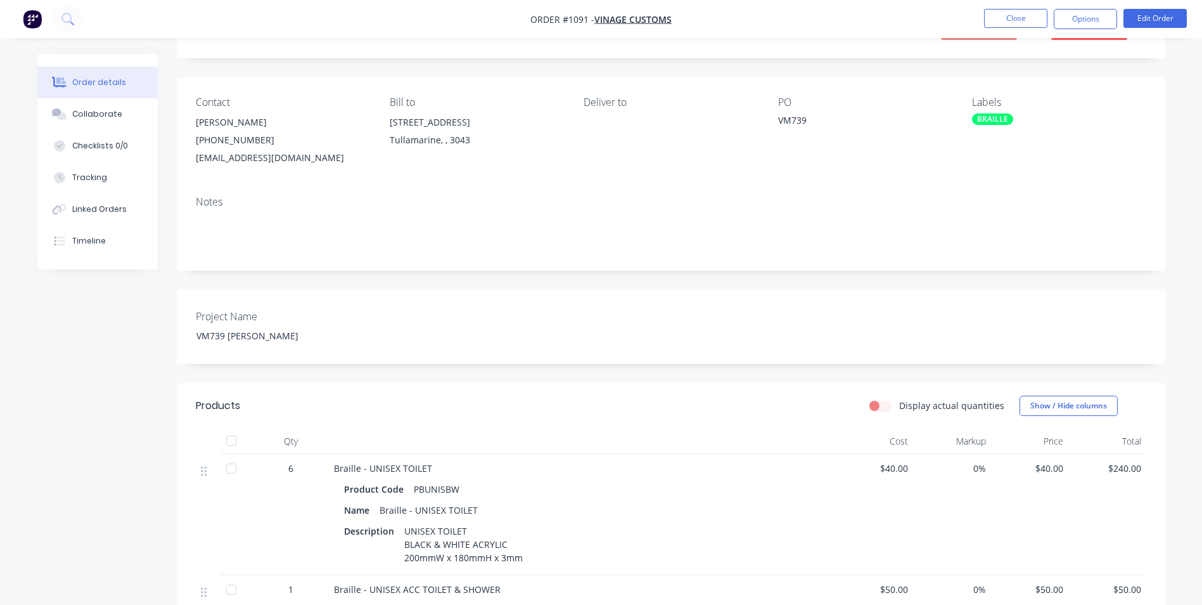
scroll to position [190, 0]
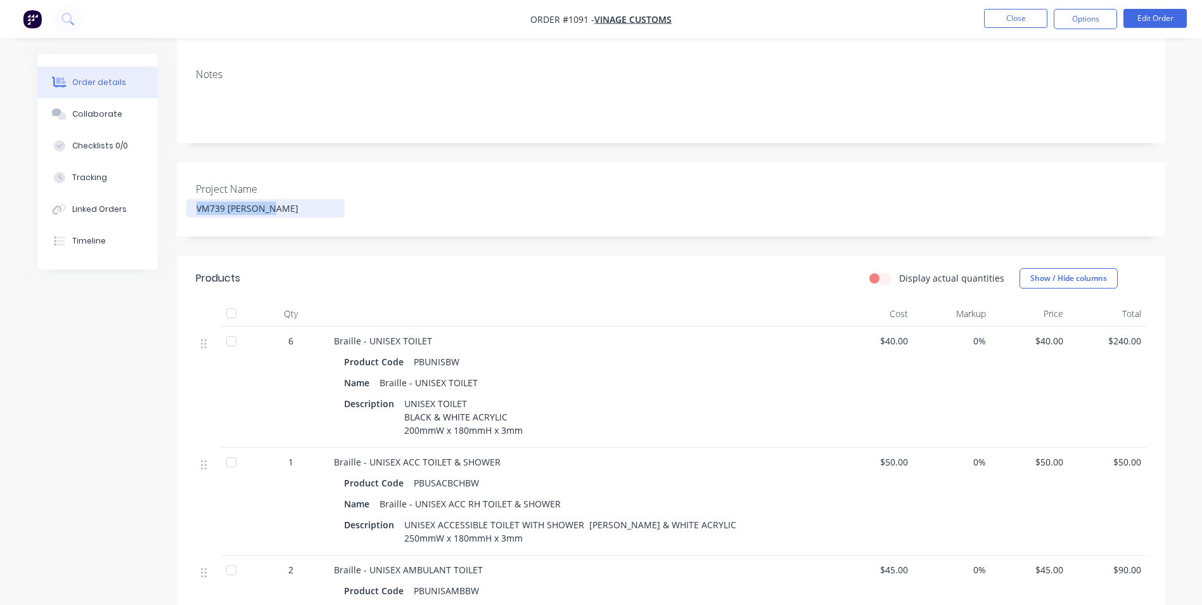
drag, startPoint x: 269, startPoint y: 210, endPoint x: 227, endPoint y: 208, distance: 42.5
click at [191, 203] on div "VM739 [PERSON_NAME]" at bounding box center [265, 208] width 158 height 18
drag, startPoint x: 459, startPoint y: 361, endPoint x: 411, endPoint y: 359, distance: 48.2
click at [411, 359] on div "PBUNISBW" at bounding box center [437, 361] width 56 height 18
drag, startPoint x: 496, startPoint y: 418, endPoint x: 406, endPoint y: 415, distance: 90.7
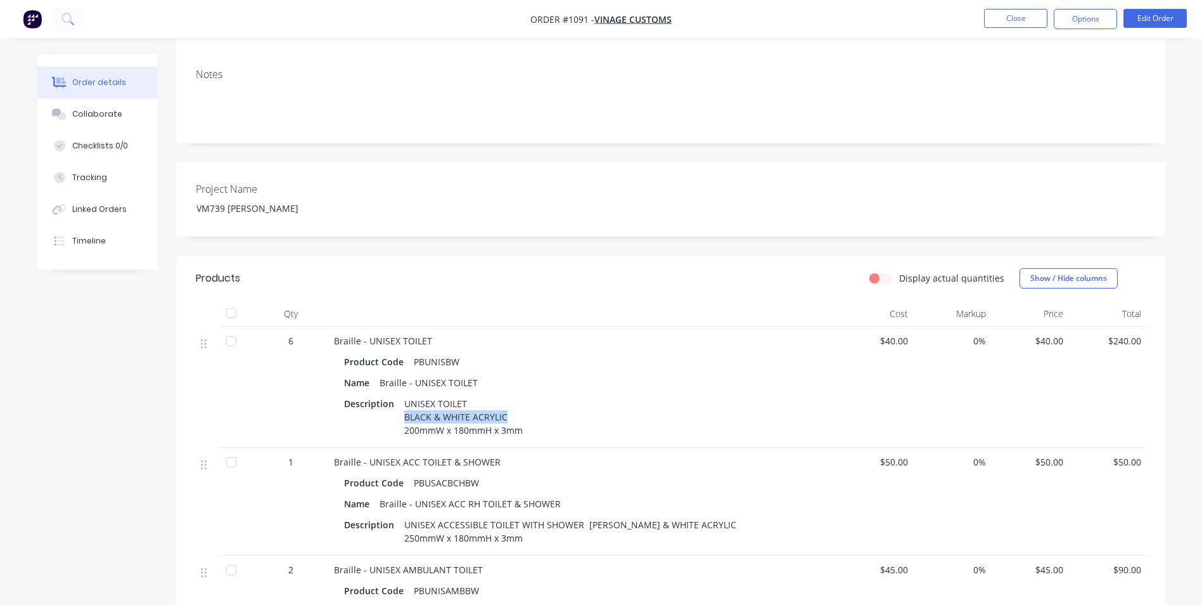
click at [406, 415] on div "UNISEX TOILET BLACK & WHITE ACRYLIC 200mmW x 180mmH x 3mm" at bounding box center [463, 416] width 129 height 45
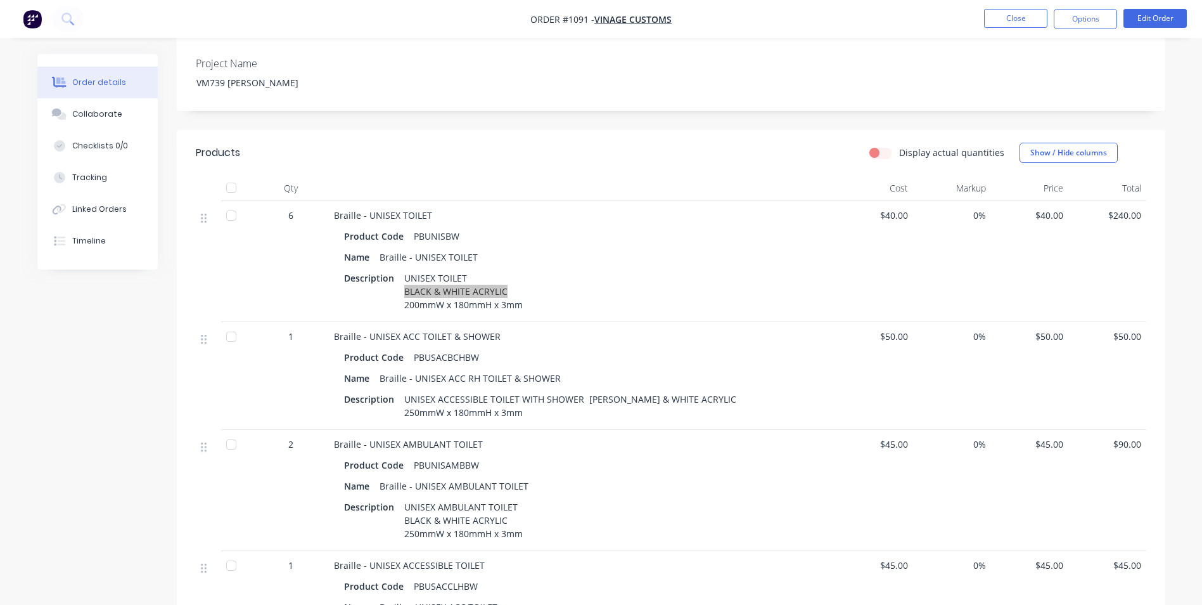
scroll to position [317, 0]
drag, startPoint x: 483, startPoint y: 356, endPoint x: 415, endPoint y: 354, distance: 67.8
click at [415, 354] on div "Product Code PBUSACBCHBW" at bounding box center [582, 356] width 477 height 18
drag, startPoint x: 641, startPoint y: 361, endPoint x: 574, endPoint y: 363, distance: 67.8
click at [641, 361] on div "Product Code PBUSACBCHBW" at bounding box center [582, 356] width 477 height 18
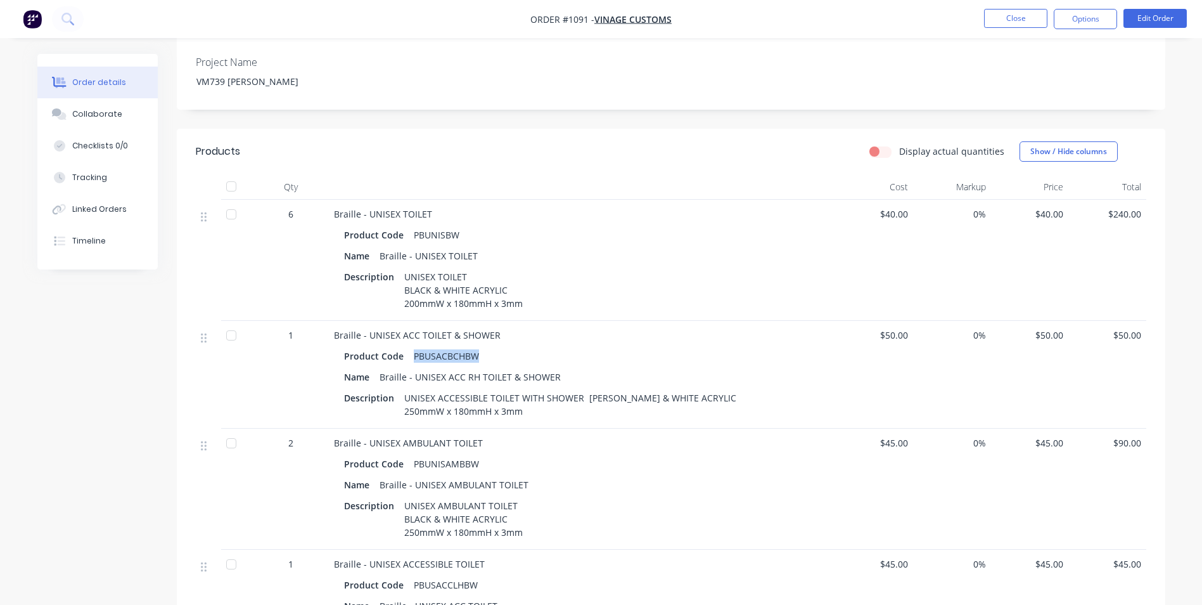
drag, startPoint x: 475, startPoint y: 353, endPoint x: 412, endPoint y: 353, distance: 62.7
click at [412, 353] on div "PBUSACBCHBW" at bounding box center [446, 356] width 75 height 18
drag, startPoint x: 499, startPoint y: 334, endPoint x: 333, endPoint y: 333, distance: 166.0
click at [334, 333] on div "Braille - UNISEX ACC TOILET & SHOWER" at bounding box center [582, 334] width 497 height 13
click at [539, 383] on div "Braille - UNISEX ACC RH TOILET & SHOWER" at bounding box center [470, 377] width 191 height 18
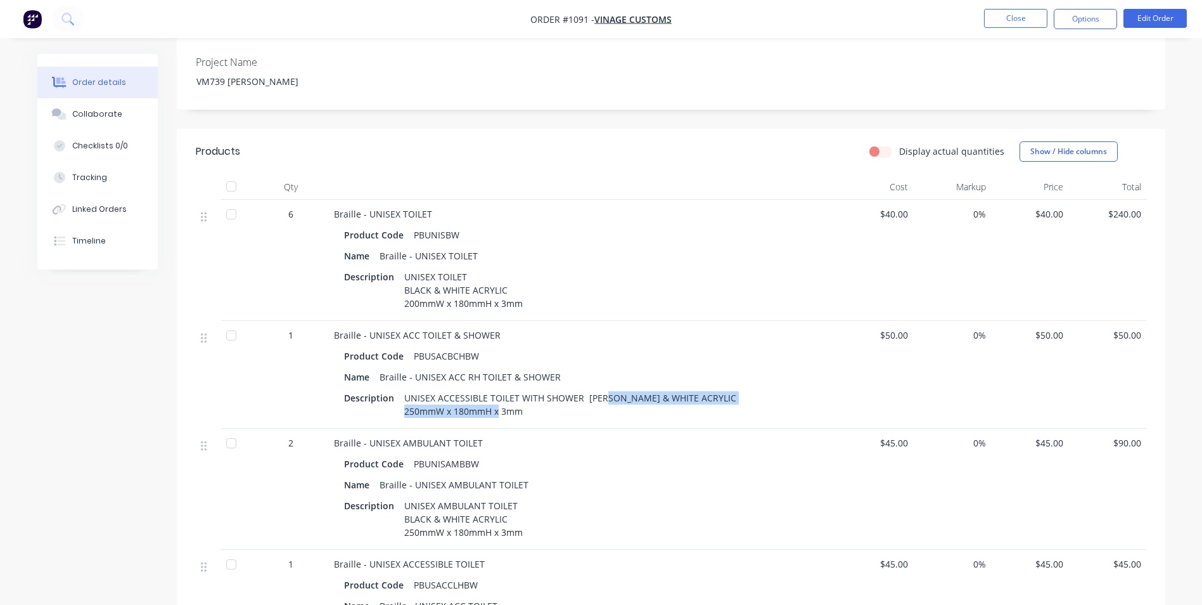
drag, startPoint x: 539, startPoint y: 383, endPoint x: 402, endPoint y: 410, distance: 139.6
click at [402, 410] on div "UNISEX ACCESSIBLE TOILET WITH SHOWER [PERSON_NAME] & WHITE ACRYLIC 250mmW x 180…" at bounding box center [570, 404] width 342 height 32
drag, startPoint x: 561, startPoint y: 377, endPoint x: 382, endPoint y: 375, distance: 180.0
click at [382, 375] on div "Name Braille - UNISEX ACC RH TOILET & SHOWER" at bounding box center [582, 377] width 477 height 18
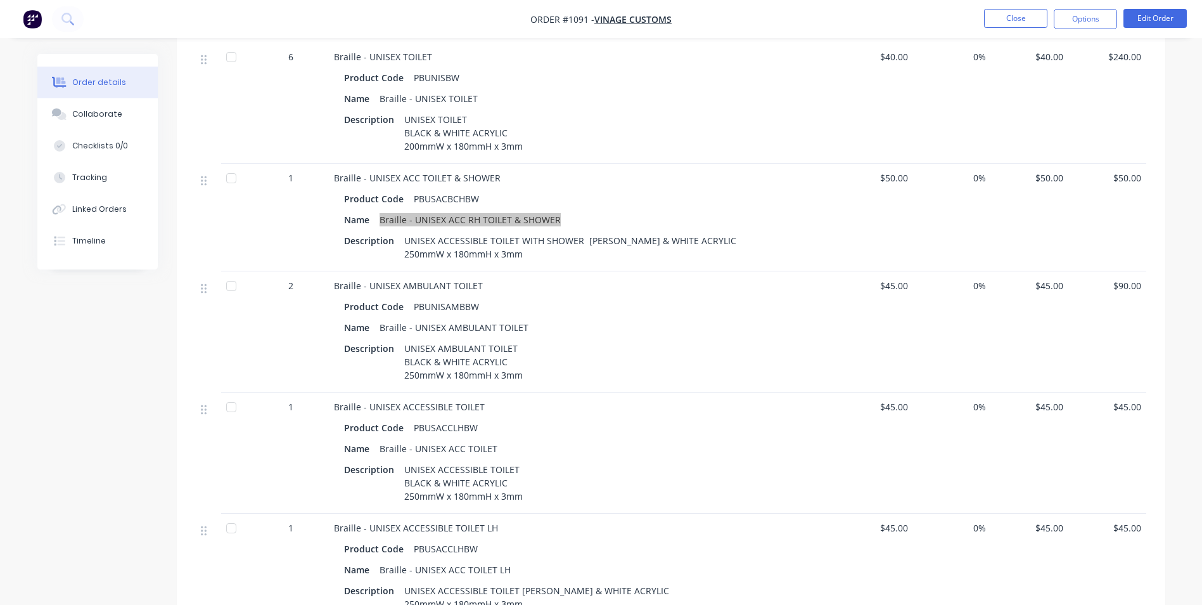
scroll to position [507, 0]
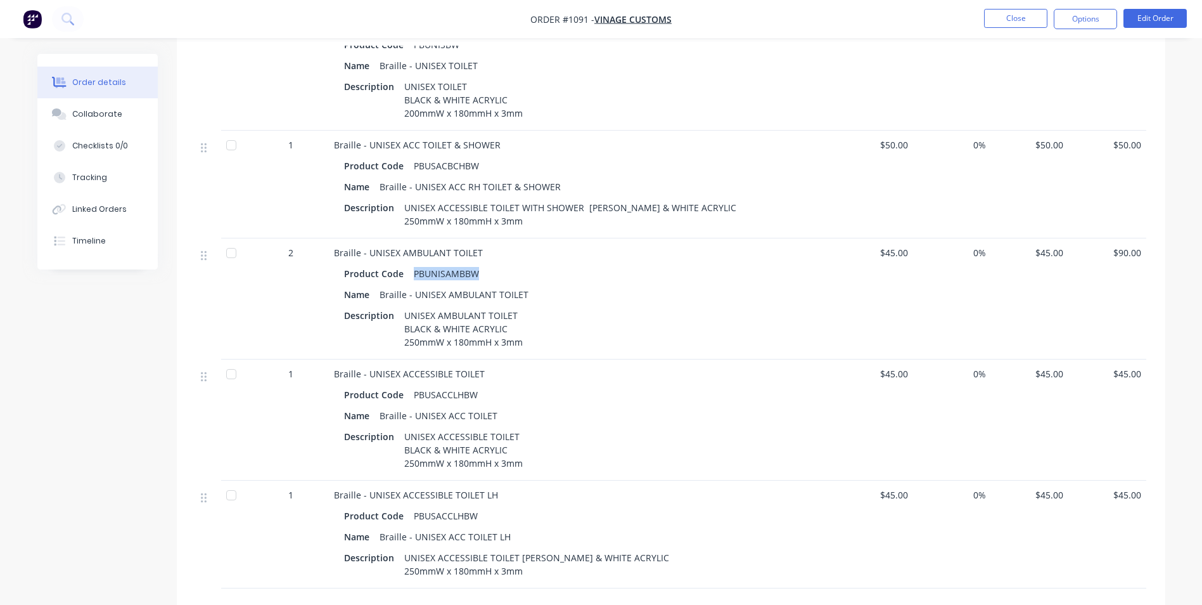
drag, startPoint x: 463, startPoint y: 284, endPoint x: 411, endPoint y: 283, distance: 52.0
click at [411, 283] on div "PBUNISAMBBW" at bounding box center [446, 273] width 75 height 18
drag, startPoint x: 483, startPoint y: 408, endPoint x: 413, endPoint y: 410, distance: 70.4
click at [413, 404] on div "Product Code PBUSACCLHBW" at bounding box center [582, 394] width 477 height 18
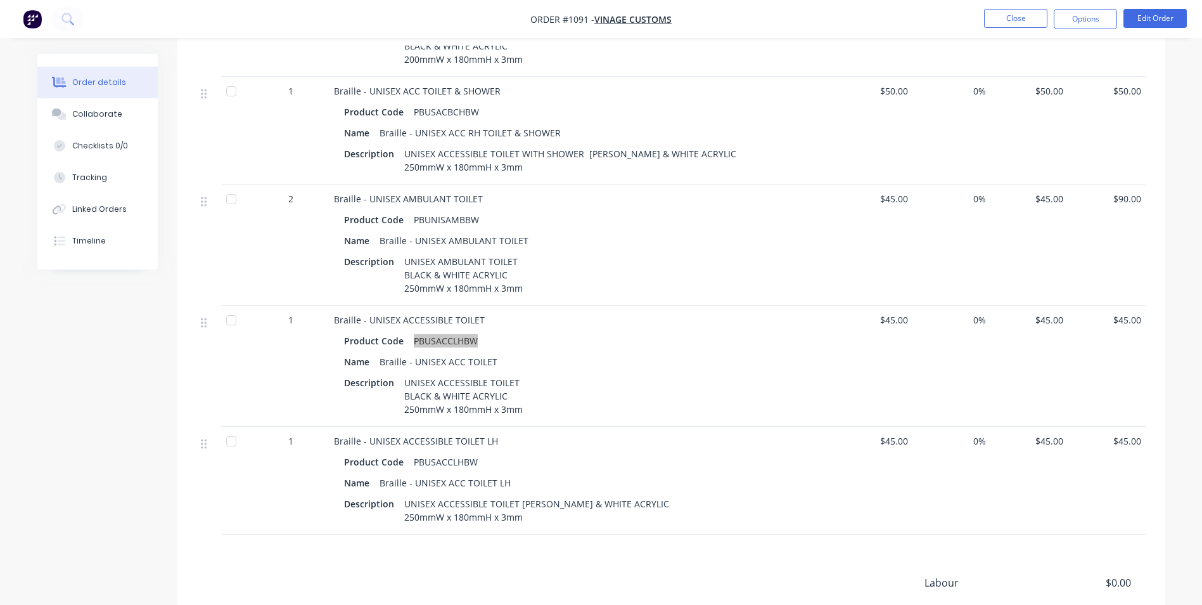
scroll to position [634, 0]
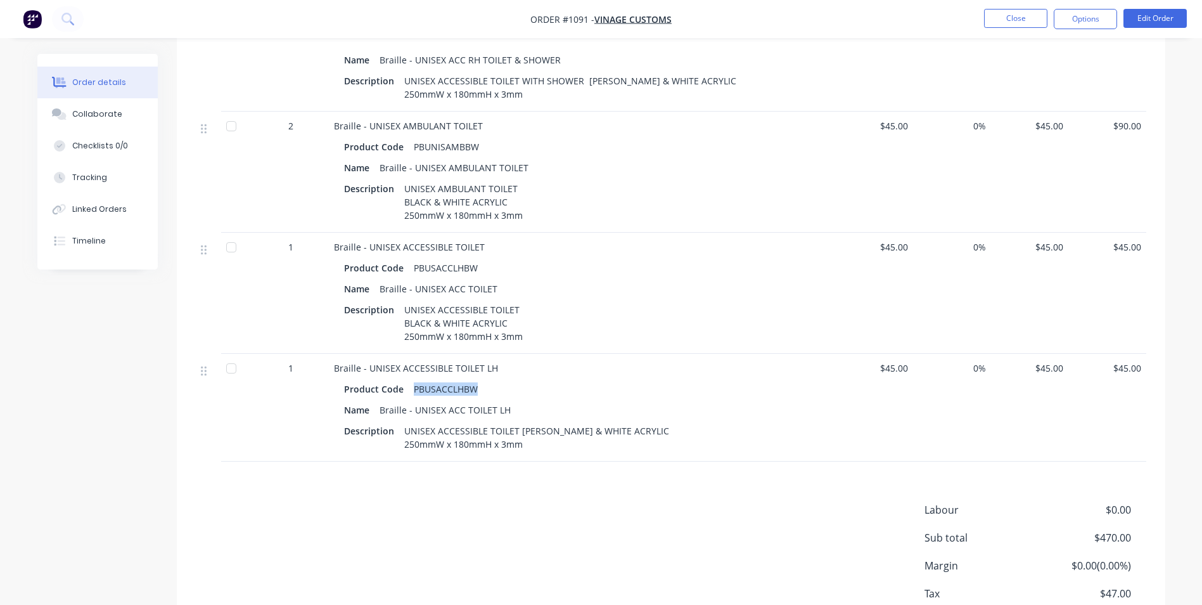
drag, startPoint x: 475, startPoint y: 402, endPoint x: 411, endPoint y: 404, distance: 64.0
click at [411, 398] on div "PBUSACCLHBW" at bounding box center [446, 389] width 74 height 18
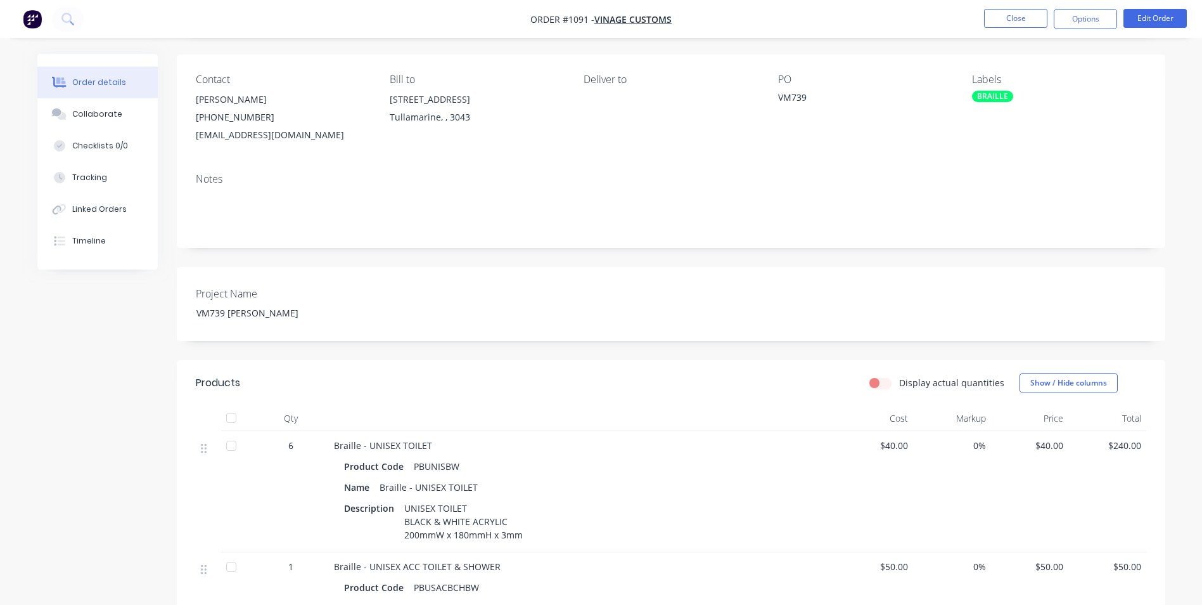
scroll to position [0, 0]
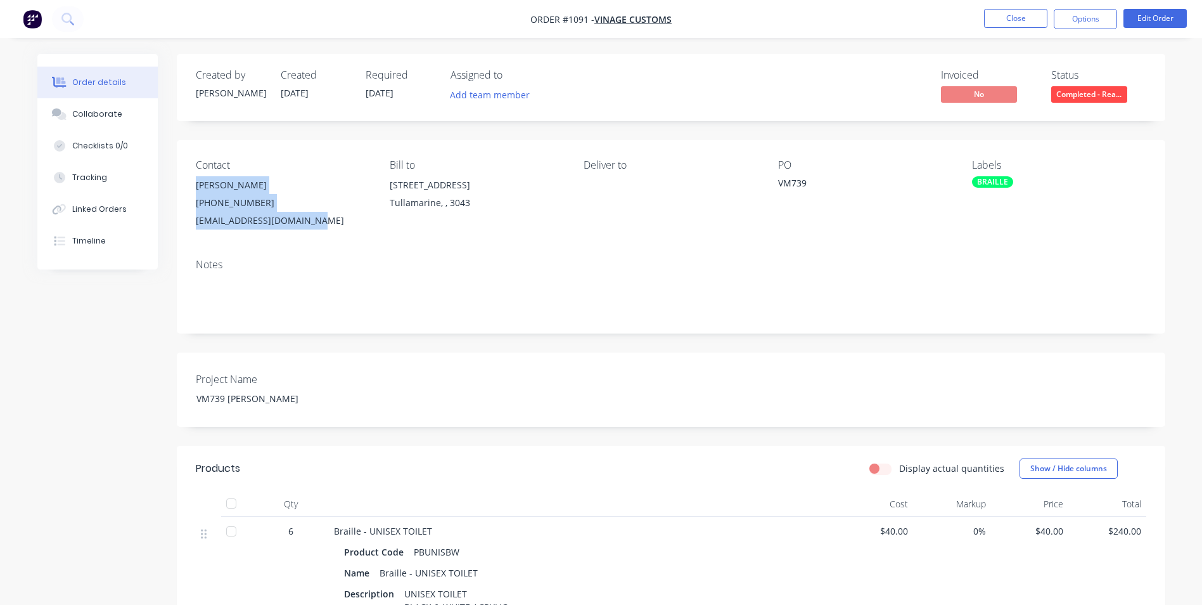
drag, startPoint x: 321, startPoint y: 217, endPoint x: 194, endPoint y: 186, distance: 131.3
click at [194, 186] on div "Contact [PERSON_NAME] [PHONE_NUMBER] [EMAIL_ADDRESS][DOMAIN_NAME] Bill to [STRE…" at bounding box center [671, 194] width 989 height 108
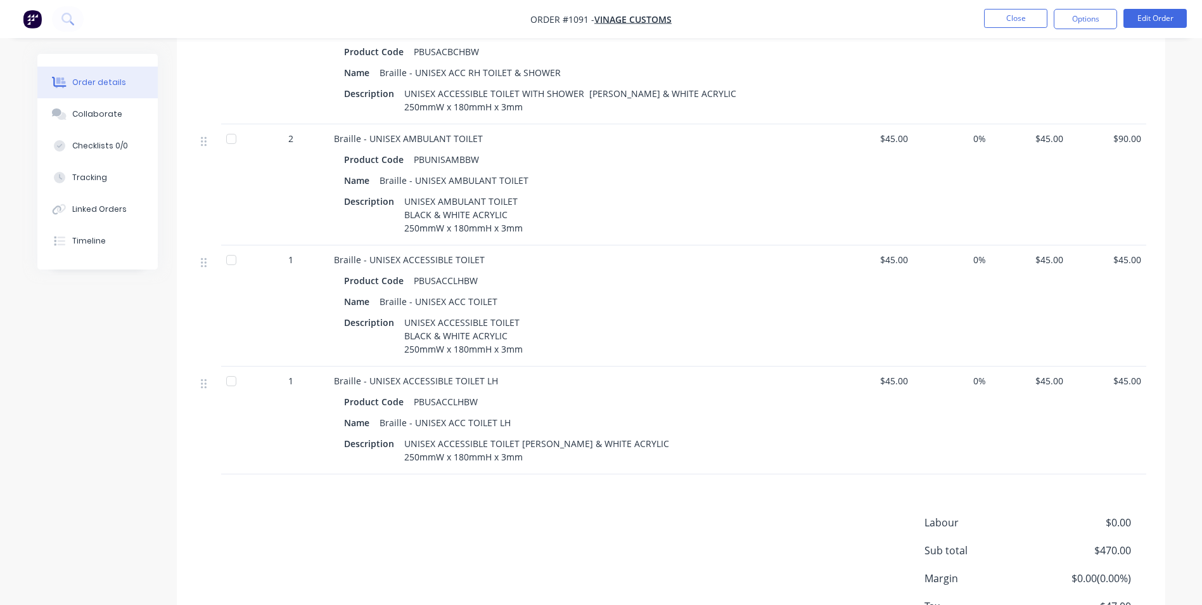
scroll to position [743, 0]
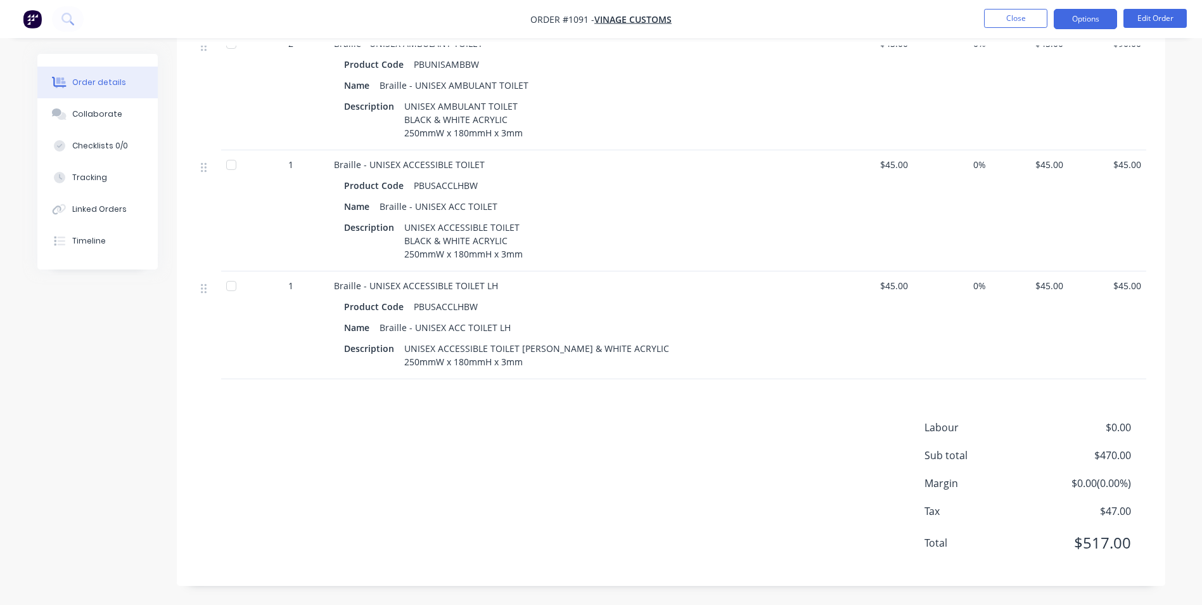
drag, startPoint x: 1090, startPoint y: 16, endPoint x: 1084, endPoint y: 22, distance: 8.1
click at [1090, 15] on button "Options" at bounding box center [1085, 19] width 63 height 20
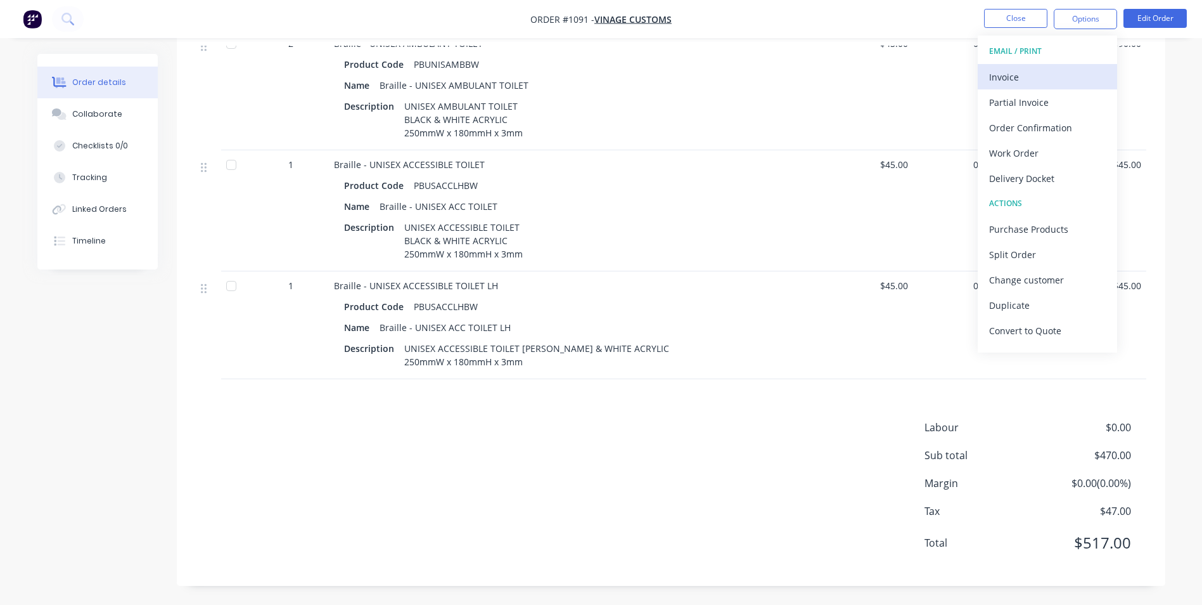
click at [1054, 74] on div "Invoice" at bounding box center [1047, 77] width 117 height 18
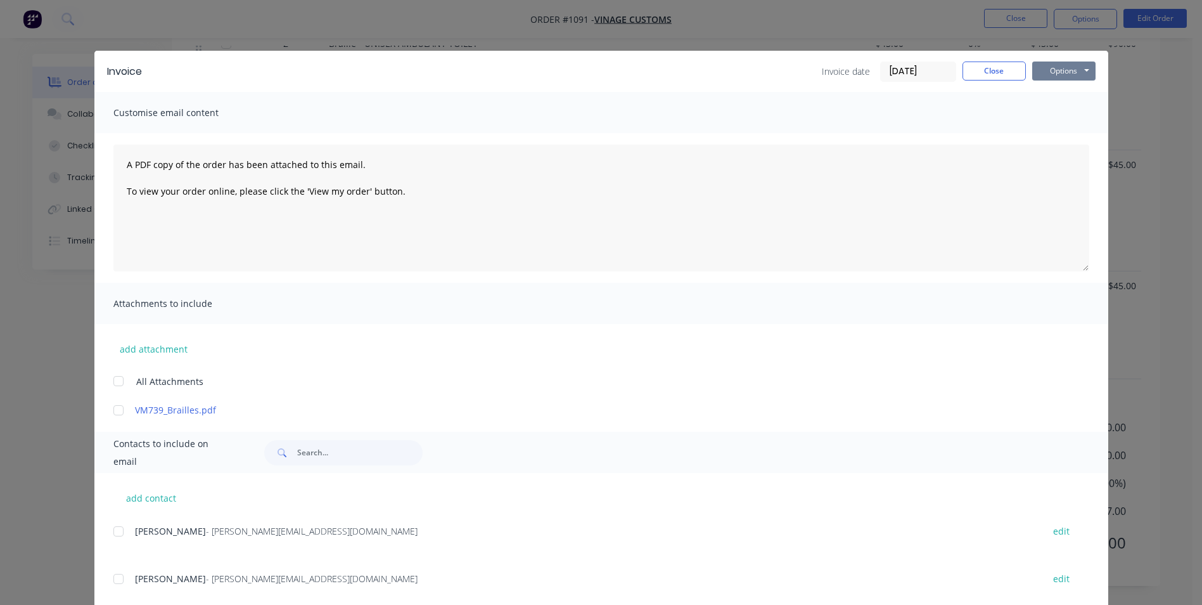
drag, startPoint x: 1072, startPoint y: 68, endPoint x: 1070, endPoint y: 79, distance: 10.9
click at [1074, 68] on button "Options" at bounding box center [1063, 70] width 63 height 19
click at [1060, 115] on button "Print" at bounding box center [1072, 114] width 81 height 21
drag, startPoint x: 994, startPoint y: 68, endPoint x: 1041, endPoint y: 34, distance: 57.7
click at [996, 66] on button "Close" at bounding box center [994, 70] width 63 height 19
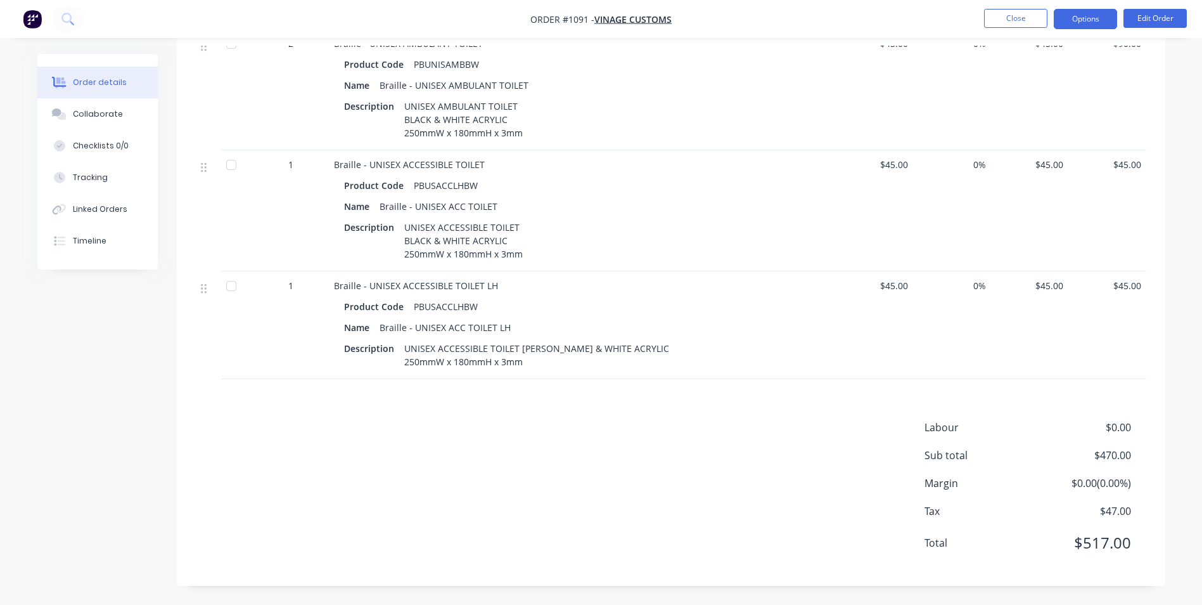
click at [1065, 20] on button "Options" at bounding box center [1085, 19] width 63 height 20
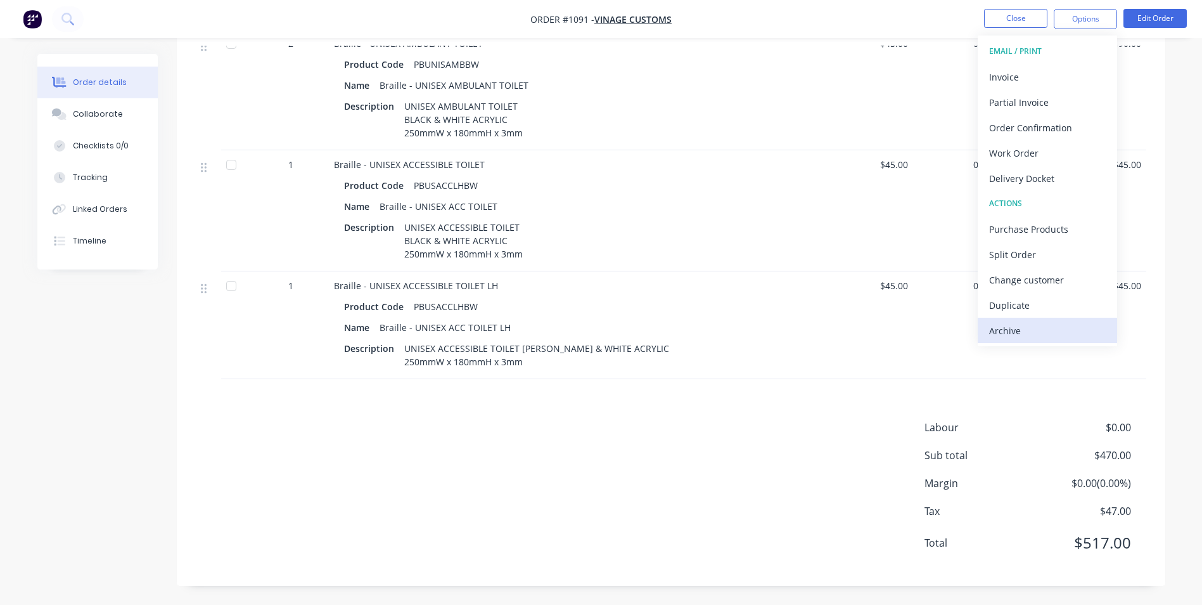
click at [1028, 326] on div "Archive" at bounding box center [1047, 330] width 117 height 18
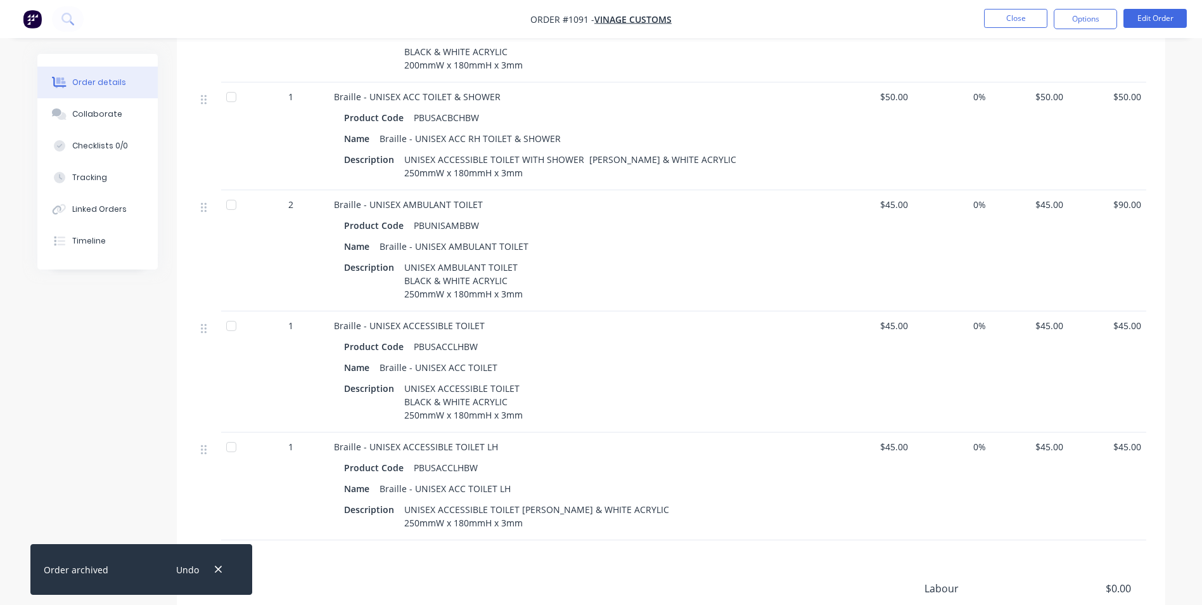
scroll to position [553, 0]
click at [1025, 20] on button "Close" at bounding box center [1015, 18] width 63 height 19
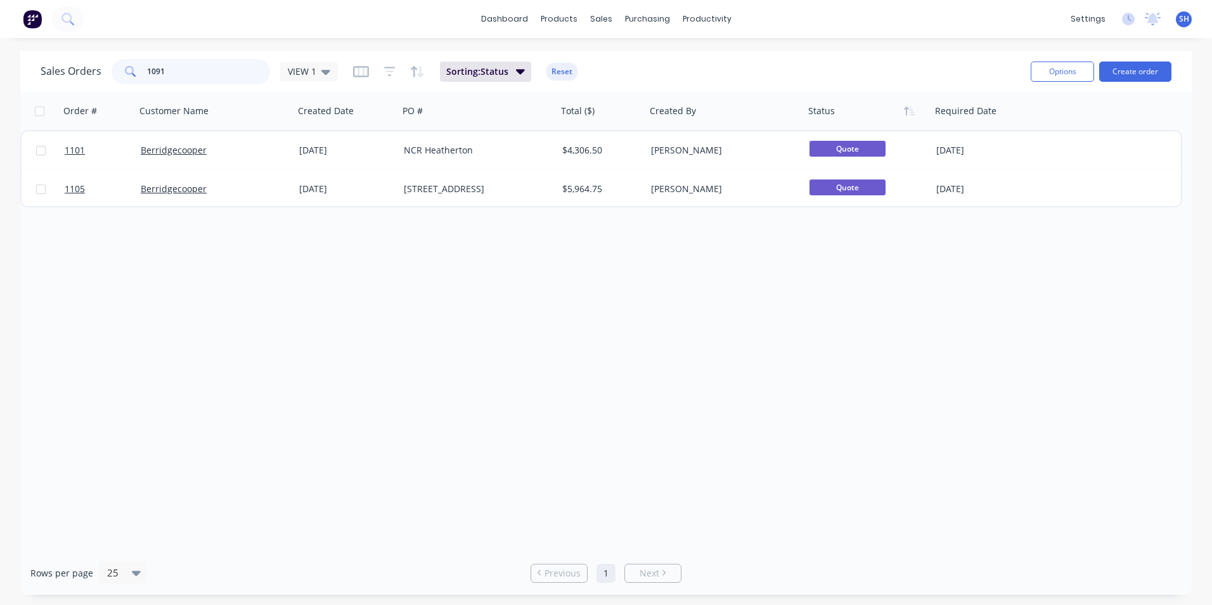
click at [252, 67] on input "1091" at bounding box center [209, 71] width 124 height 25
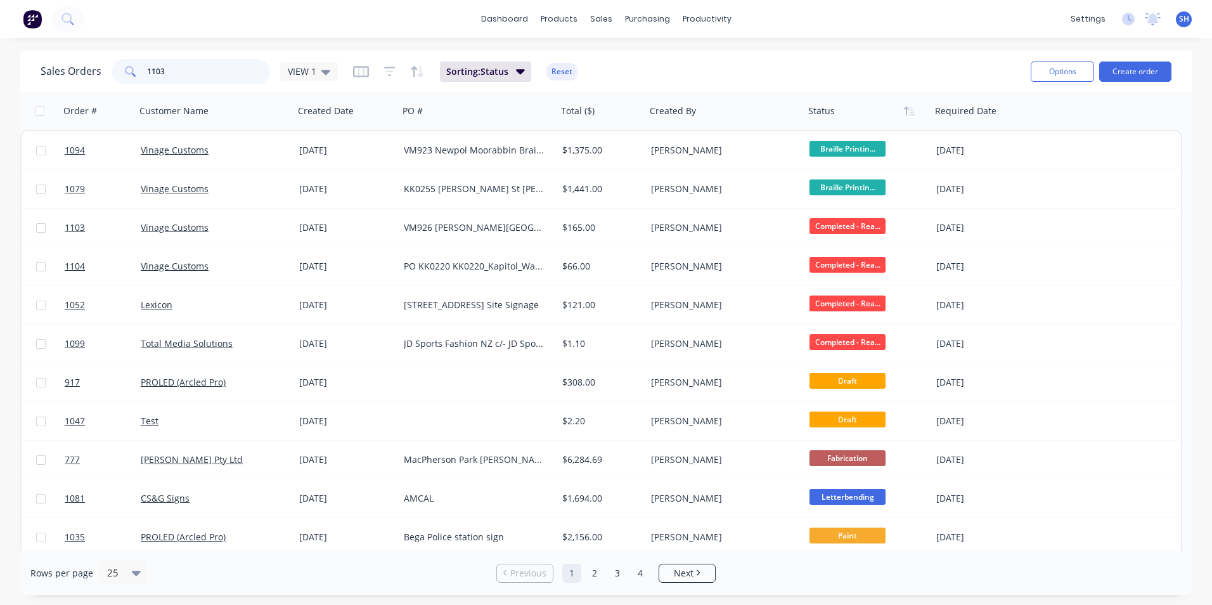
type input "1103"
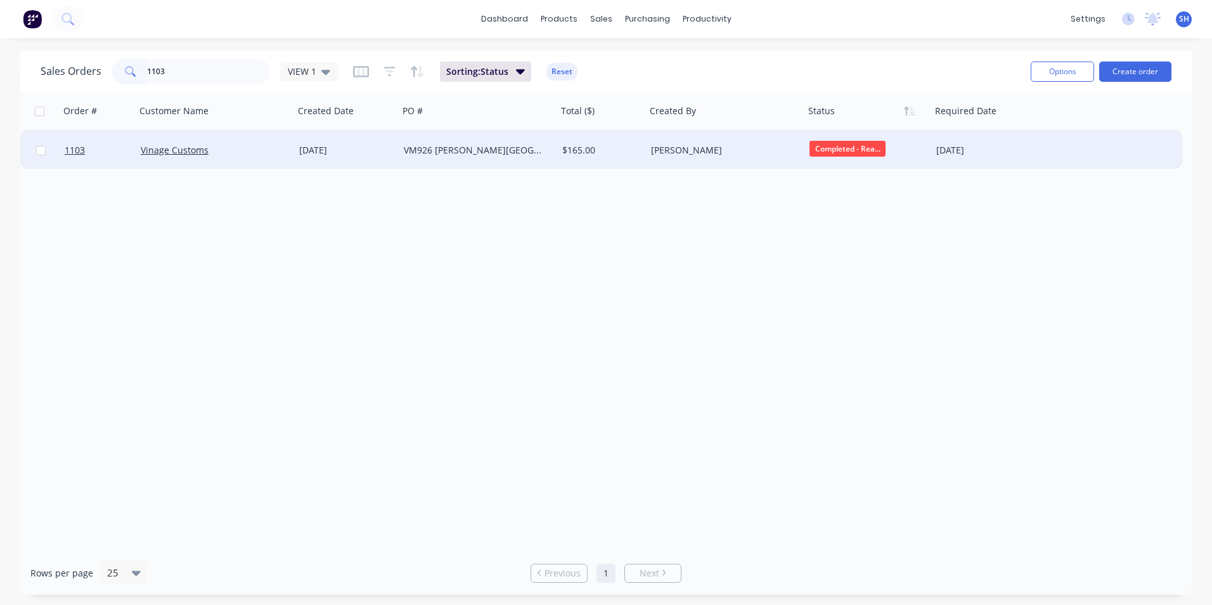
click at [369, 146] on div "[DATE]" at bounding box center [346, 150] width 94 height 13
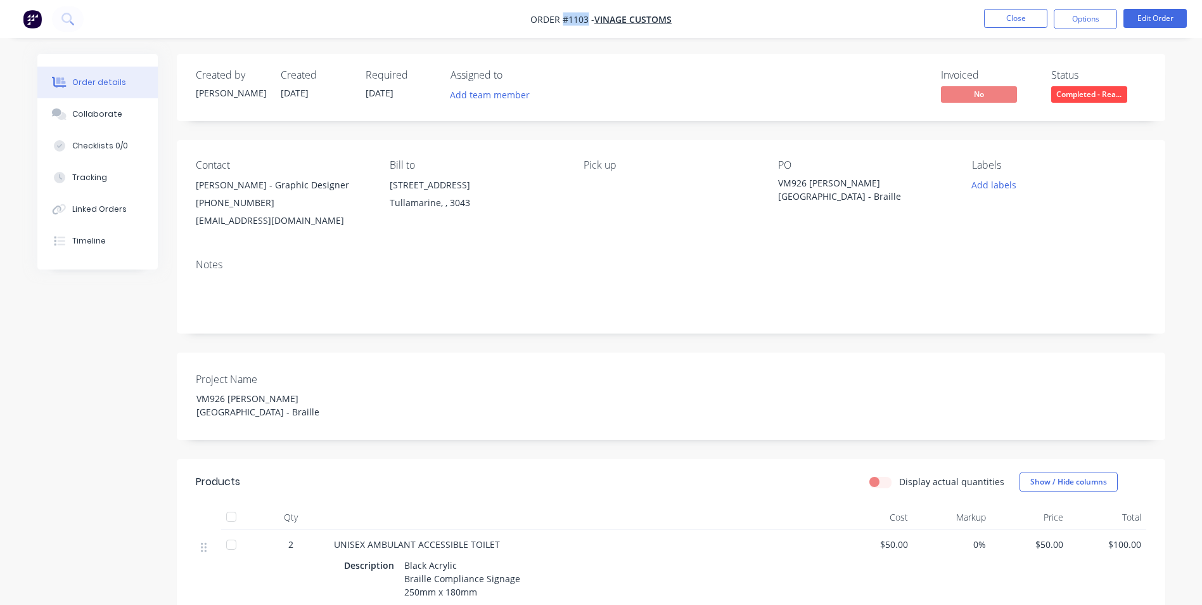
drag, startPoint x: 583, startPoint y: 17, endPoint x: 561, endPoint y: 15, distance: 22.3
click at [561, 15] on span "Order #1103 -" at bounding box center [562, 19] width 64 height 12
drag, startPoint x: 807, startPoint y: 182, endPoint x: 780, endPoint y: 181, distance: 26.6
click at [780, 181] on div "VM926 [PERSON_NAME][GEOGRAPHIC_DATA] - Braille" at bounding box center [857, 189] width 158 height 27
drag, startPoint x: 932, startPoint y: 181, endPoint x: 808, endPoint y: 184, distance: 124.3
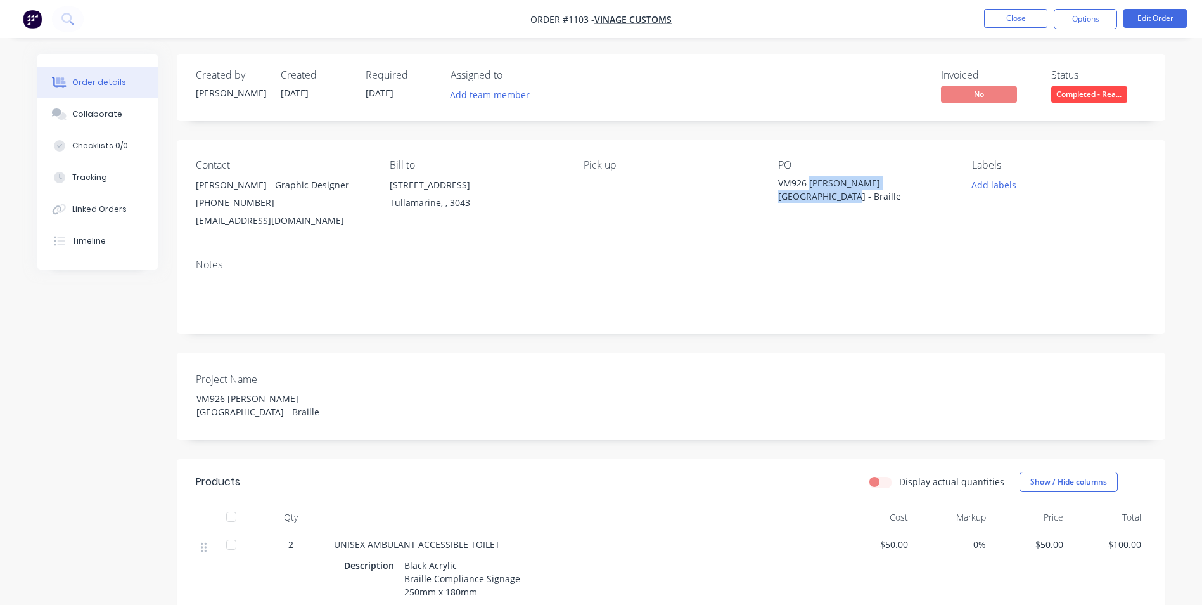
click at [808, 184] on div "VM926 [PERSON_NAME][GEOGRAPHIC_DATA] - Braille" at bounding box center [857, 189] width 158 height 27
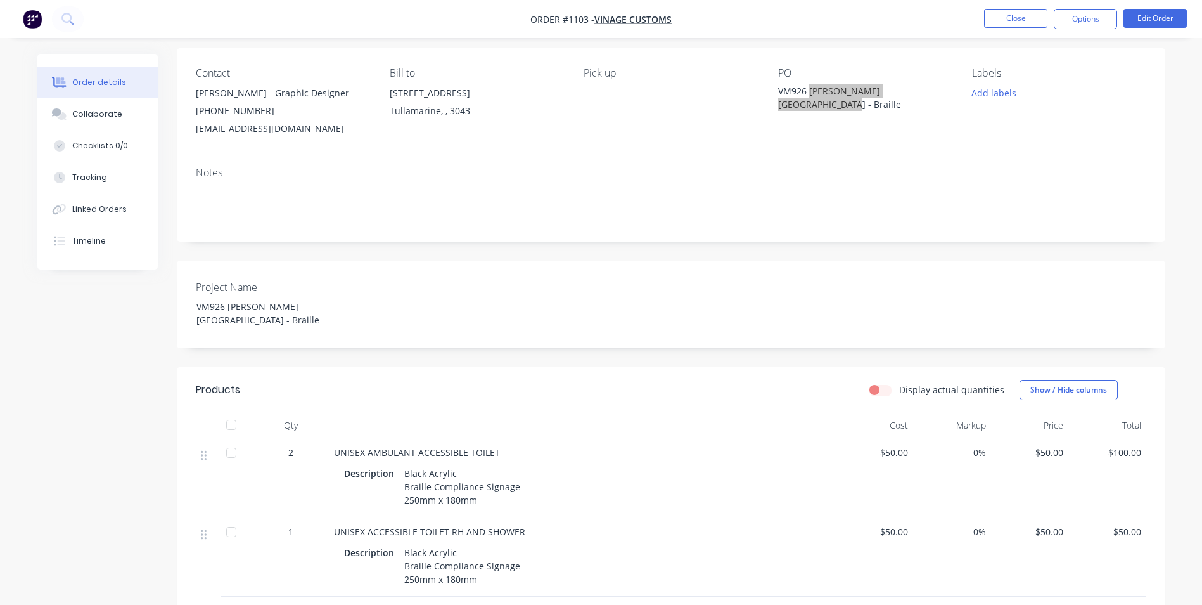
scroll to position [63, 0]
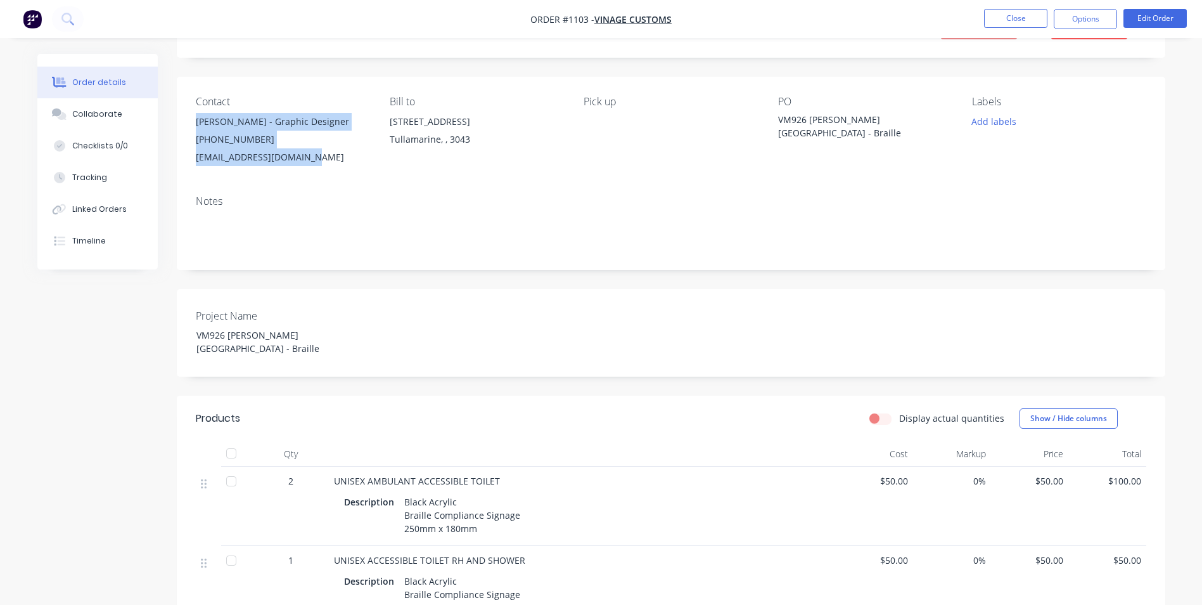
drag, startPoint x: 316, startPoint y: 158, endPoint x: 191, endPoint y: 122, distance: 130.0
click at [191, 122] on div "Contact [PERSON_NAME] - Graphic Designer [PHONE_NUMBER] [EMAIL_ADDRESS][DOMAIN_…" at bounding box center [671, 131] width 989 height 108
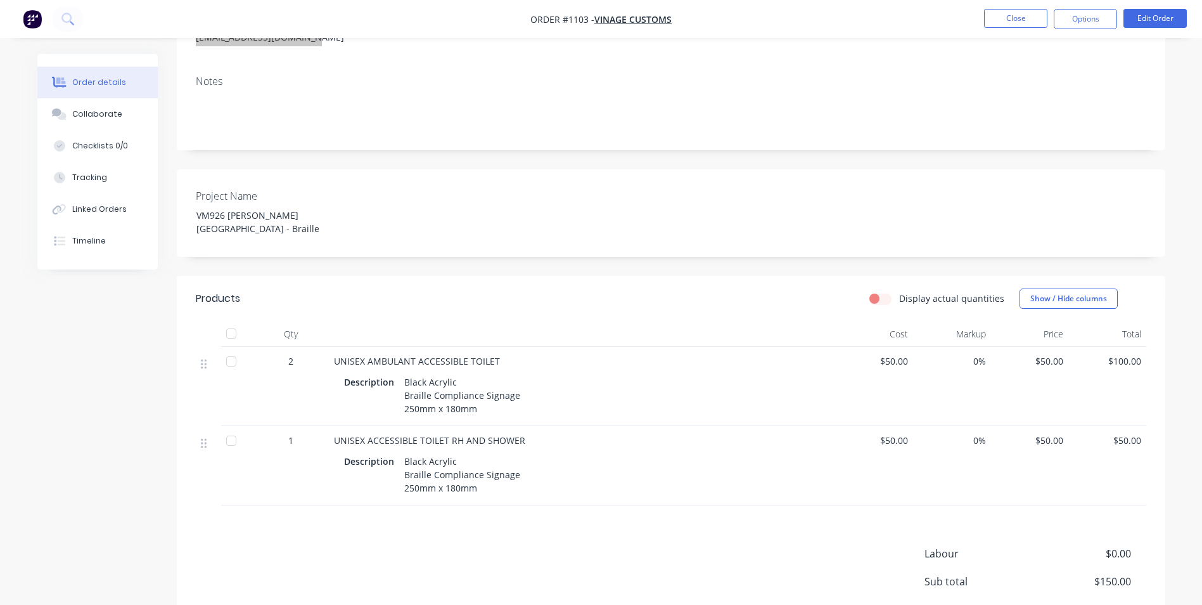
scroll to position [183, 0]
click at [1086, 19] on button "Options" at bounding box center [1085, 19] width 63 height 20
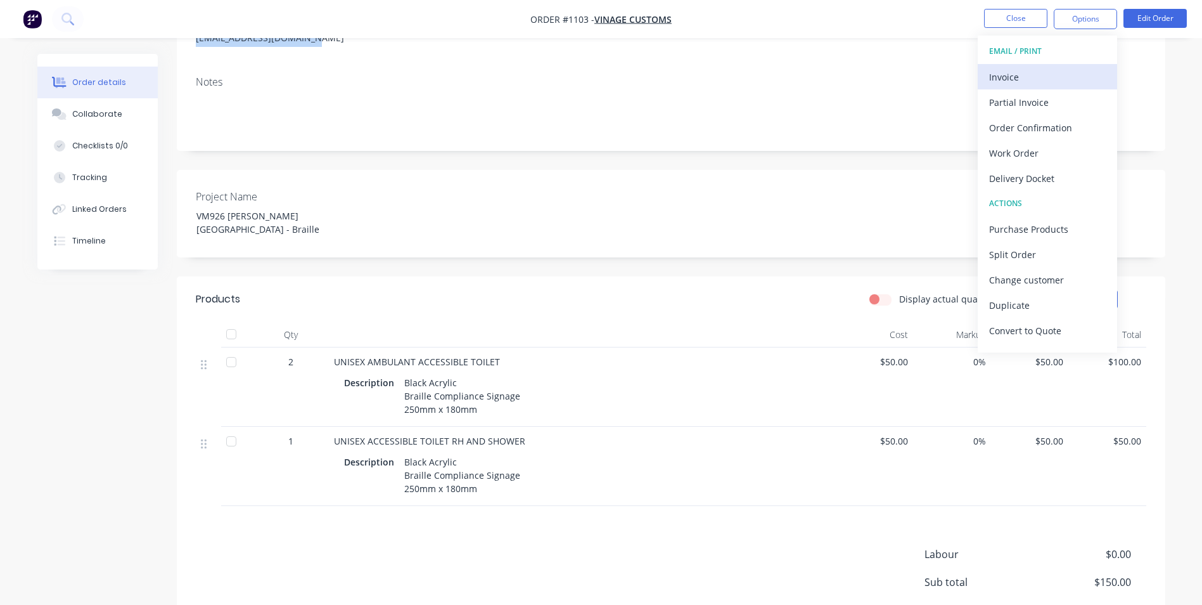
click at [1058, 77] on div "Invoice" at bounding box center [1047, 77] width 117 height 18
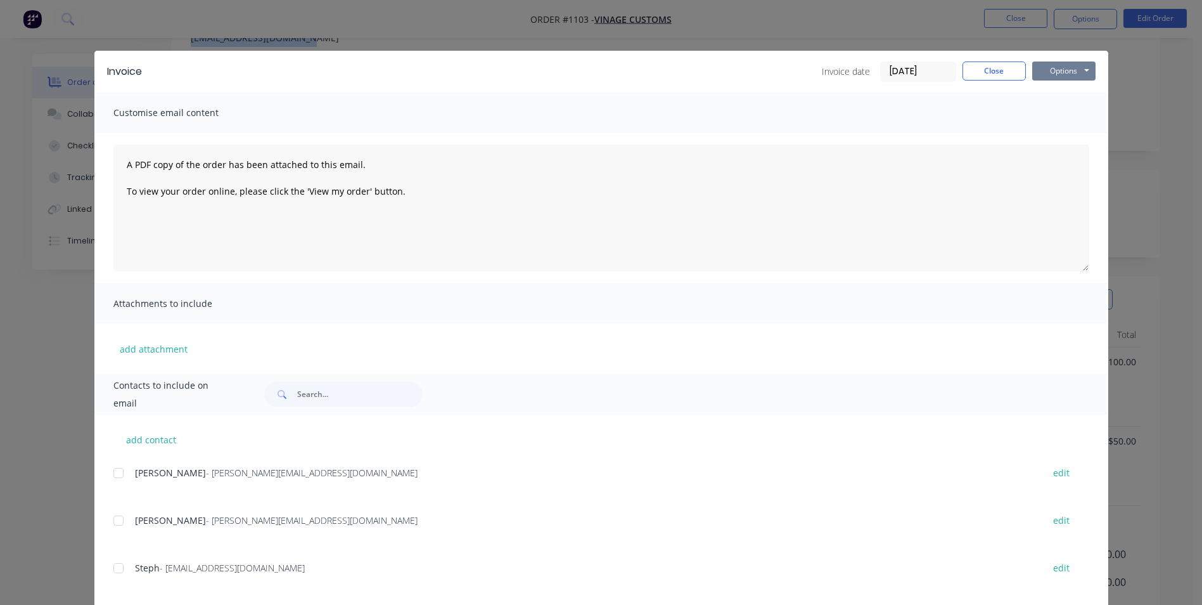
click at [1075, 70] on button "Options" at bounding box center [1063, 70] width 63 height 19
click at [1065, 113] on button "Print" at bounding box center [1072, 114] width 81 height 21
click at [970, 74] on button "Close" at bounding box center [994, 70] width 63 height 19
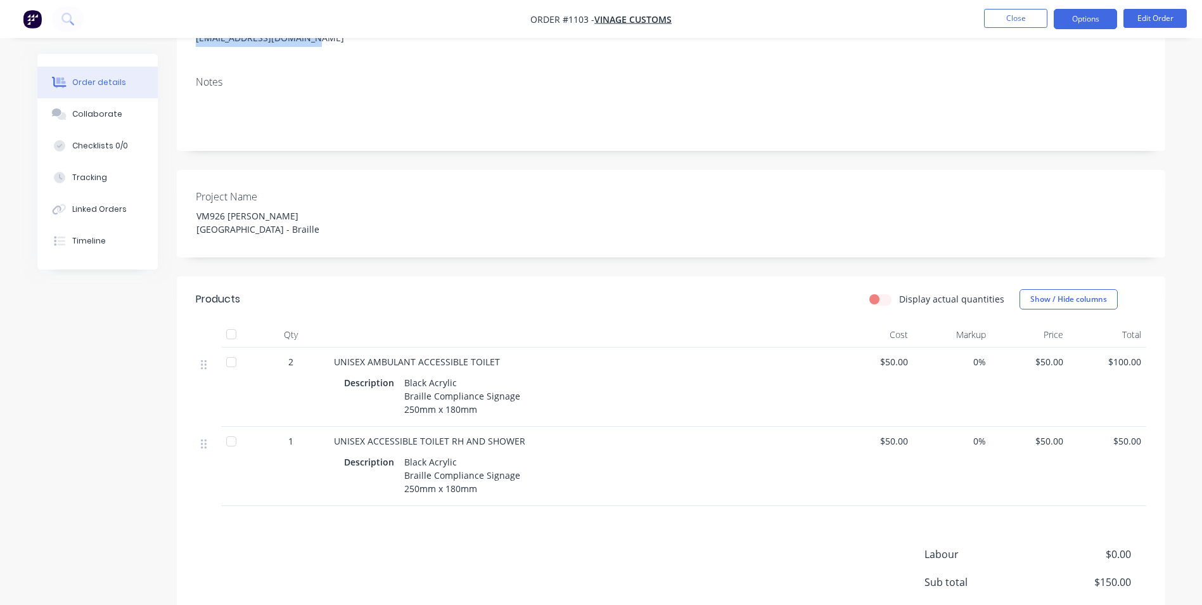
click at [1065, 24] on button "Options" at bounding box center [1085, 19] width 63 height 20
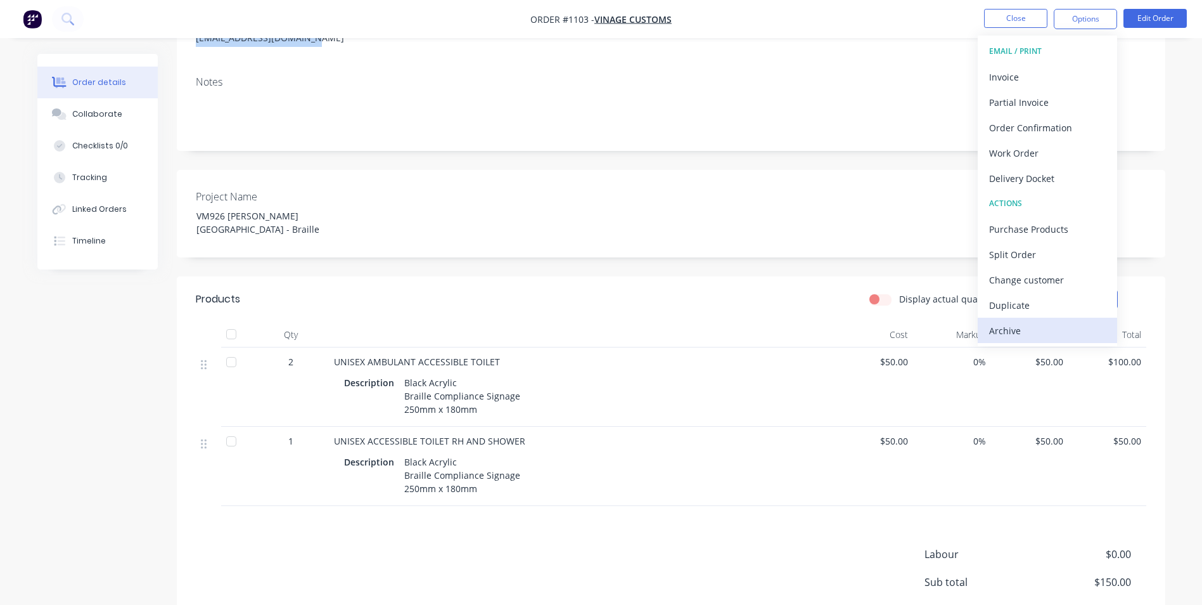
click at [1089, 341] on button "Archive" at bounding box center [1047, 330] width 139 height 25
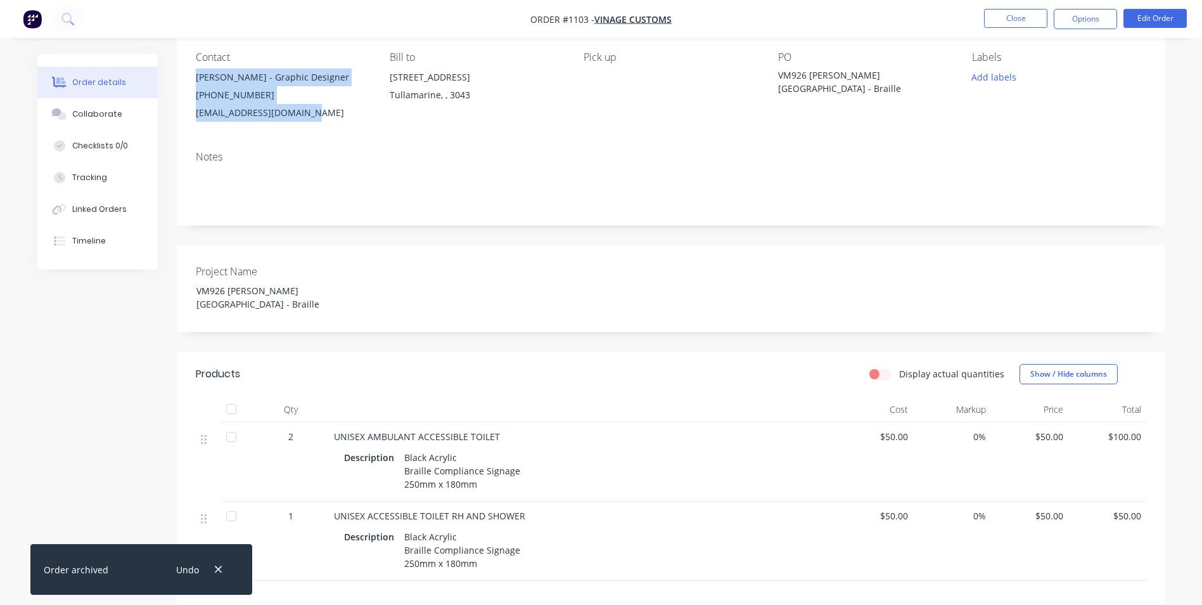
scroll to position [0, 0]
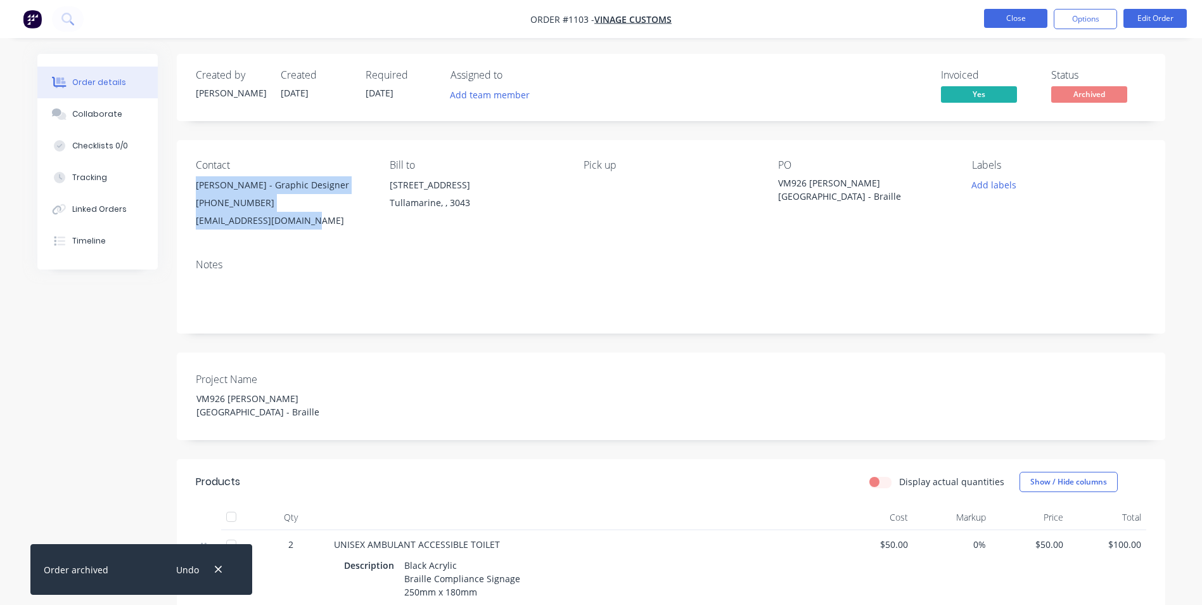
click at [1006, 22] on button "Close" at bounding box center [1015, 18] width 63 height 19
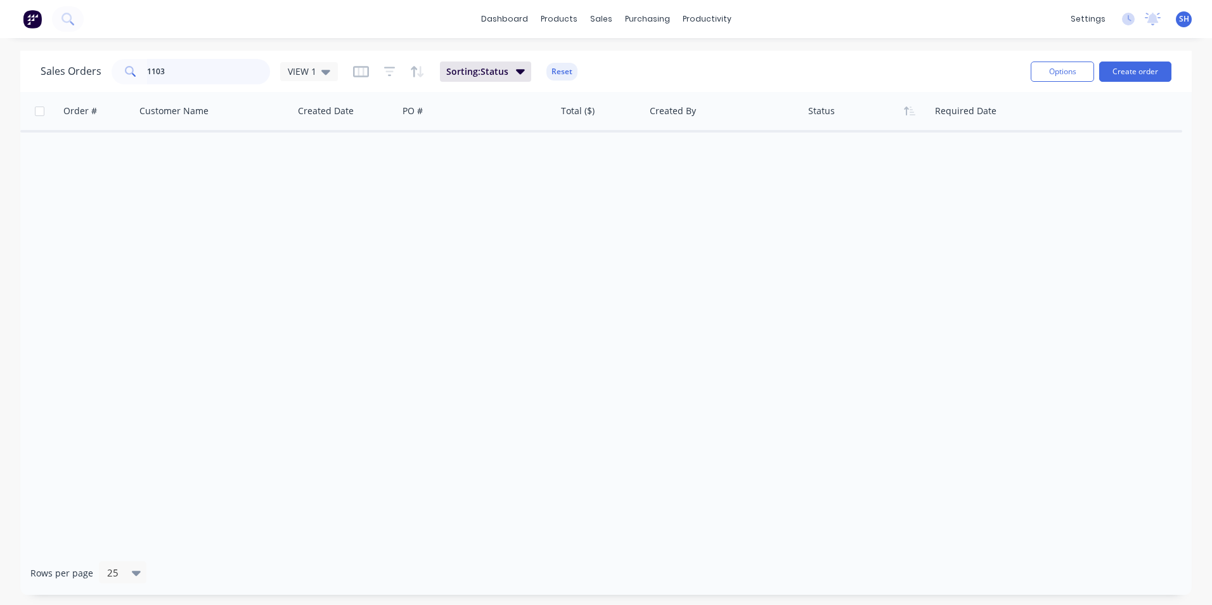
drag, startPoint x: 230, startPoint y: 79, endPoint x: 221, endPoint y: 74, distance: 10.5
click at [229, 78] on input "1103" at bounding box center [209, 71] width 124 height 25
drag, startPoint x: 125, startPoint y: 69, endPoint x: 90, endPoint y: 65, distance: 35.1
click at [90, 65] on div "Sales Orders 1103 VIEW 1" at bounding box center [189, 71] width 297 height 25
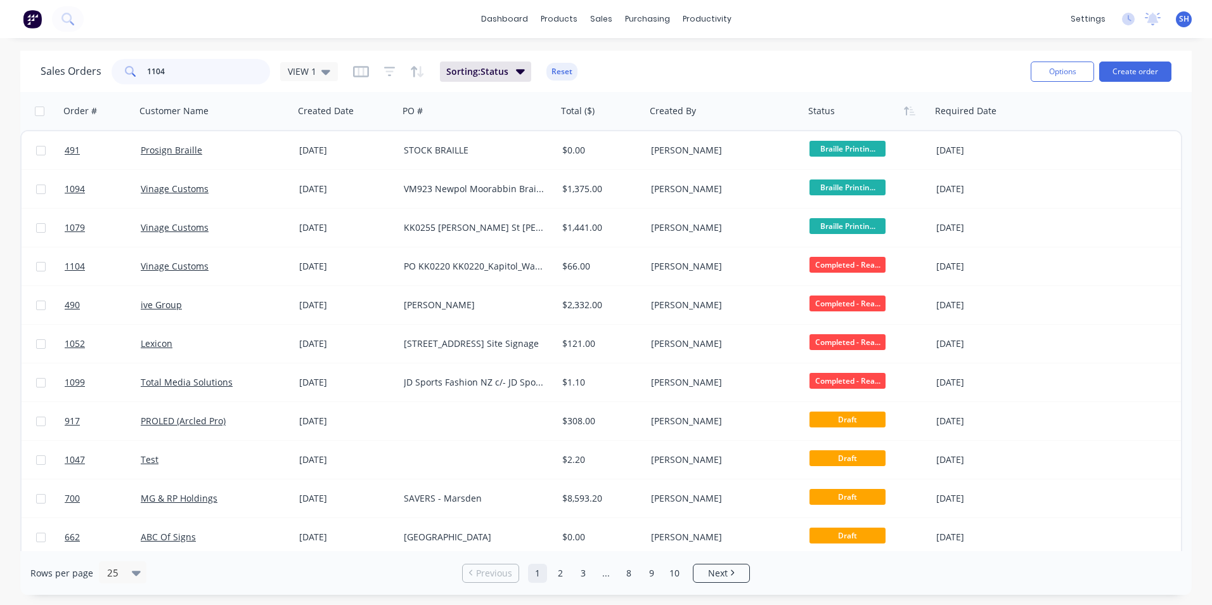
type input "1104"
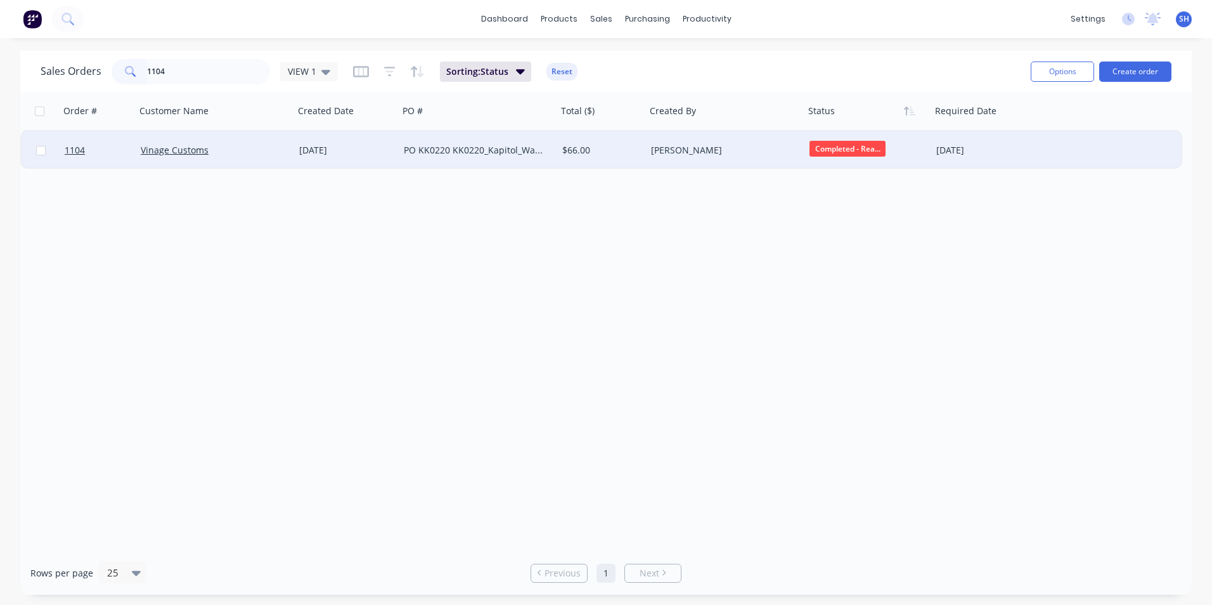
click at [426, 155] on div "PO KK0220 KK0220_Kapitol_WatersideHote" at bounding box center [474, 150] width 141 height 13
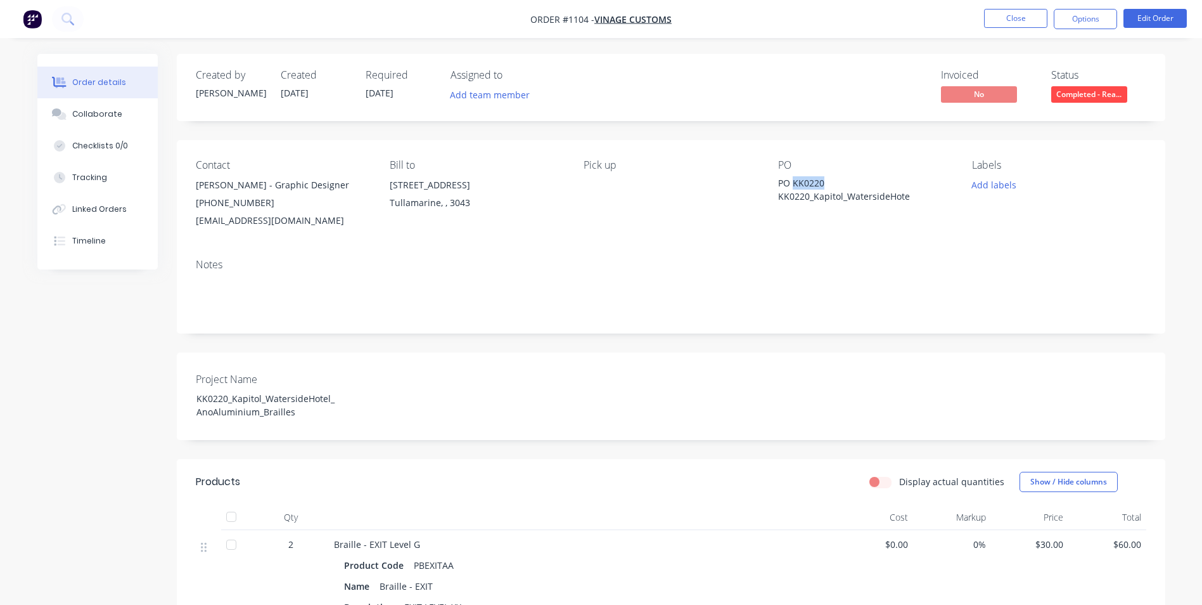
drag, startPoint x: 826, startPoint y: 180, endPoint x: 795, endPoint y: 181, distance: 31.7
click at [795, 181] on div "PO KK0220 KK0220_Kapitol_WatersideHote" at bounding box center [857, 189] width 158 height 27
drag, startPoint x: 588, startPoint y: 19, endPoint x: 565, endPoint y: 19, distance: 23.4
click at [565, 19] on span "Order #1104 -" at bounding box center [562, 19] width 64 height 12
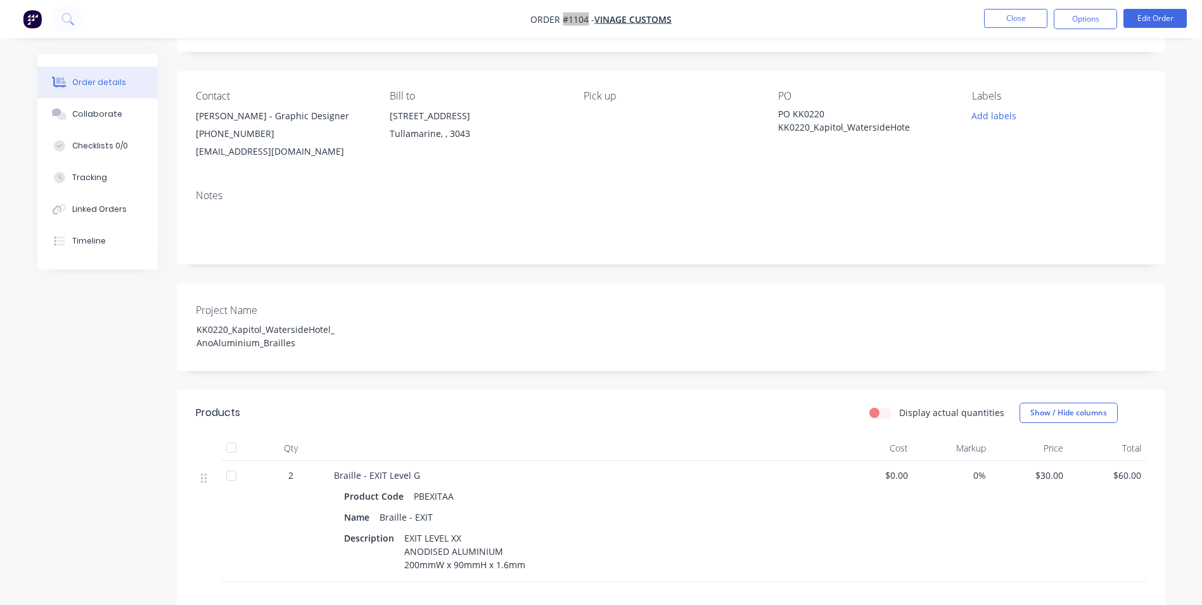
scroll to position [190, 0]
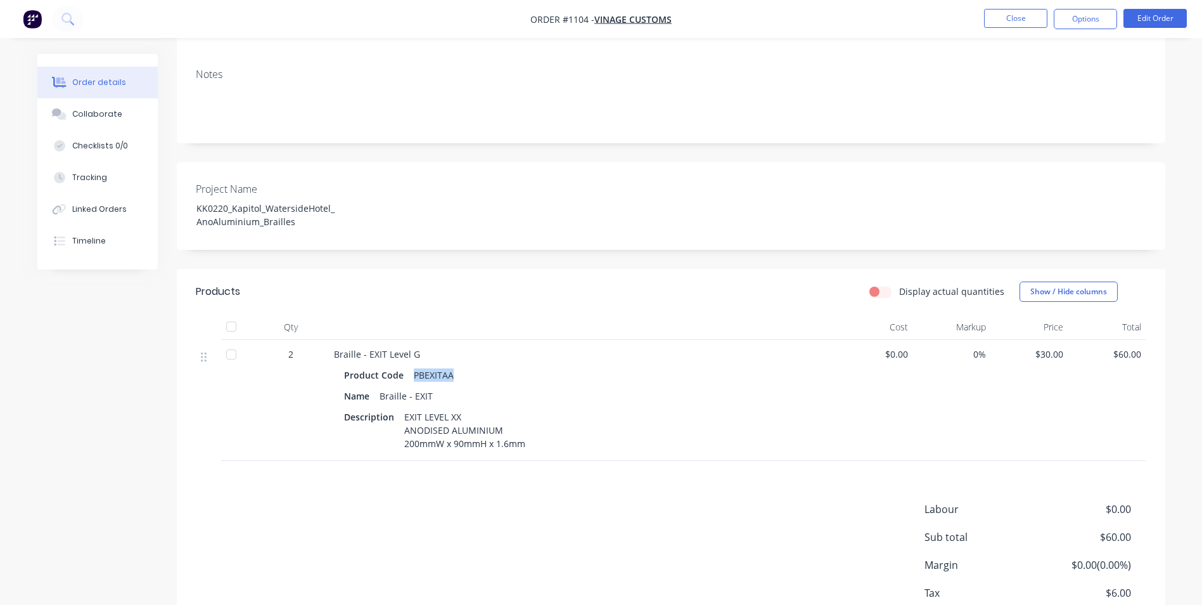
drag, startPoint x: 451, startPoint y: 377, endPoint x: 401, endPoint y: 375, distance: 50.1
click at [401, 375] on div "Product Code PBEXITAA" at bounding box center [582, 375] width 477 height 18
drag, startPoint x: 463, startPoint y: 386, endPoint x: 440, endPoint y: 375, distance: 25.5
click at [462, 384] on div "Product Code PBEXITAA Name Braille - EXIT Description EXIT LEVEL XX ANODISED AL…" at bounding box center [582, 407] width 497 height 89
drag, startPoint x: 413, startPoint y: 373, endPoint x: 458, endPoint y: 373, distance: 45.6
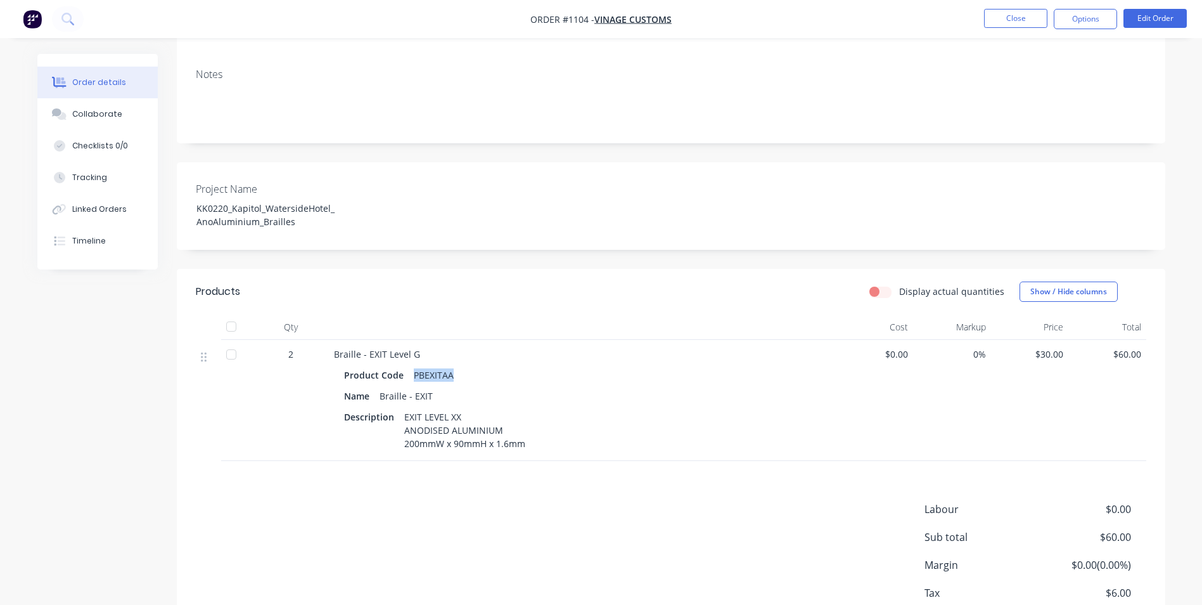
click at [458, 373] on div "Product Code PBEXITAA" at bounding box center [582, 375] width 477 height 18
drag, startPoint x: 458, startPoint y: 373, endPoint x: 441, endPoint y: 375, distance: 17.3
drag, startPoint x: 416, startPoint y: 352, endPoint x: 367, endPoint y: 354, distance: 48.8
click at [367, 354] on span "Braille - EXIT Level G" at bounding box center [377, 354] width 86 height 12
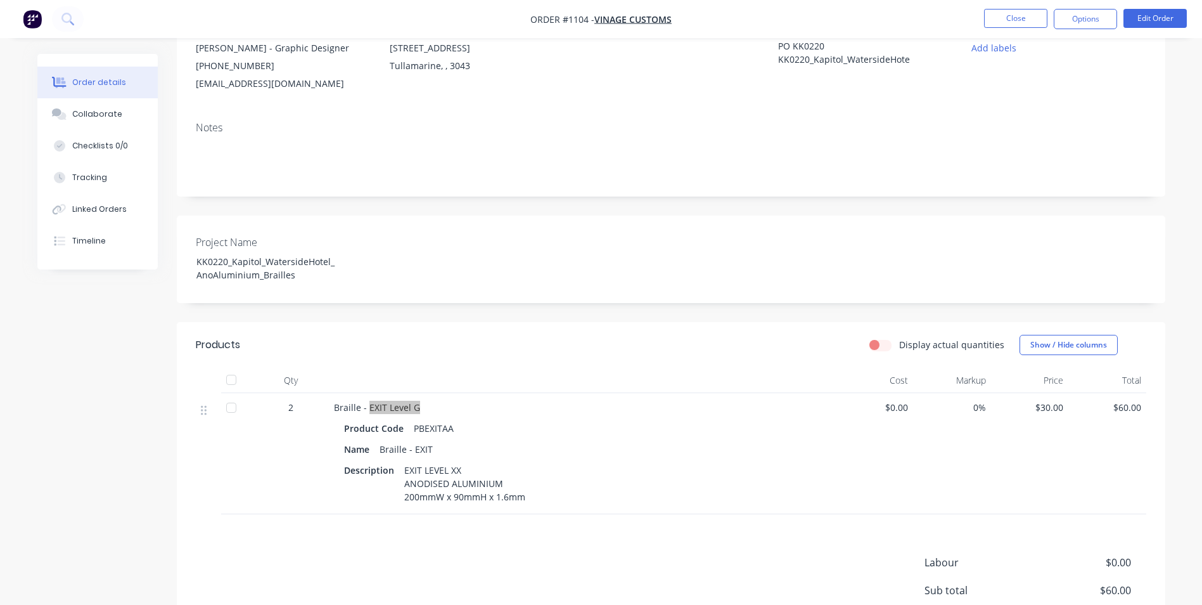
scroll to position [0, 0]
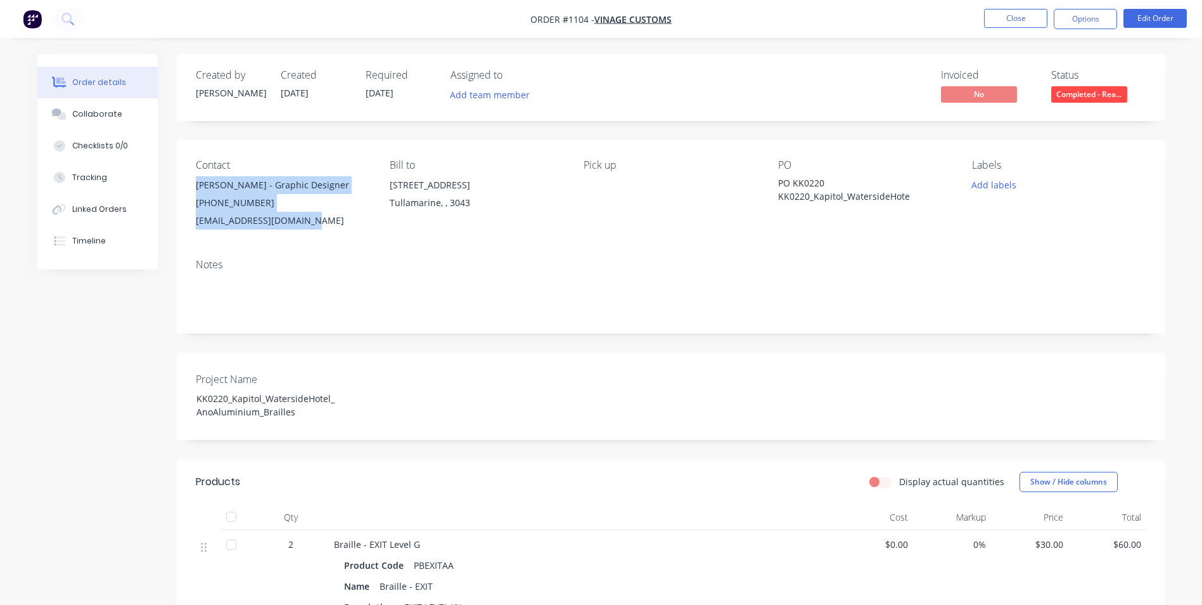
drag, startPoint x: 199, startPoint y: 184, endPoint x: 311, endPoint y: 222, distance: 118.4
click at [311, 222] on div "[PERSON_NAME] - Graphic Designer [PHONE_NUMBER] [EMAIL_ADDRESS][DOMAIN_NAME]" at bounding box center [283, 202] width 174 height 53
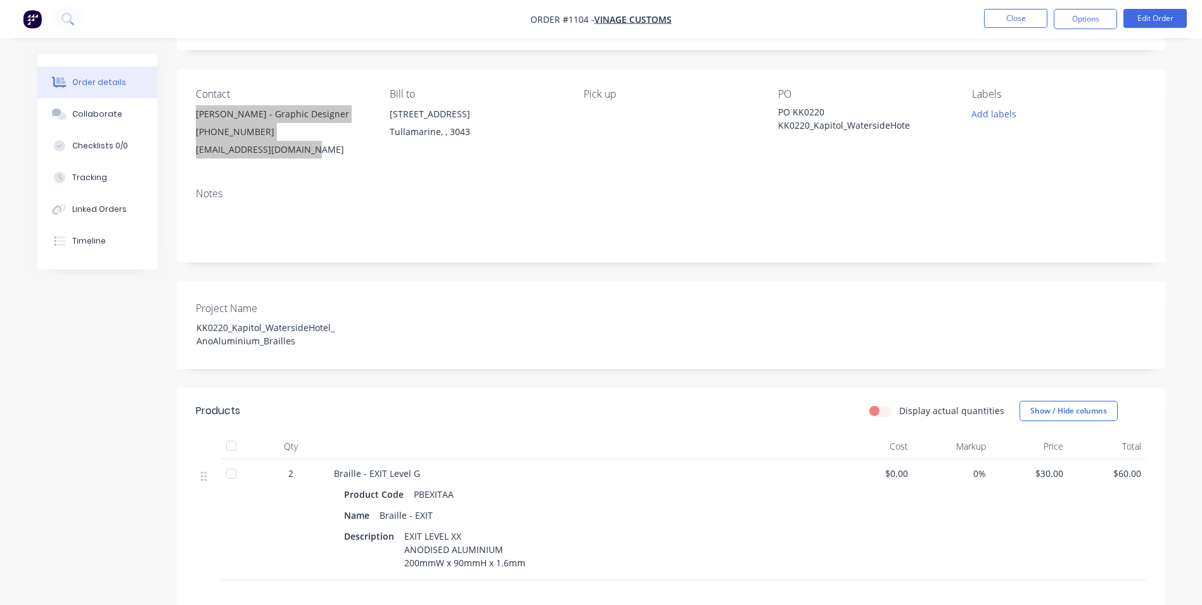
scroll to position [272, 0]
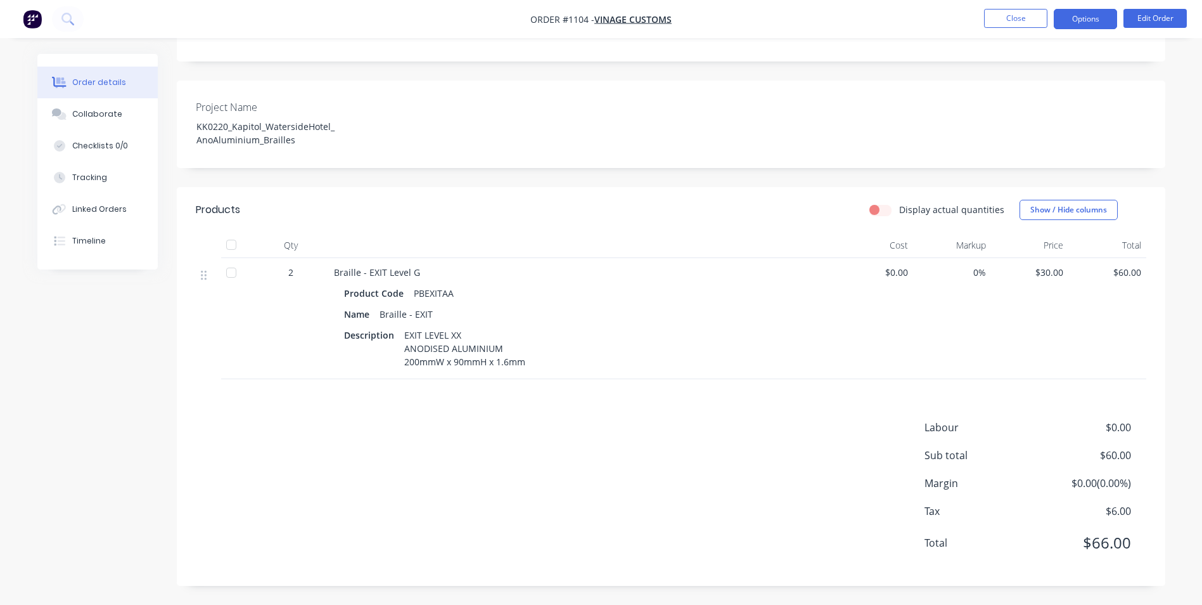
click at [1065, 15] on button "Options" at bounding box center [1085, 19] width 63 height 20
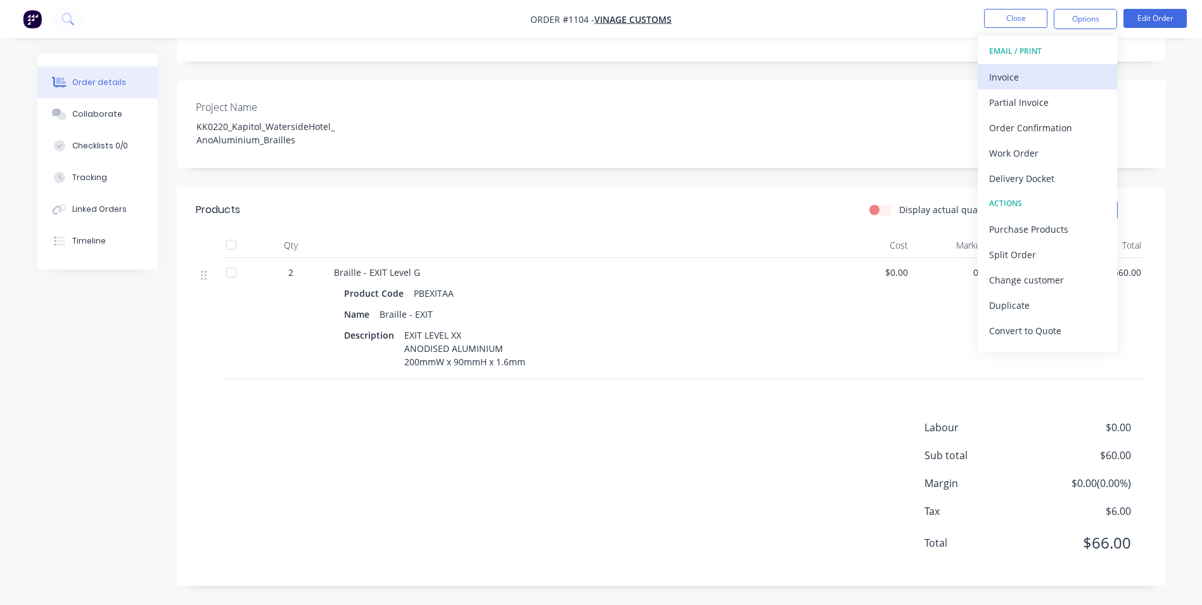
click at [1053, 75] on div "Invoice" at bounding box center [1047, 77] width 117 height 18
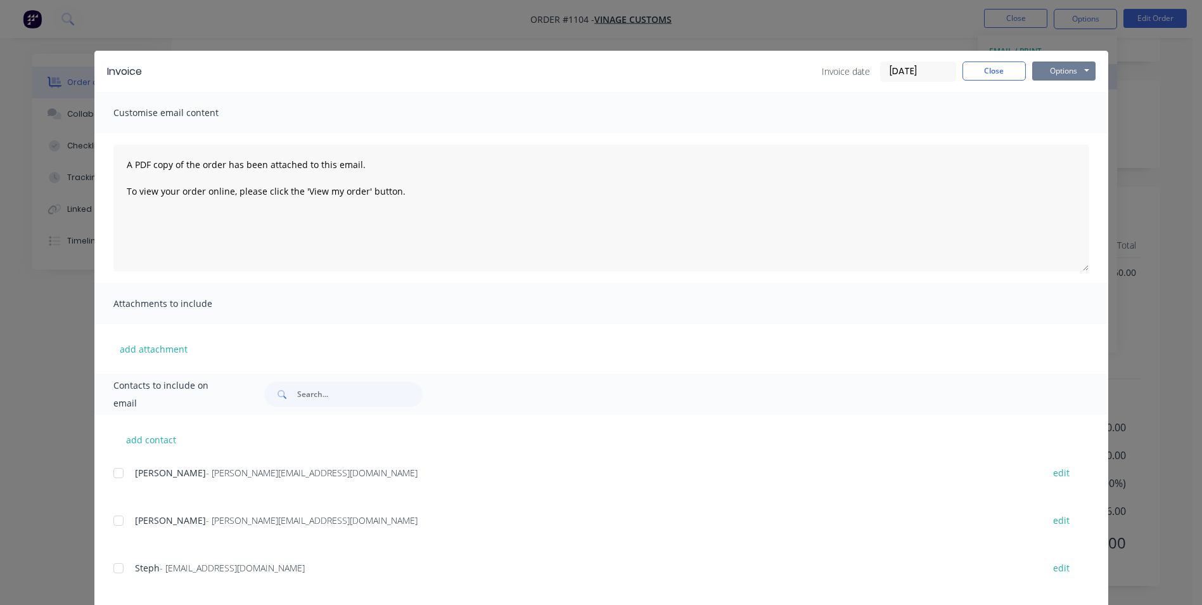
click at [1066, 75] on button "Options" at bounding box center [1063, 70] width 63 height 19
click at [1074, 112] on button "Print" at bounding box center [1072, 114] width 81 height 21
drag, startPoint x: 995, startPoint y: 67, endPoint x: 1039, endPoint y: 56, distance: 45.7
click at [1001, 65] on button "Close" at bounding box center [994, 70] width 63 height 19
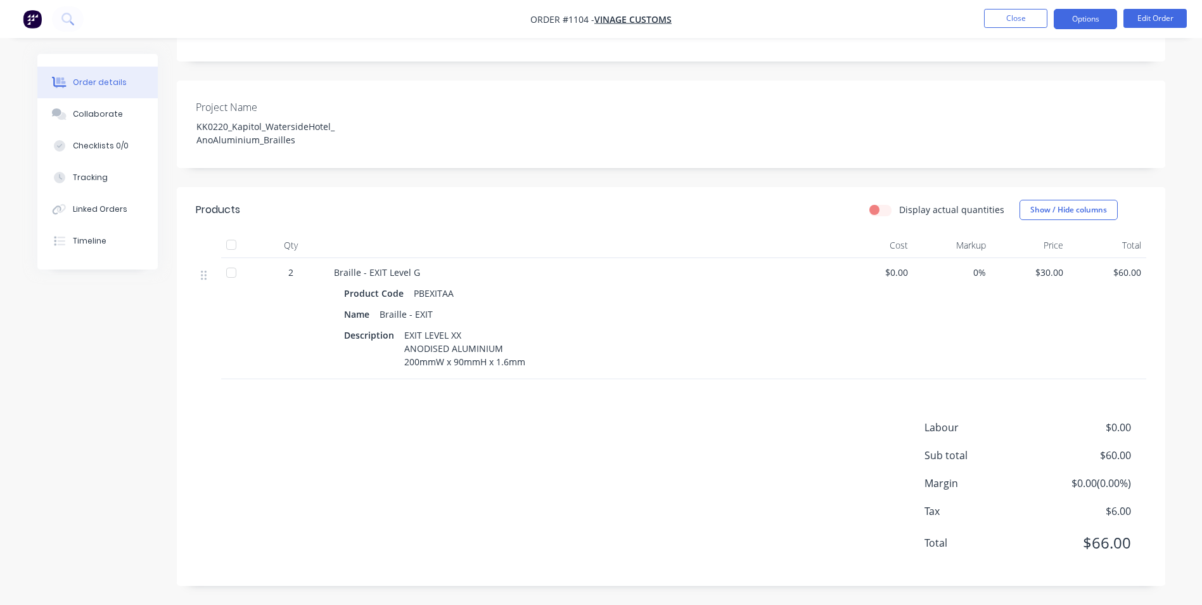
click at [1079, 16] on button "Options" at bounding box center [1085, 19] width 63 height 20
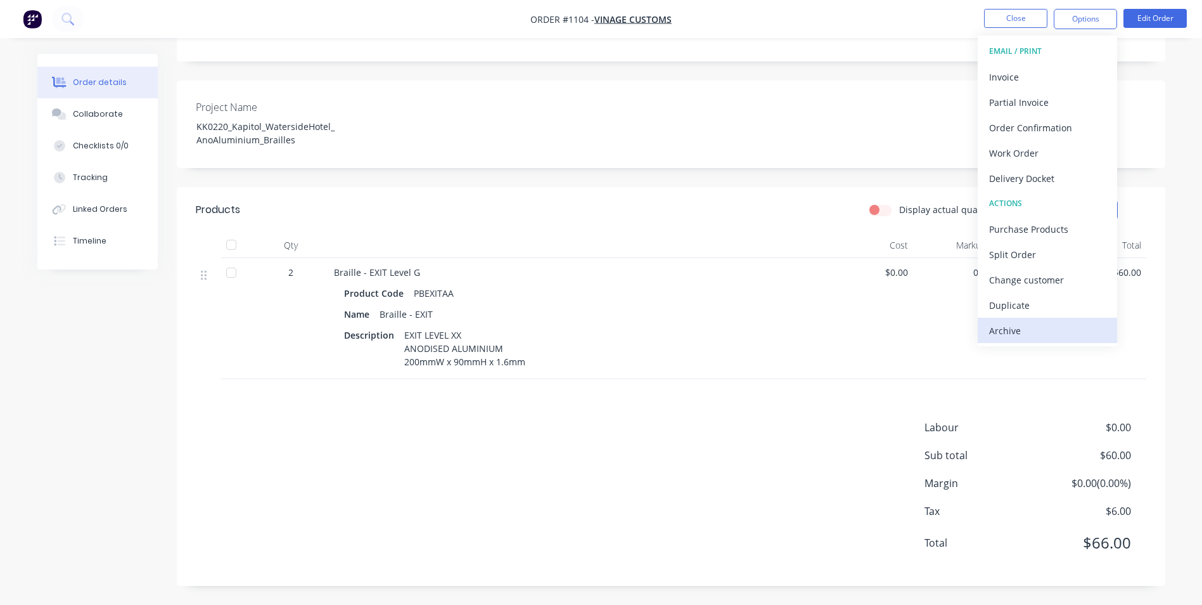
click at [1071, 321] on div "Archive" at bounding box center [1047, 330] width 117 height 18
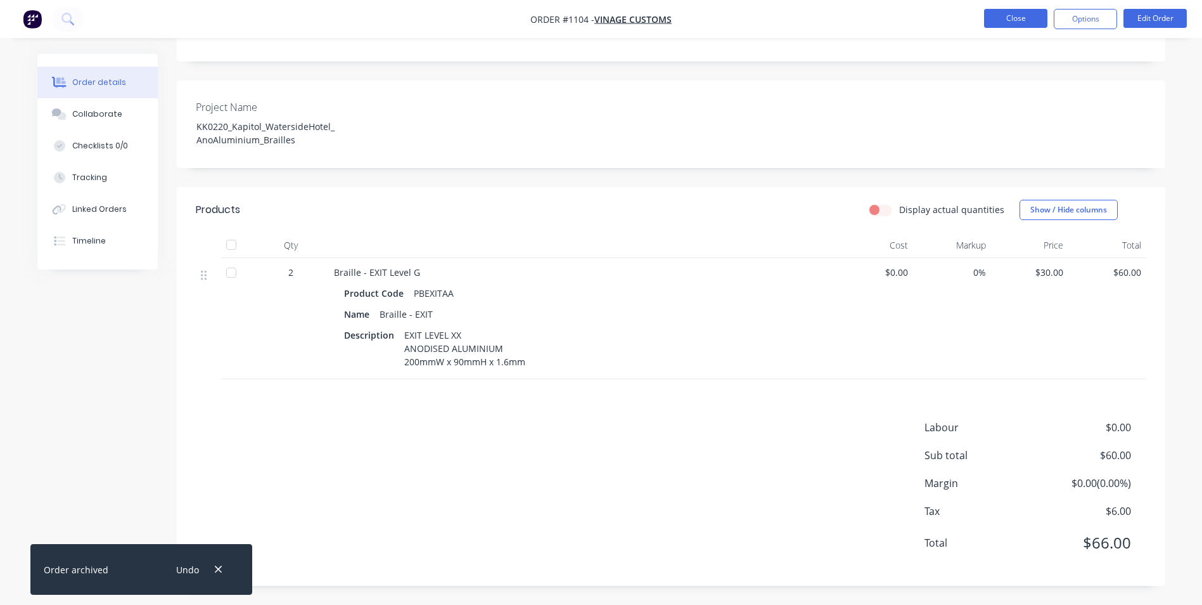
click at [1004, 19] on button "Close" at bounding box center [1015, 18] width 63 height 19
